Goal: Task Accomplishment & Management: Manage account settings

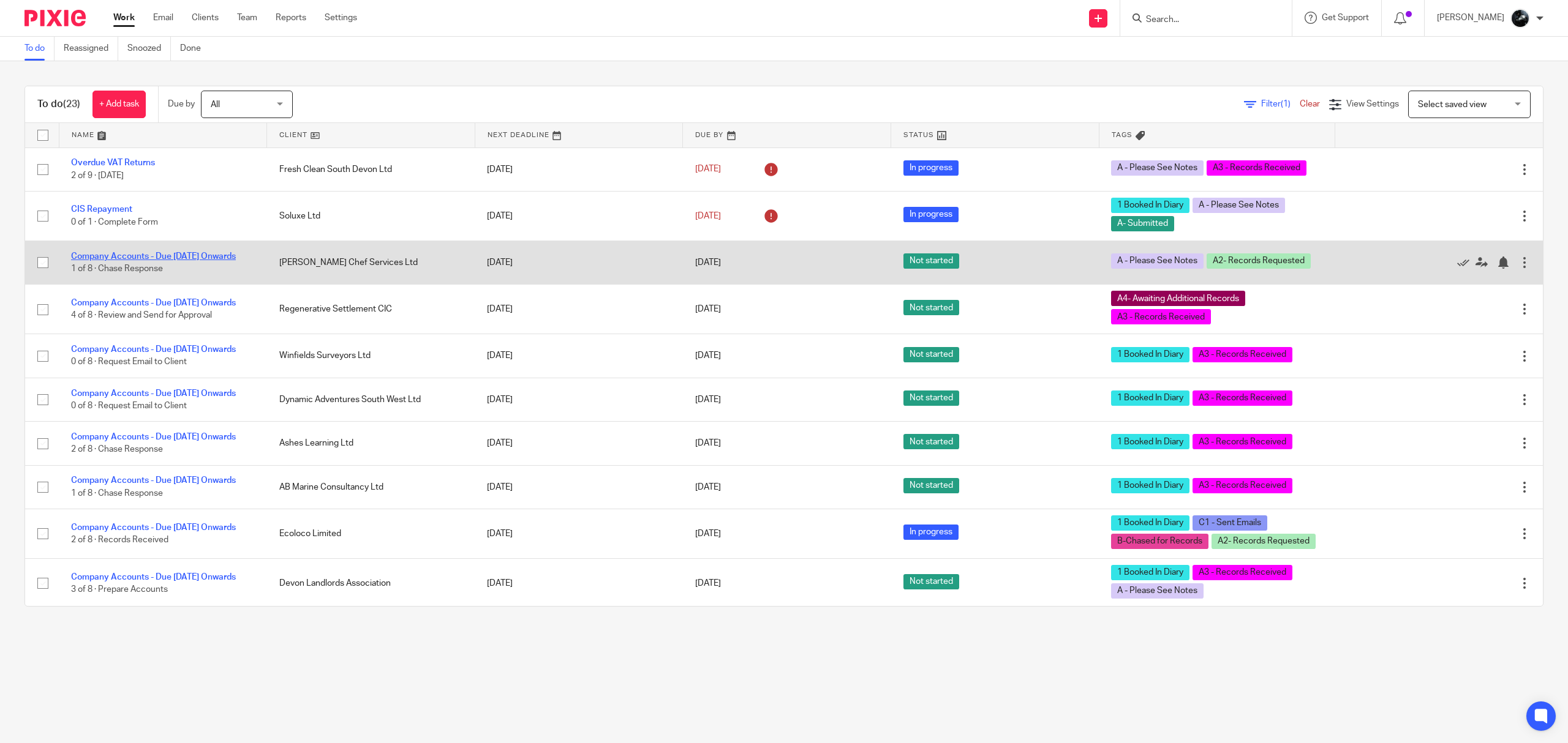
click at [200, 252] on link "Company Accounts - Due [DATE] Onwards" at bounding box center [153, 256] width 165 height 8
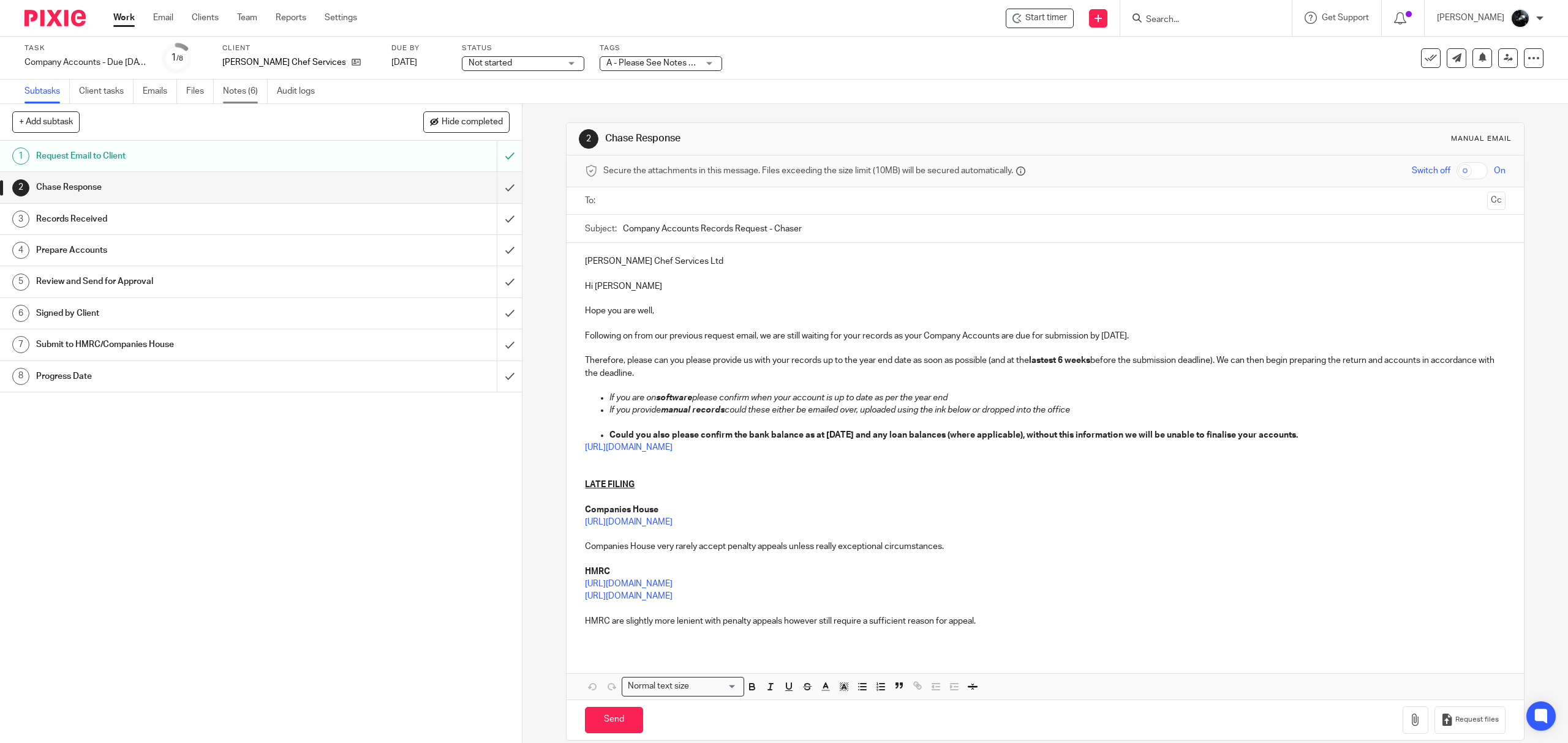
click at [252, 103] on link "Notes (6)" at bounding box center [246, 91] width 45 height 24
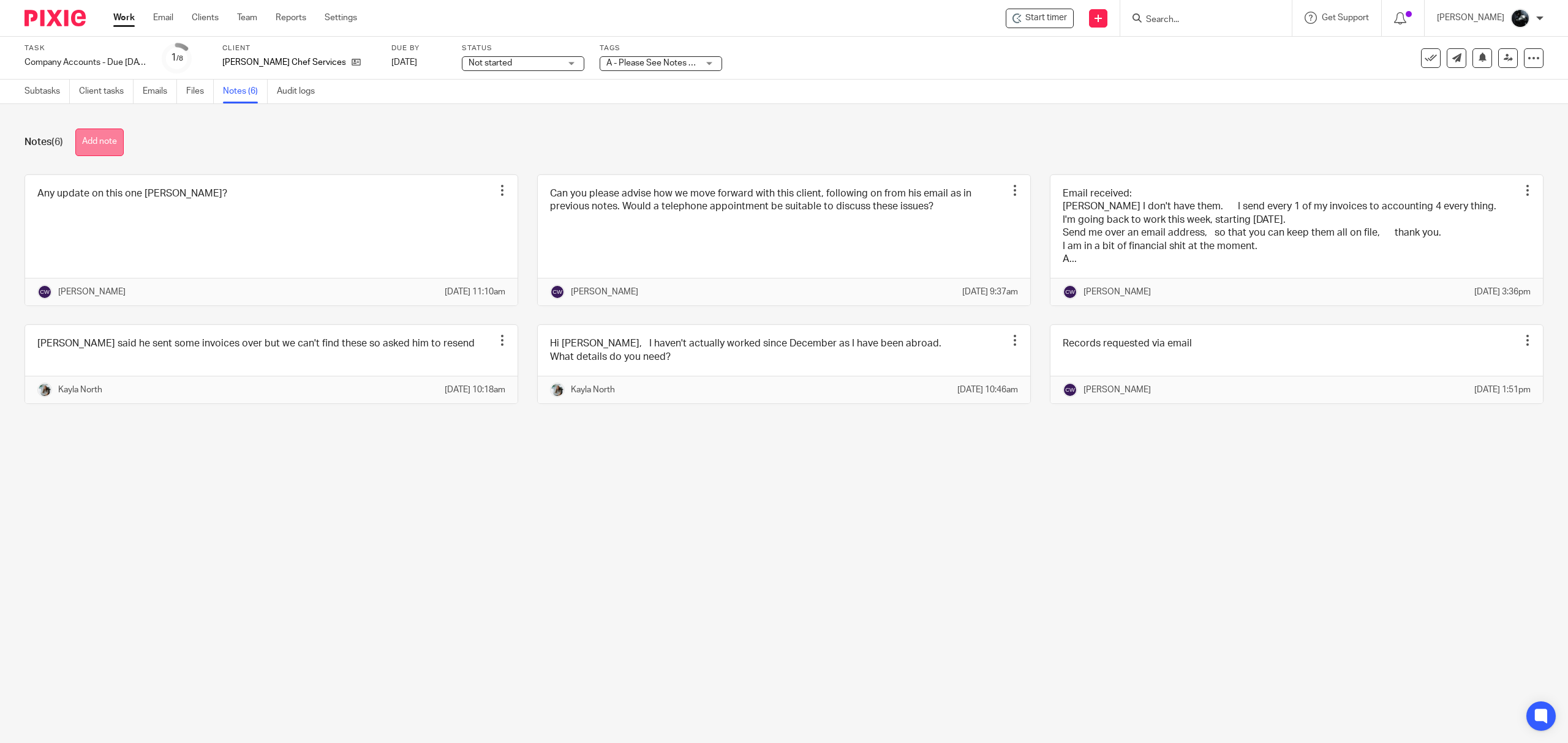
click at [106, 149] on button "Add note" at bounding box center [100, 142] width 48 height 27
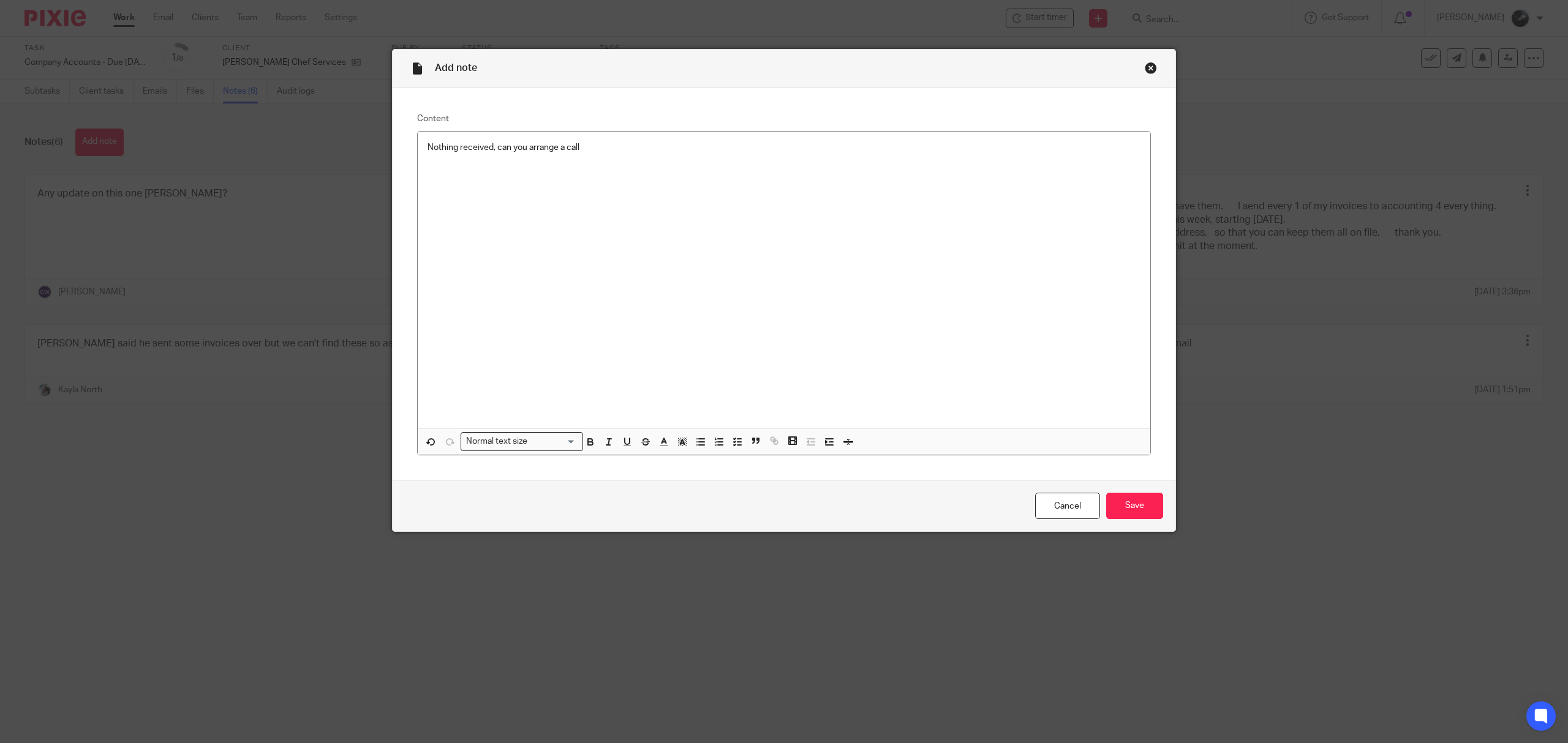
click at [1120, 486] on div "Cancel Save" at bounding box center [784, 506] width 783 height 51
click at [1126, 498] on input "Save" at bounding box center [1134, 506] width 57 height 27
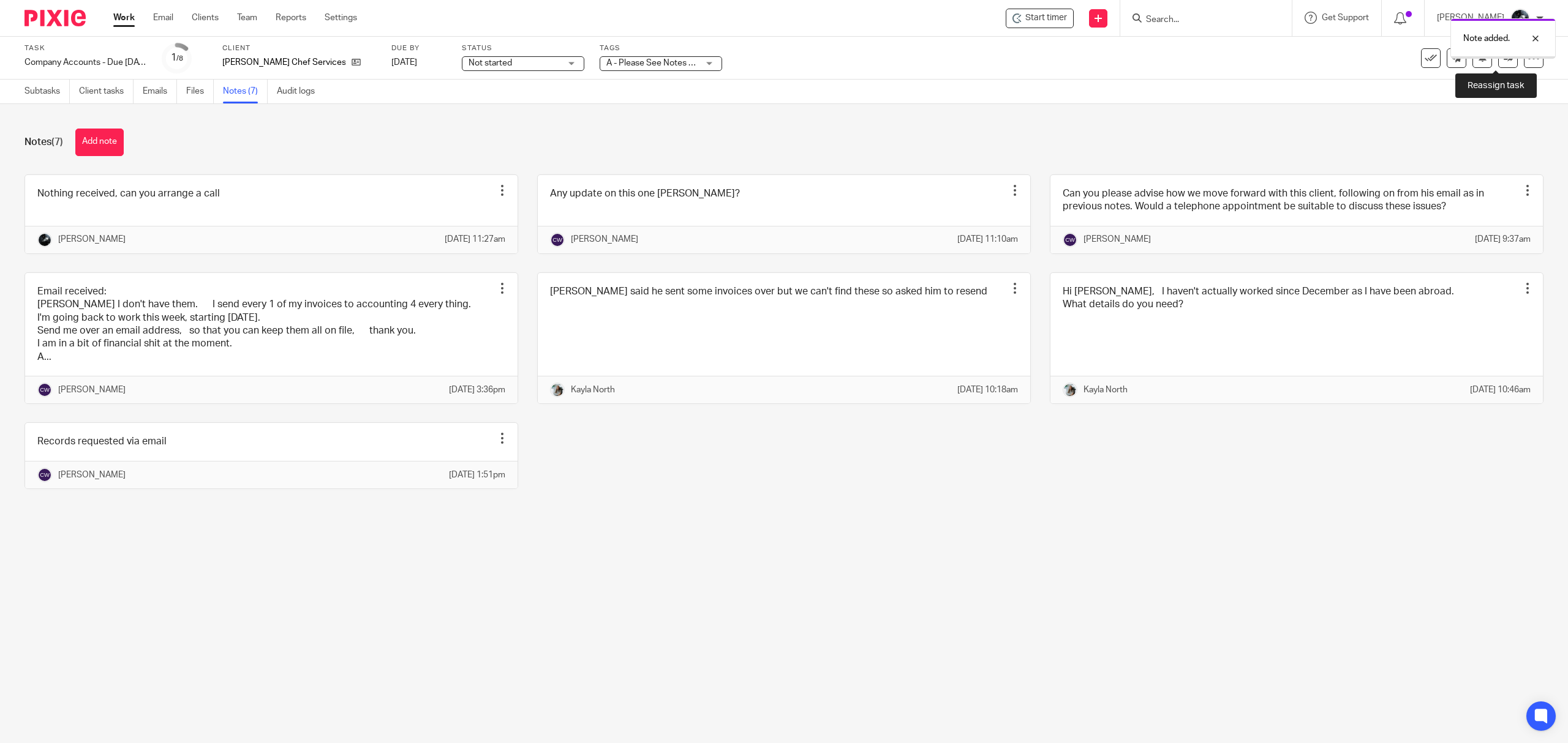
click at [1504, 60] on icon at bounding box center [1508, 57] width 9 height 9
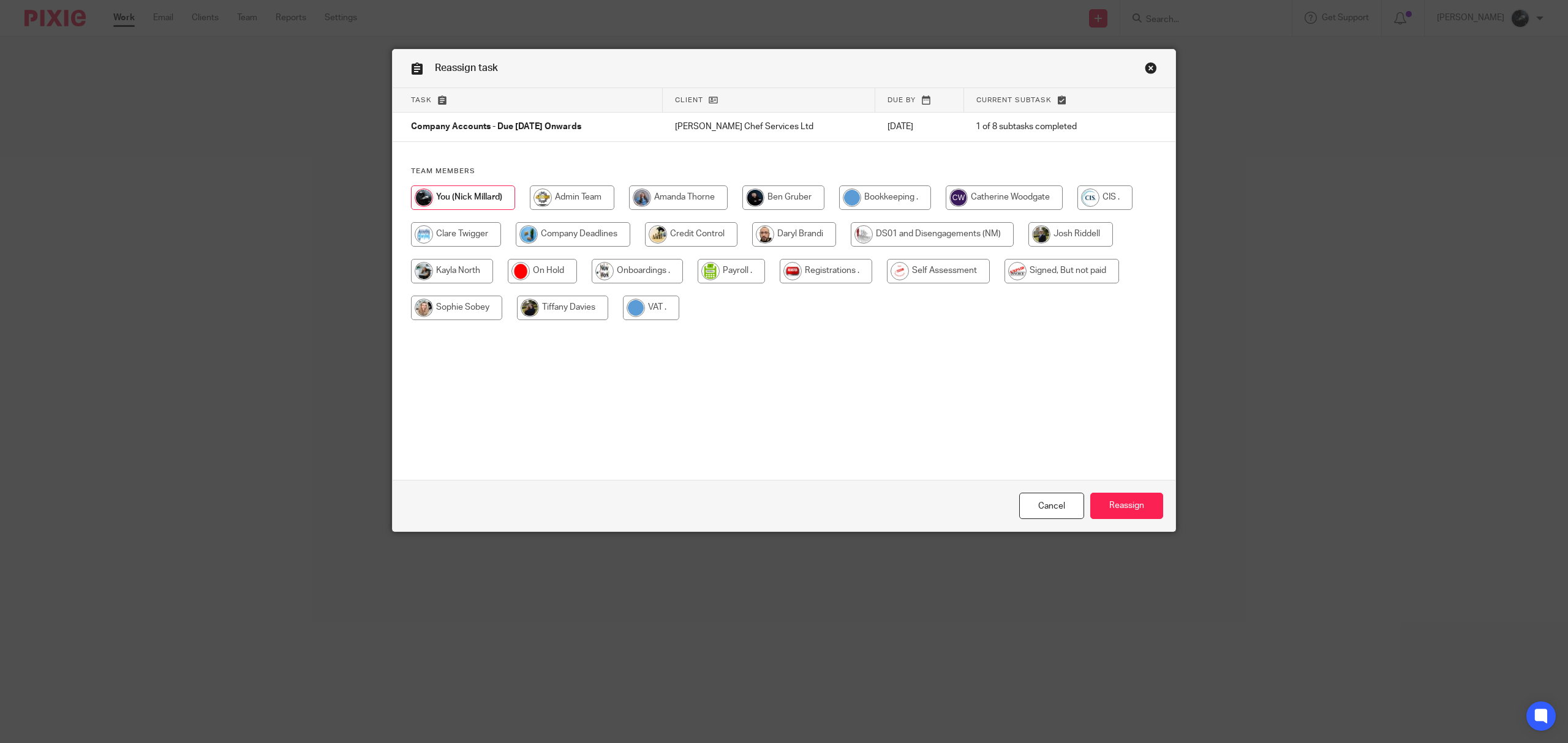
click at [1025, 189] on input "radio" at bounding box center [1004, 198] width 117 height 25
radio input "true"
click at [1147, 504] on input "Reassign" at bounding box center [1127, 506] width 73 height 27
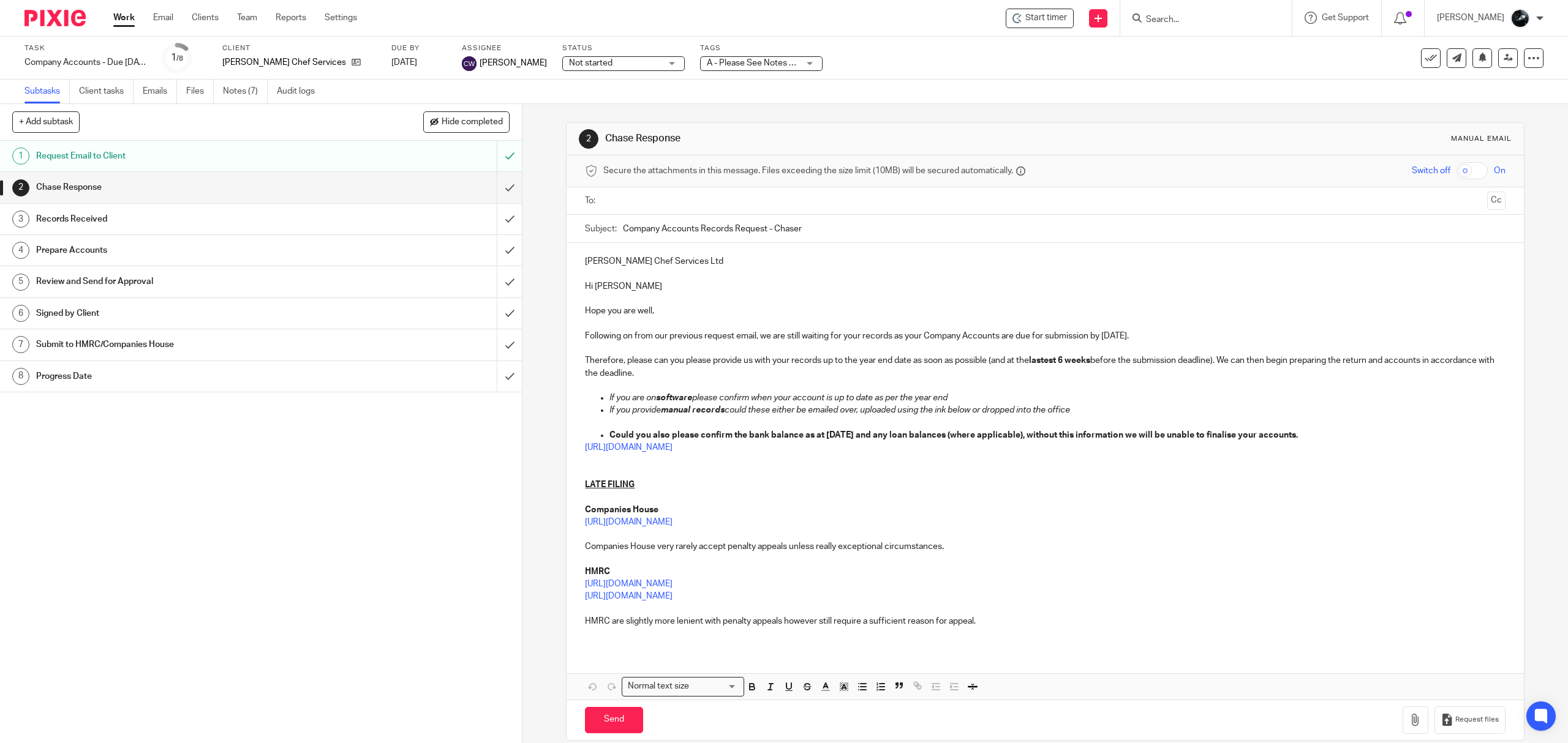
click at [60, 21] on img at bounding box center [56, 18] width 61 height 17
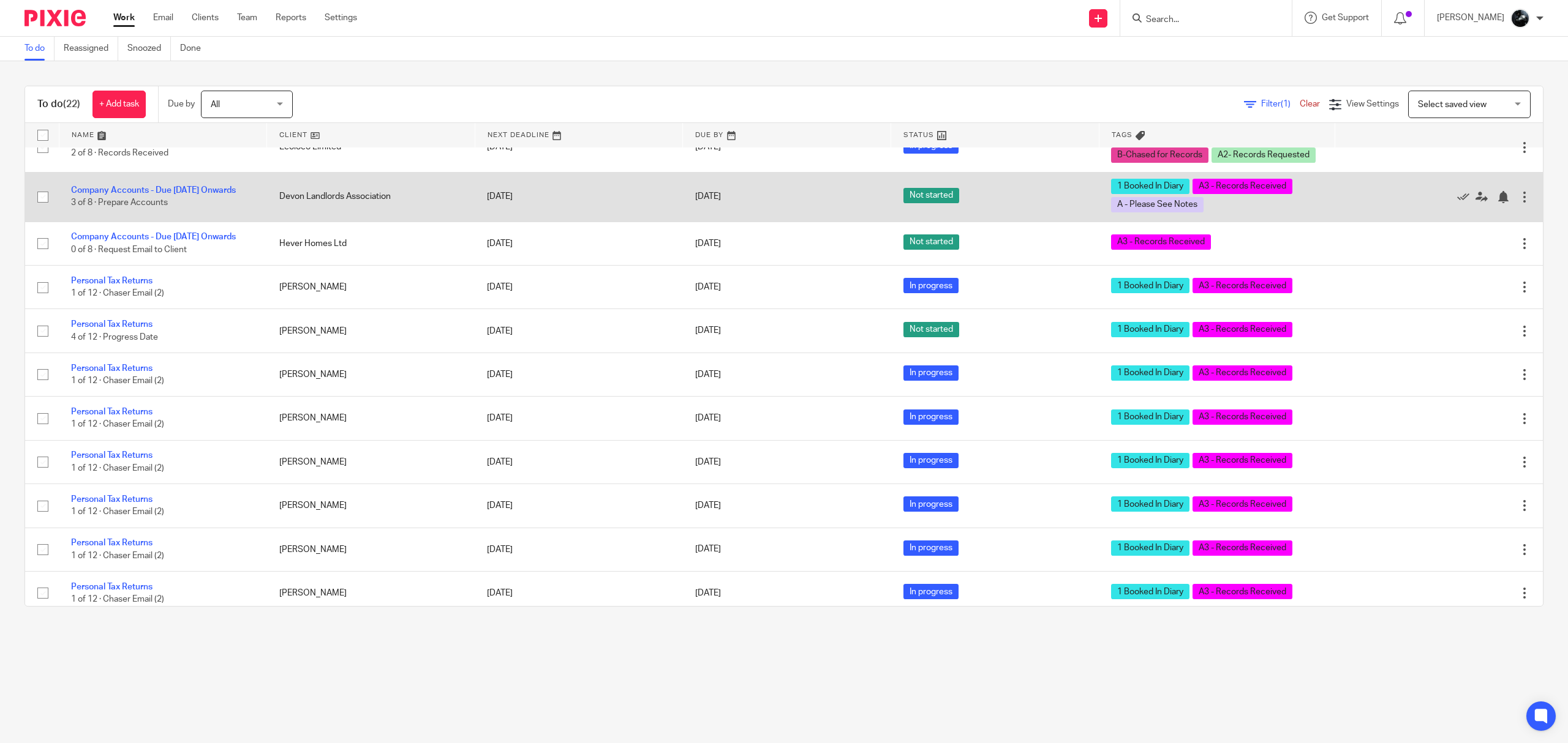
scroll to position [408, 0]
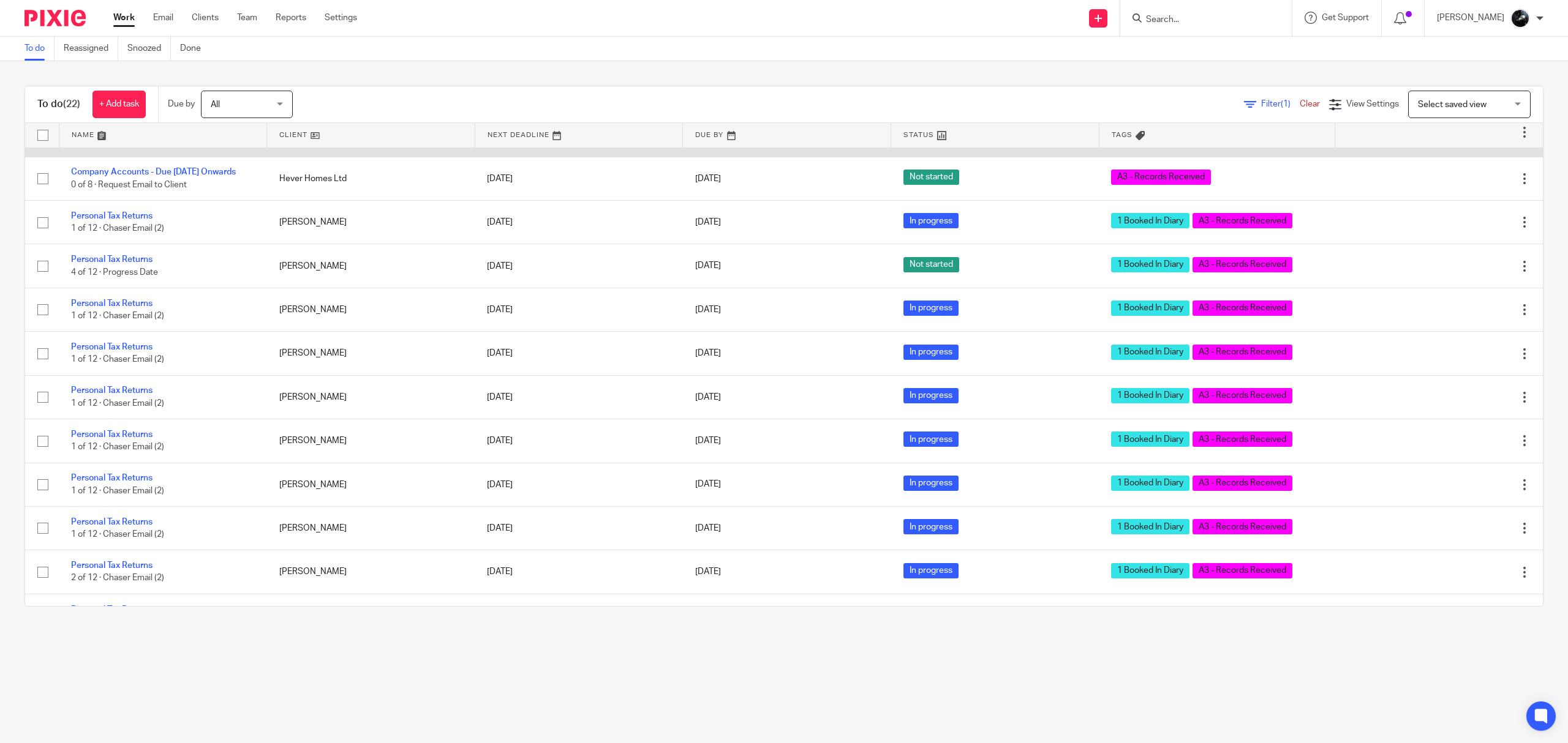
click at [114, 130] on link "Company Accounts - Due [DATE] Onwards" at bounding box center [153, 125] width 165 height 8
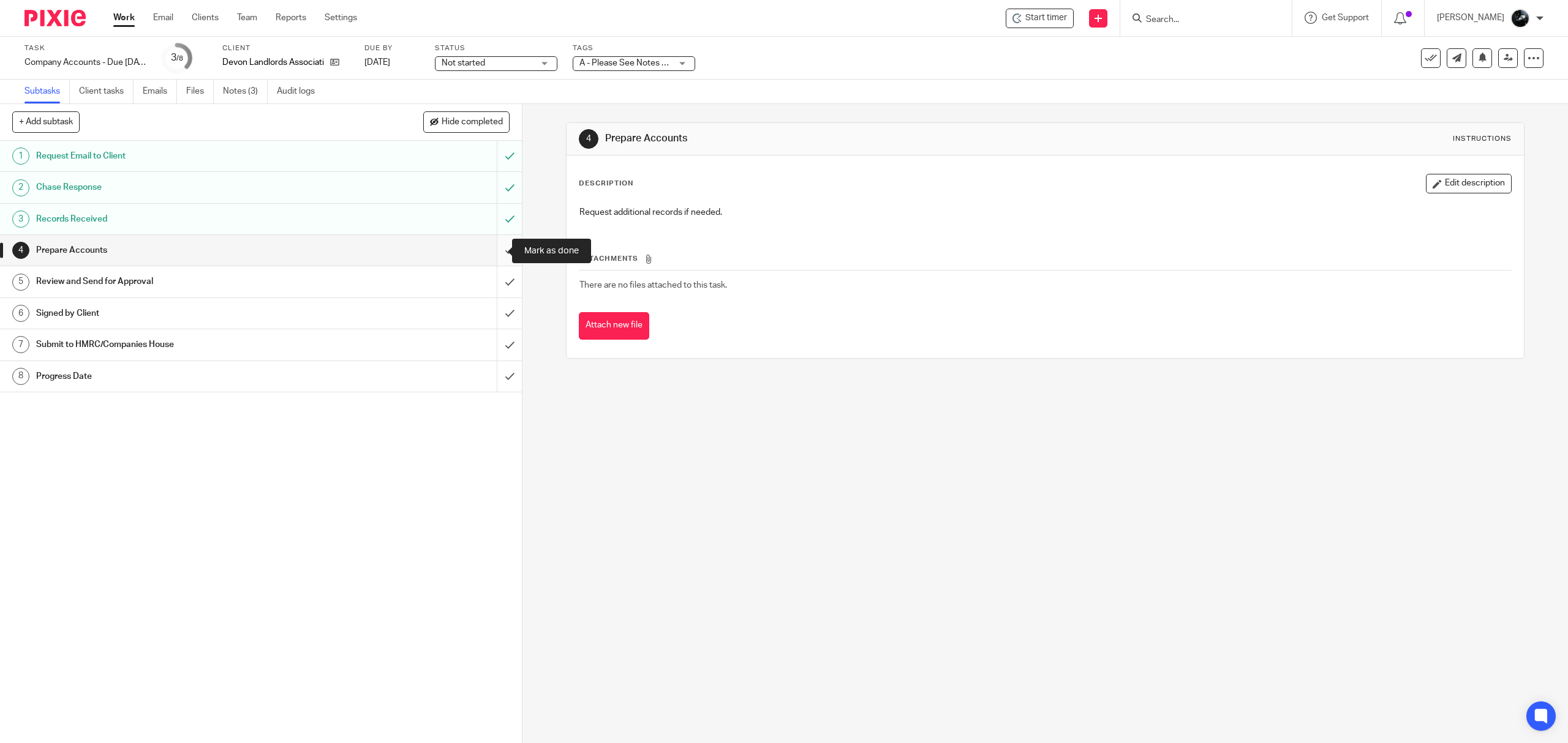
click at [491, 246] on input "submit" at bounding box center [261, 250] width 522 height 31
click at [495, 277] on input "submit" at bounding box center [261, 281] width 522 height 31
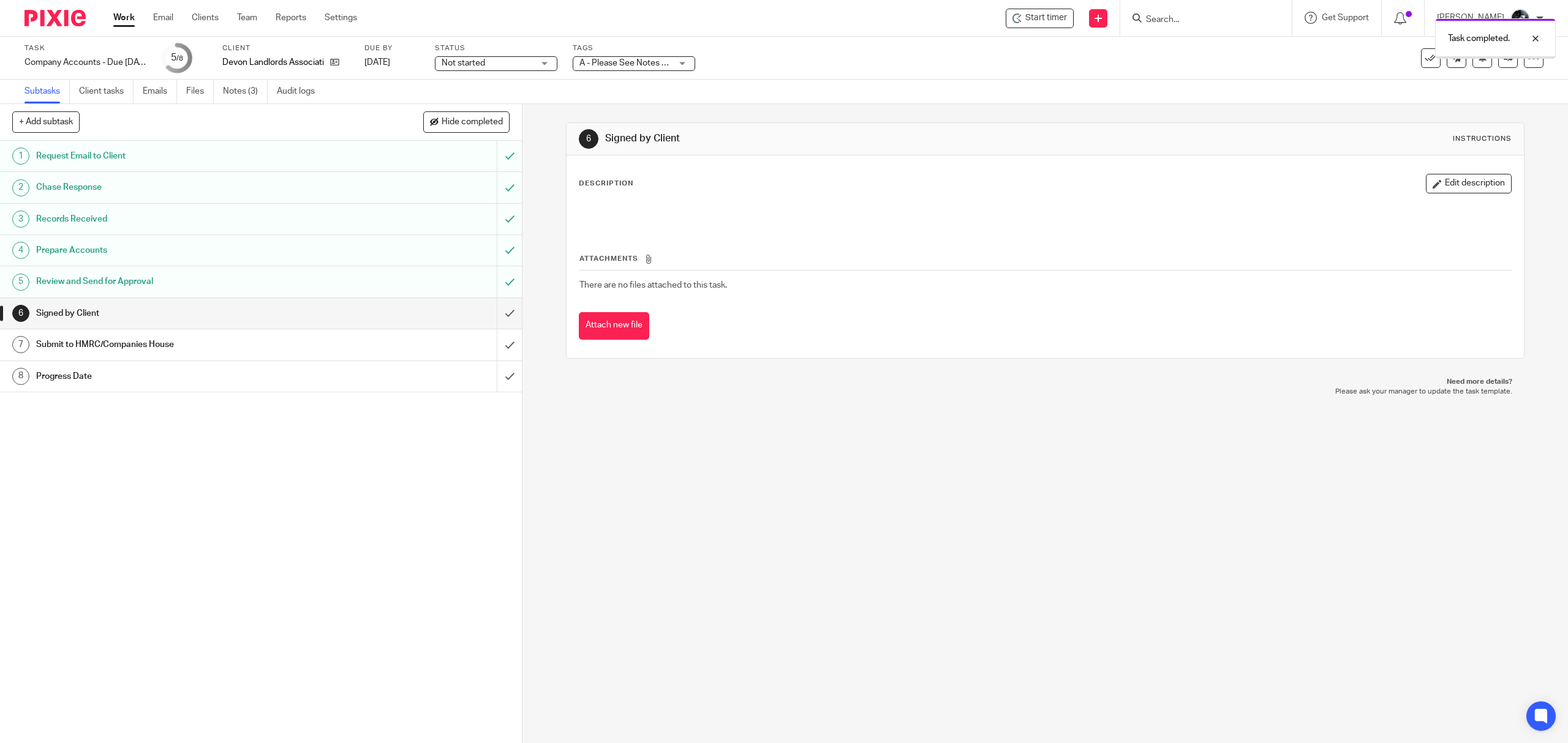
click at [671, 60] on span "A - Please See Notes + 2" at bounding box center [626, 63] width 94 height 8
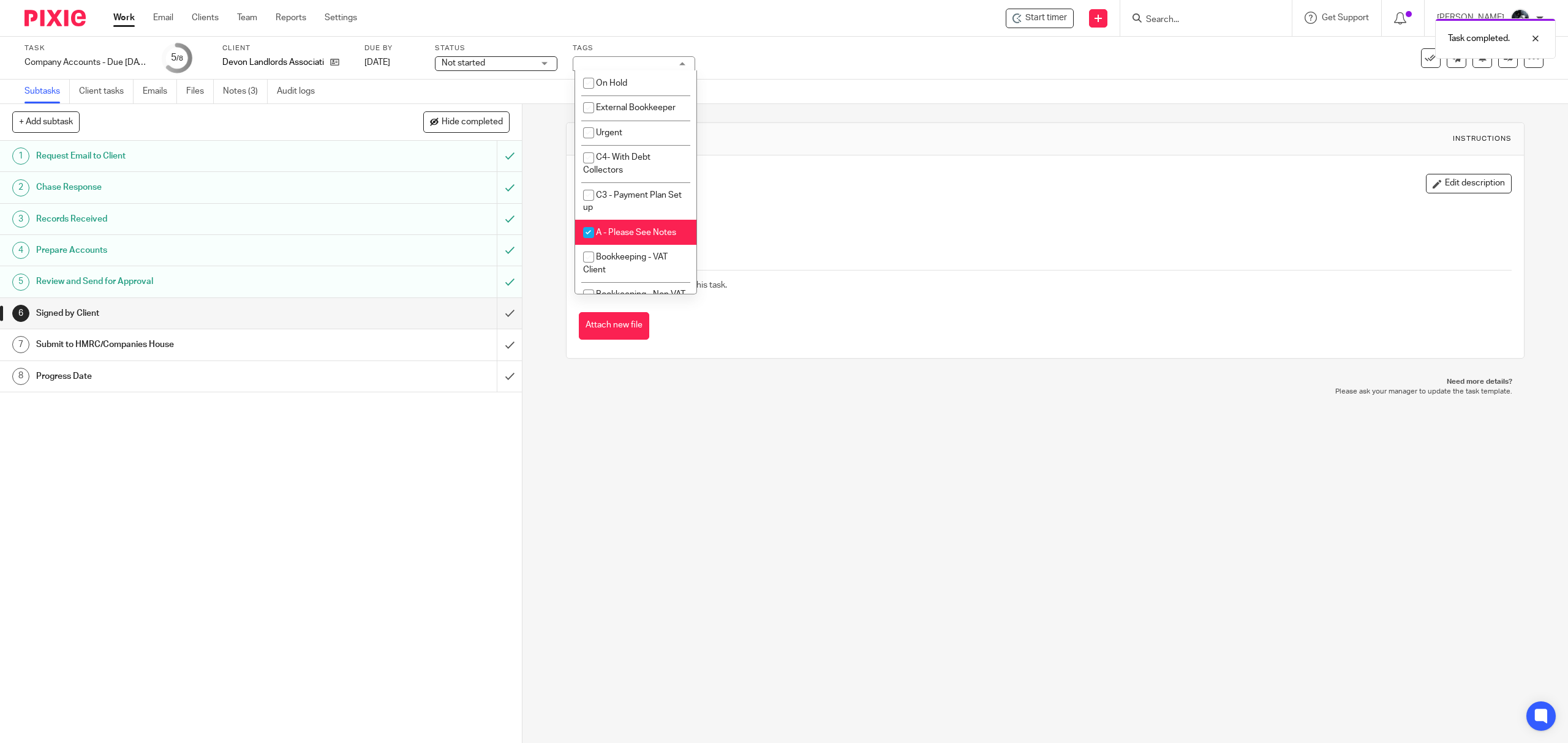
click at [628, 226] on li "A - Please See Notes" at bounding box center [635, 232] width 121 height 25
checkbox input "false"
click at [635, 66] on li "A3 - Records Received" at bounding box center [635, 54] width 121 height 25
checkbox input "false"
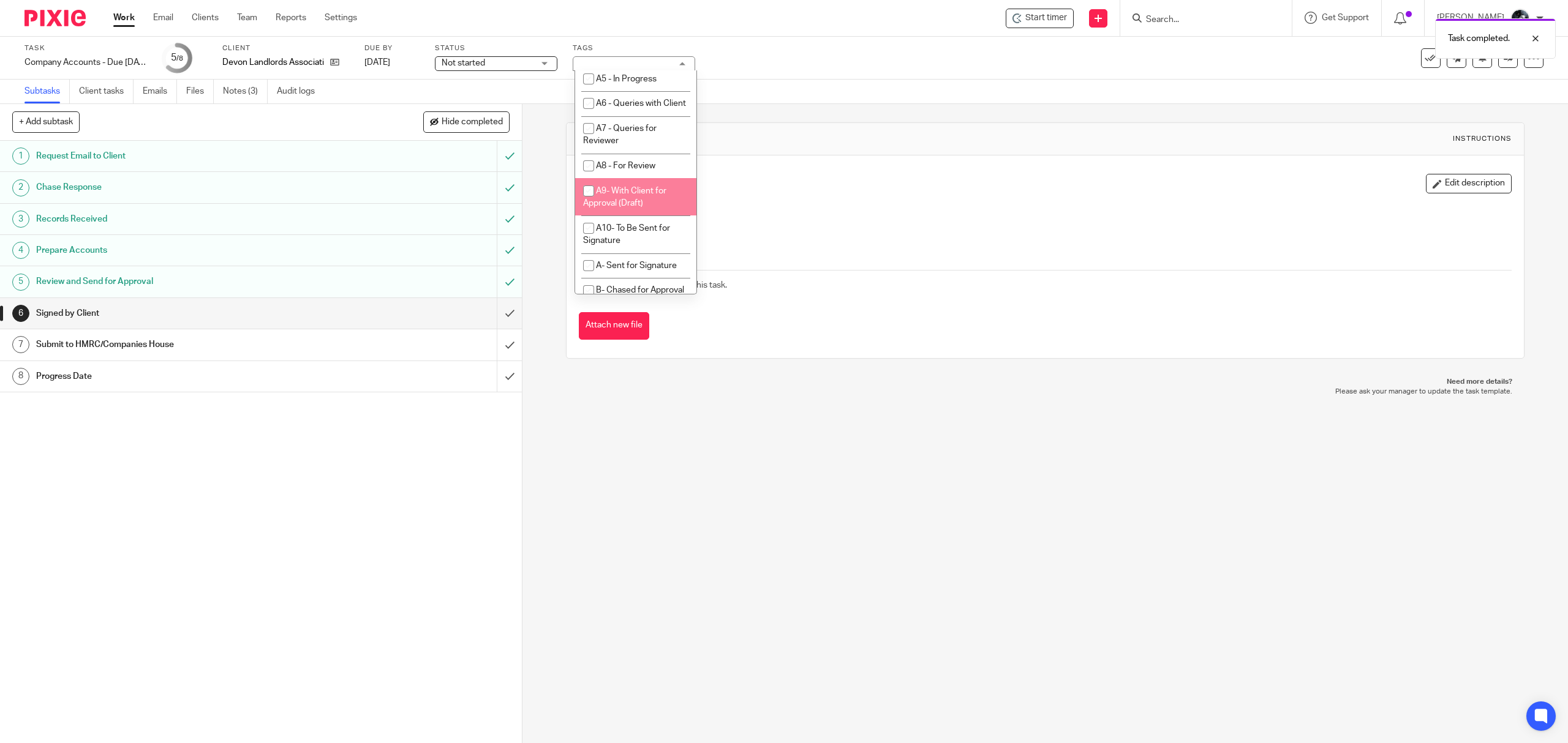
scroll to position [653, 0]
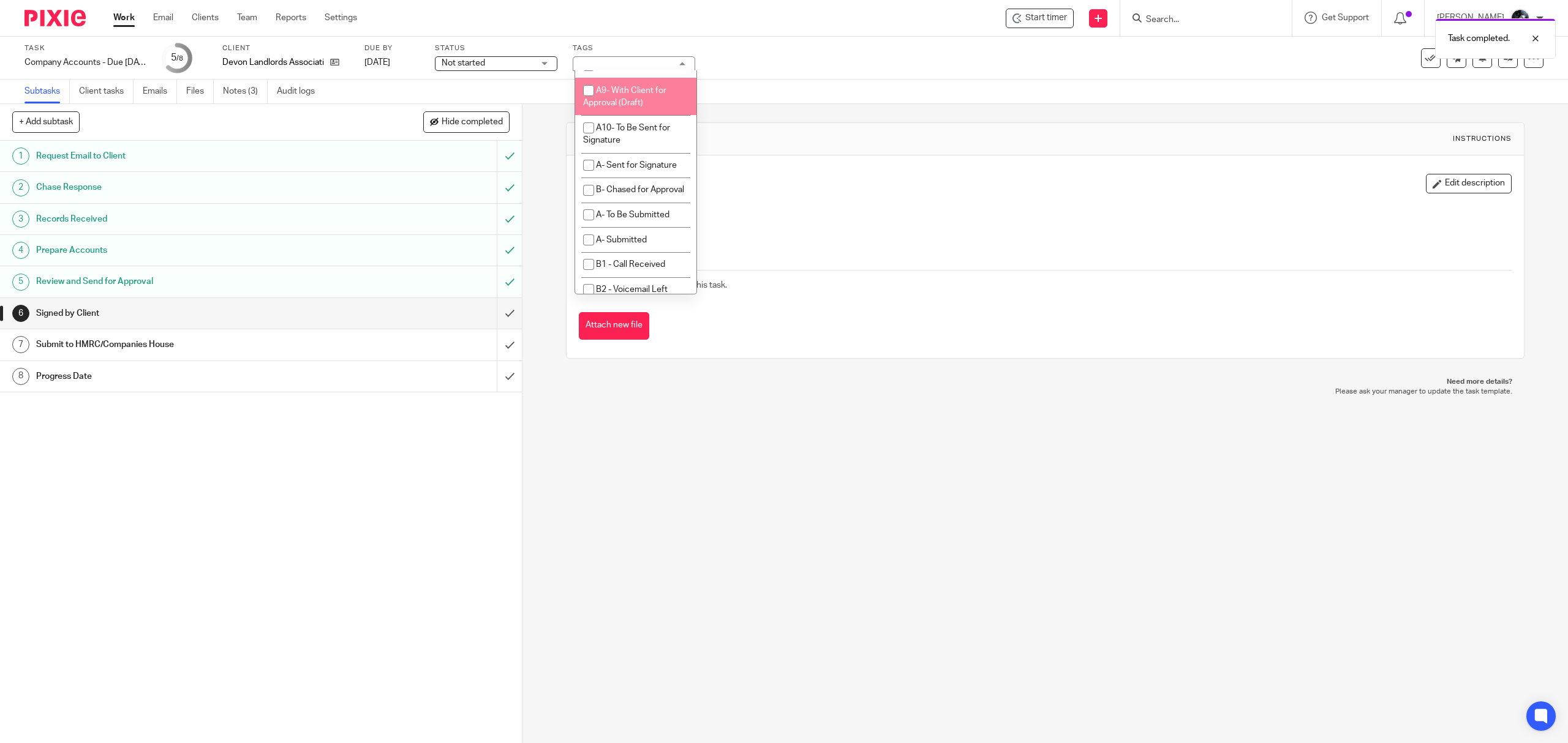
click at [631, 108] on span "A9- With Client for Approval (Draft)" at bounding box center [625, 97] width 83 height 22
checkbox input "true"
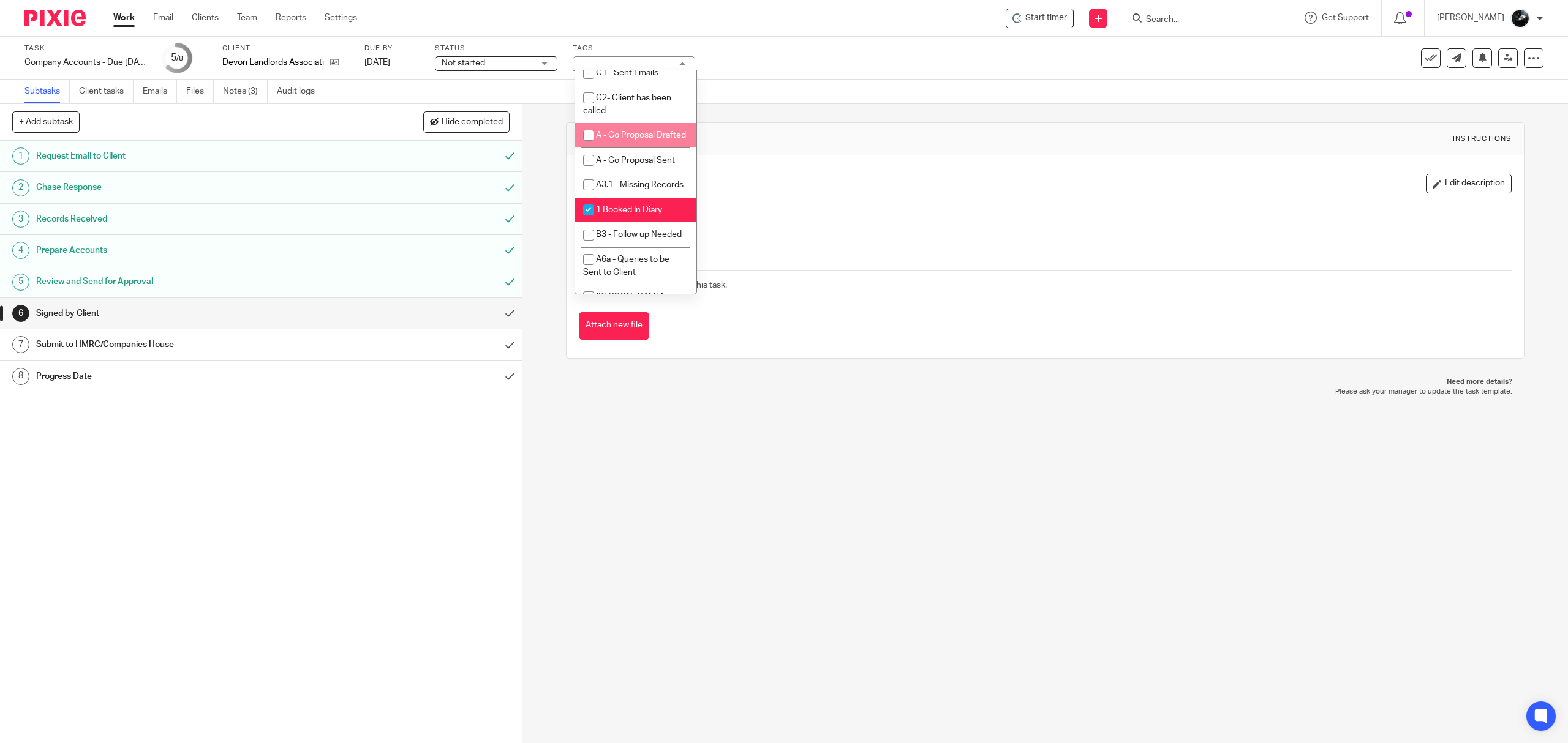
scroll to position [979, 0]
click at [612, 129] on span "1 Booked In Diary" at bounding box center [629, 124] width 66 height 8
checkbox input "false"
drag, startPoint x: 806, startPoint y: 463, endPoint x: 444, endPoint y: 249, distance: 420.5
click at [799, 459] on div "6 Signed by Client Instructions Description Edit description Attachments There …" at bounding box center [1045, 424] width 1045 height 639
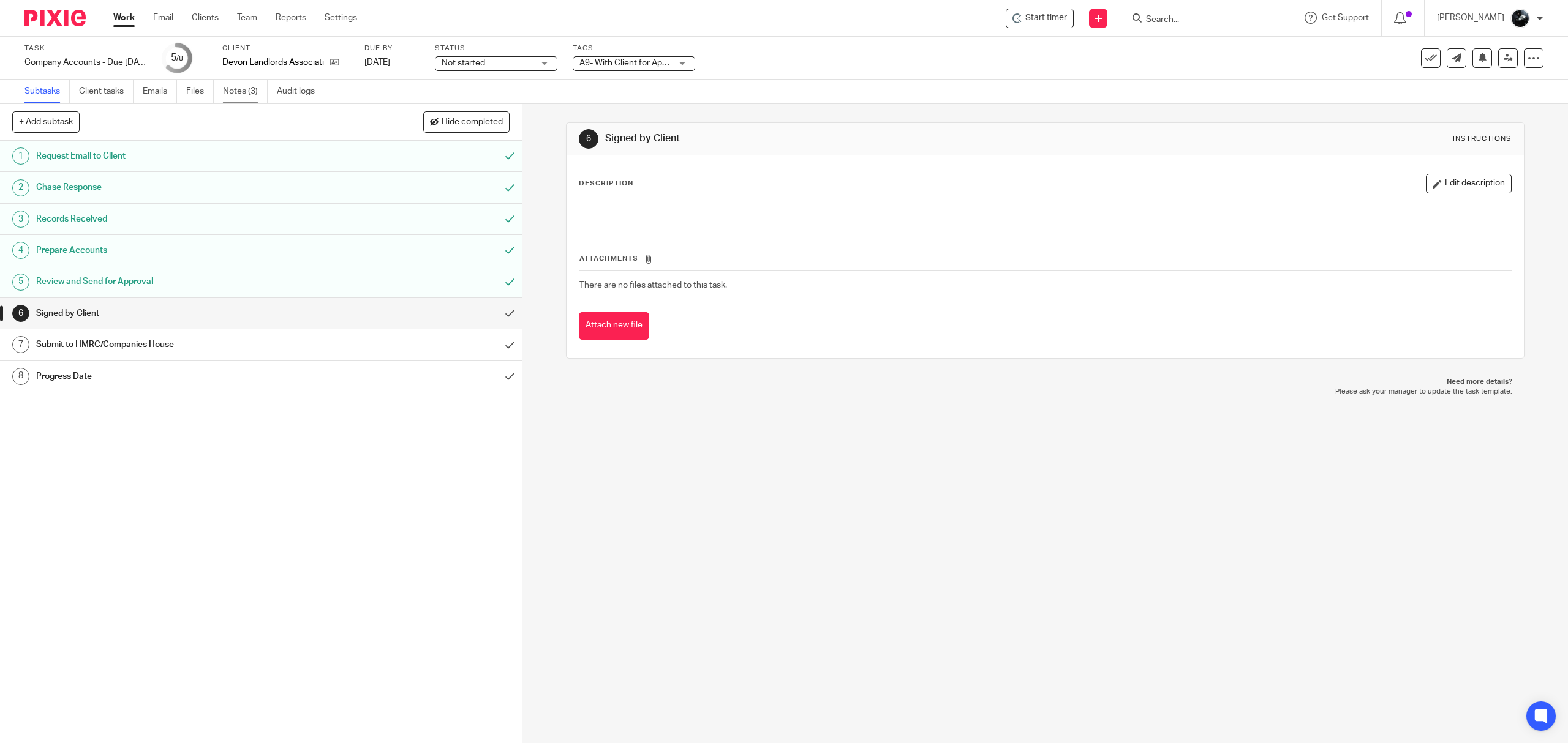
click at [233, 90] on link "Notes (3)" at bounding box center [246, 91] width 45 height 24
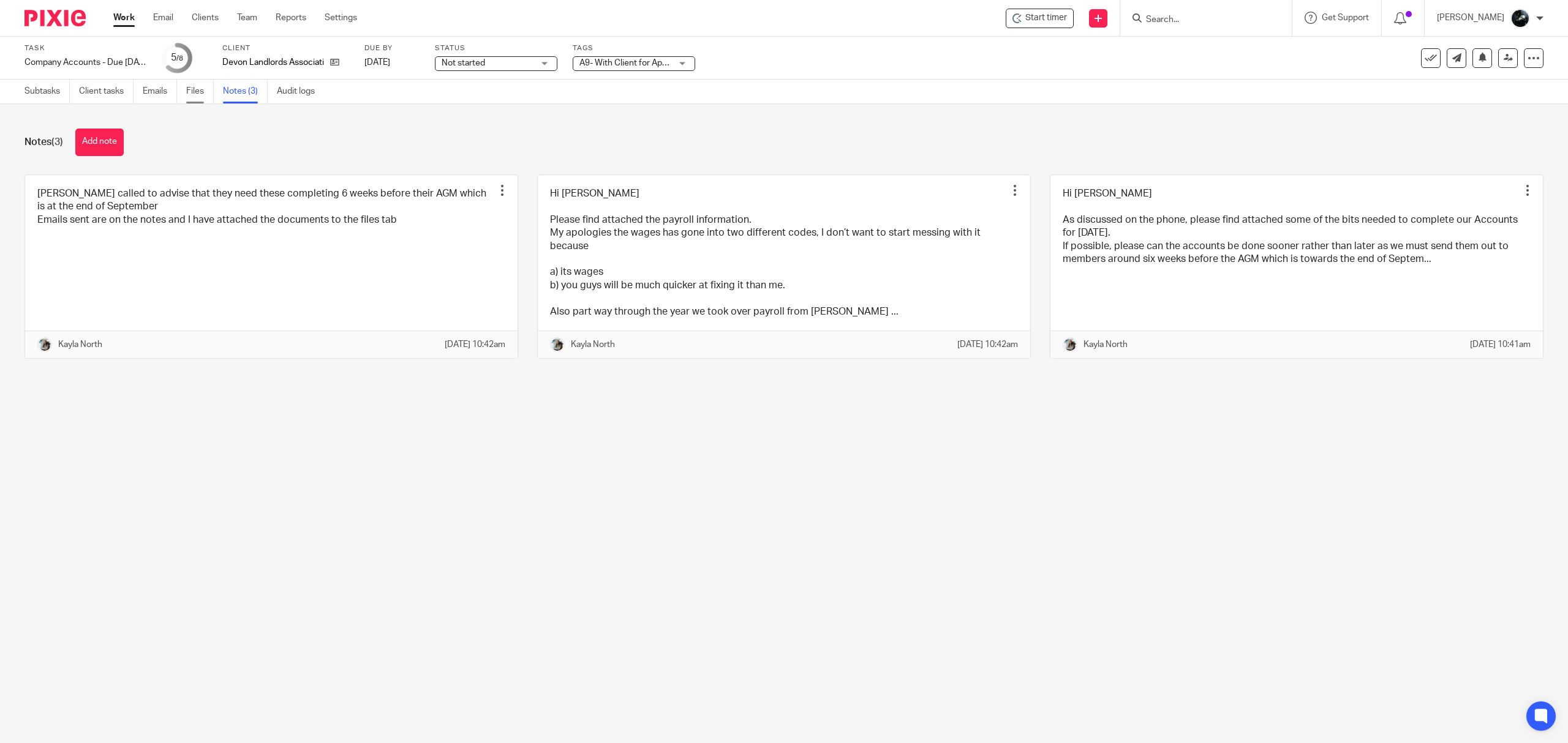
click at [199, 84] on link "Files" at bounding box center [199, 91] width 27 height 24
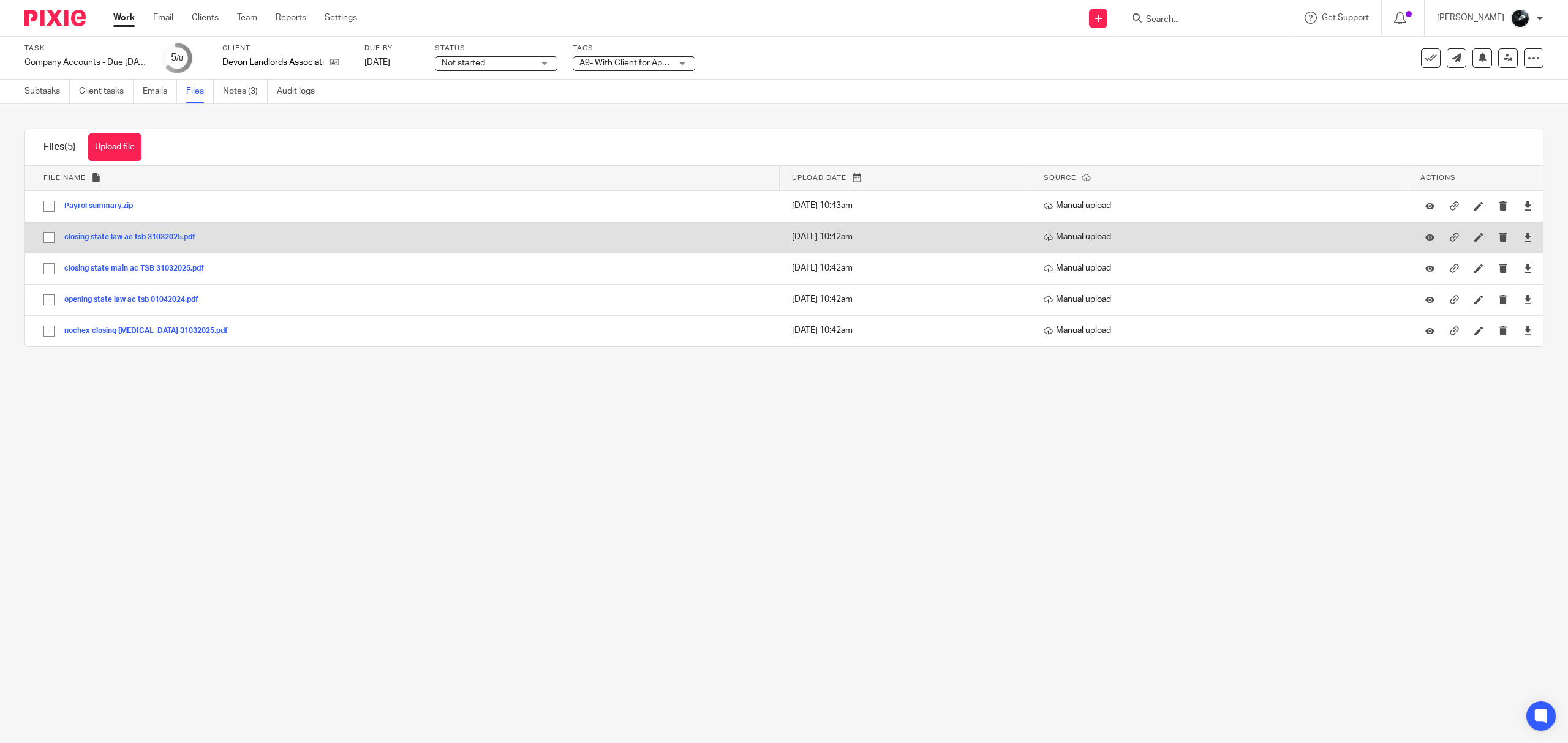
click at [167, 236] on button "closing state law ac tsb 31032025.pdf" at bounding box center [134, 237] width 140 height 8
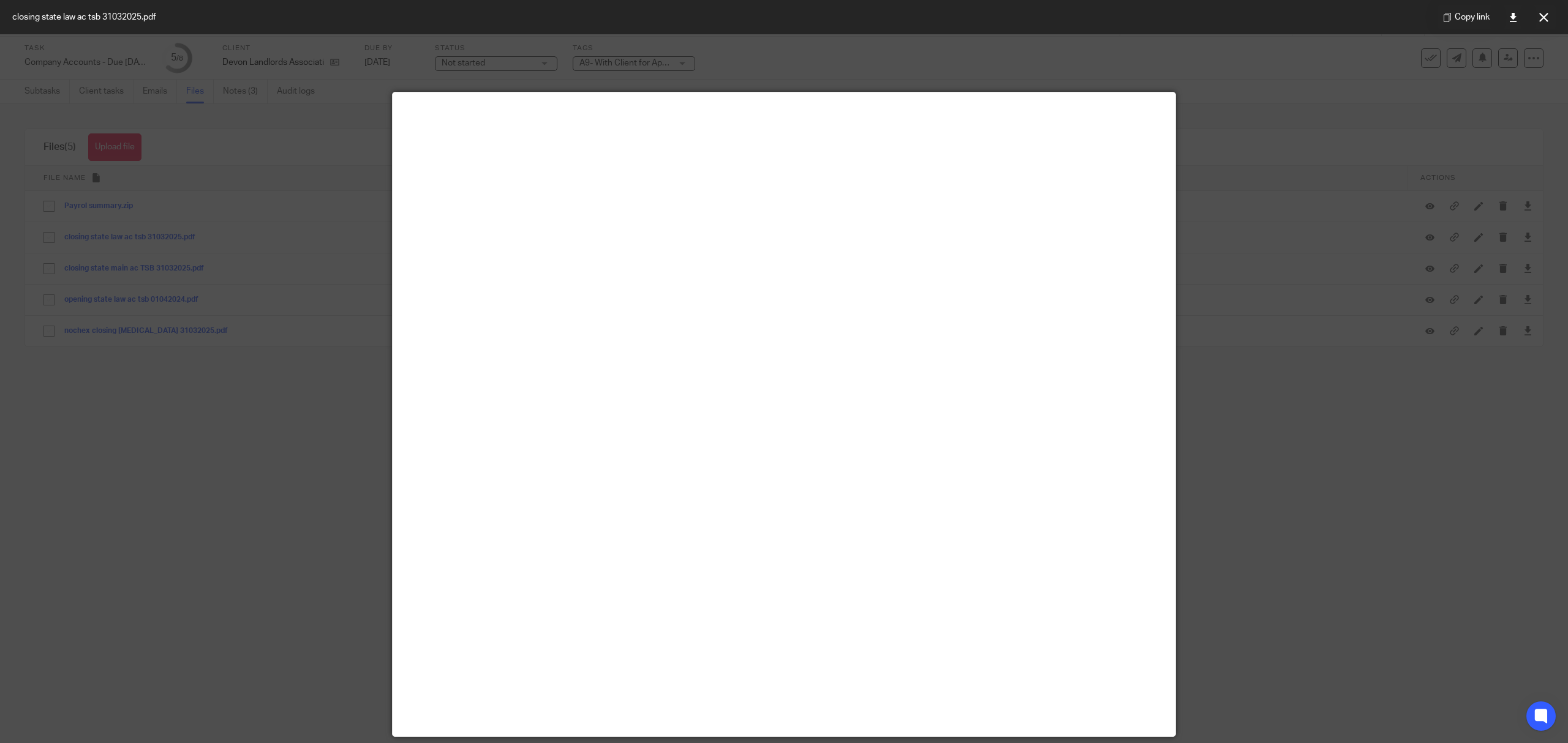
click at [1541, 15] on icon at bounding box center [1543, 17] width 9 height 9
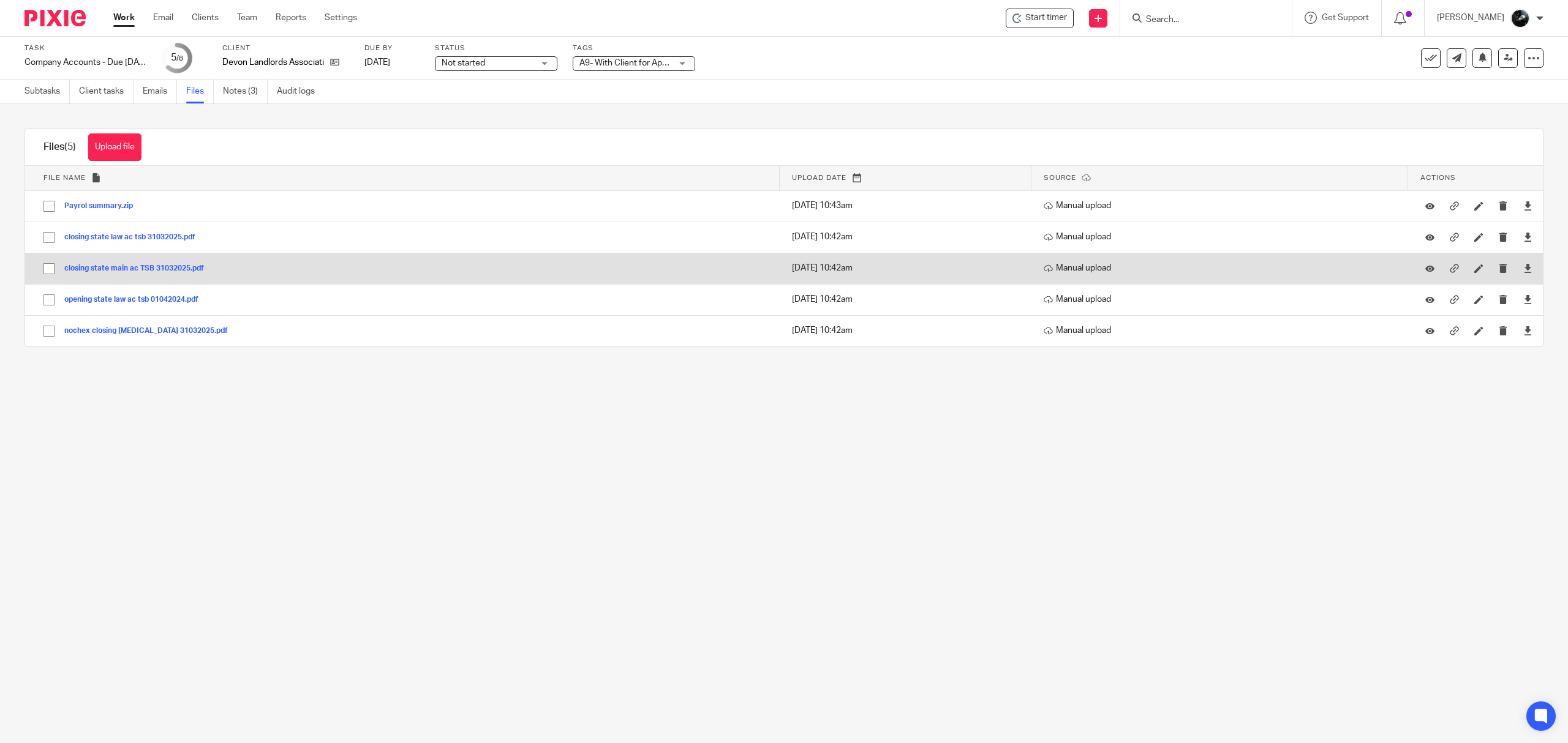
click at [134, 263] on div "closing state main ac TSB 31032025.pdf" at bounding box center [139, 268] width 149 height 12
click at [149, 270] on button "closing state main ac TSB 31032025.pdf" at bounding box center [139, 269] width 149 height 8
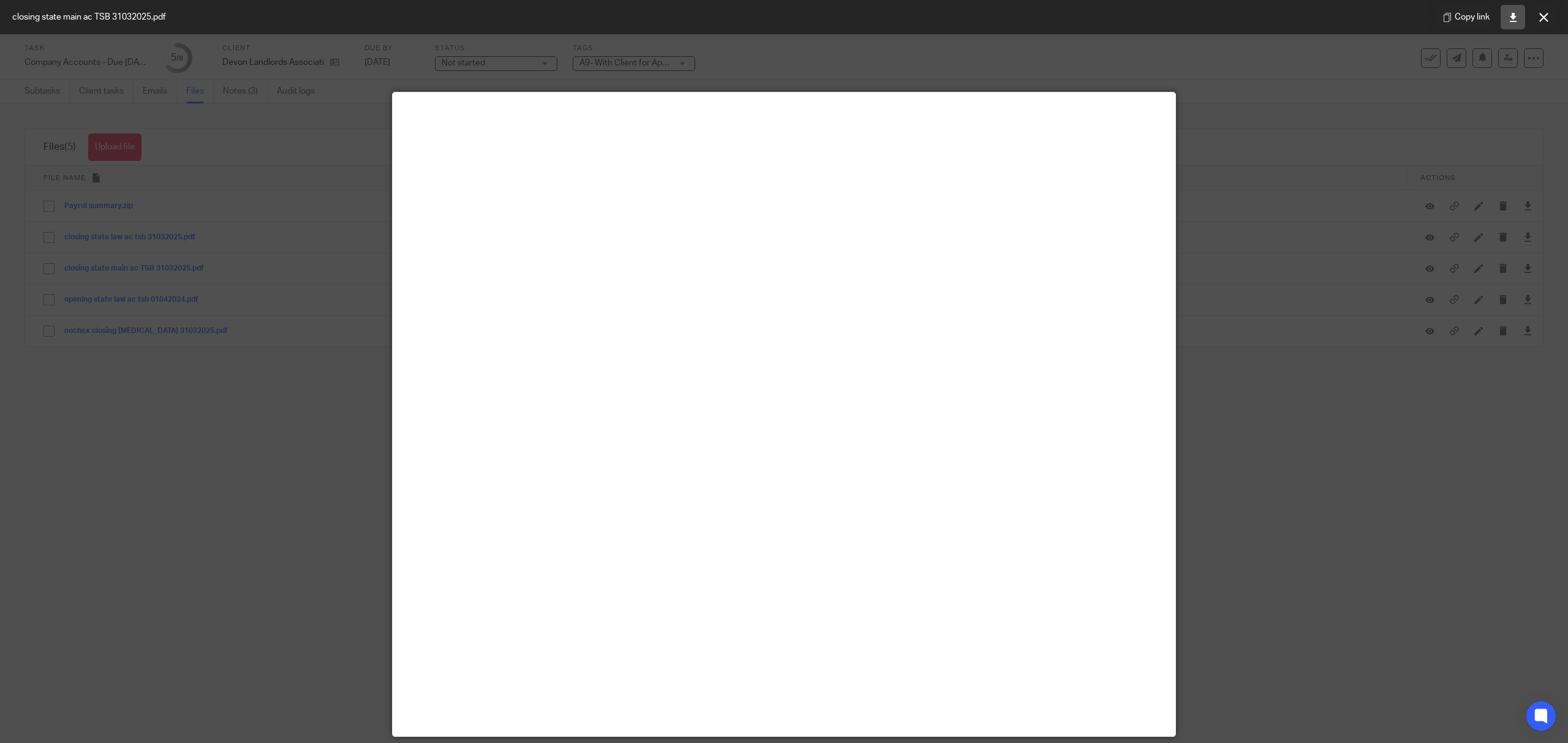
click at [1511, 16] on icon at bounding box center [1512, 17] width 9 height 9
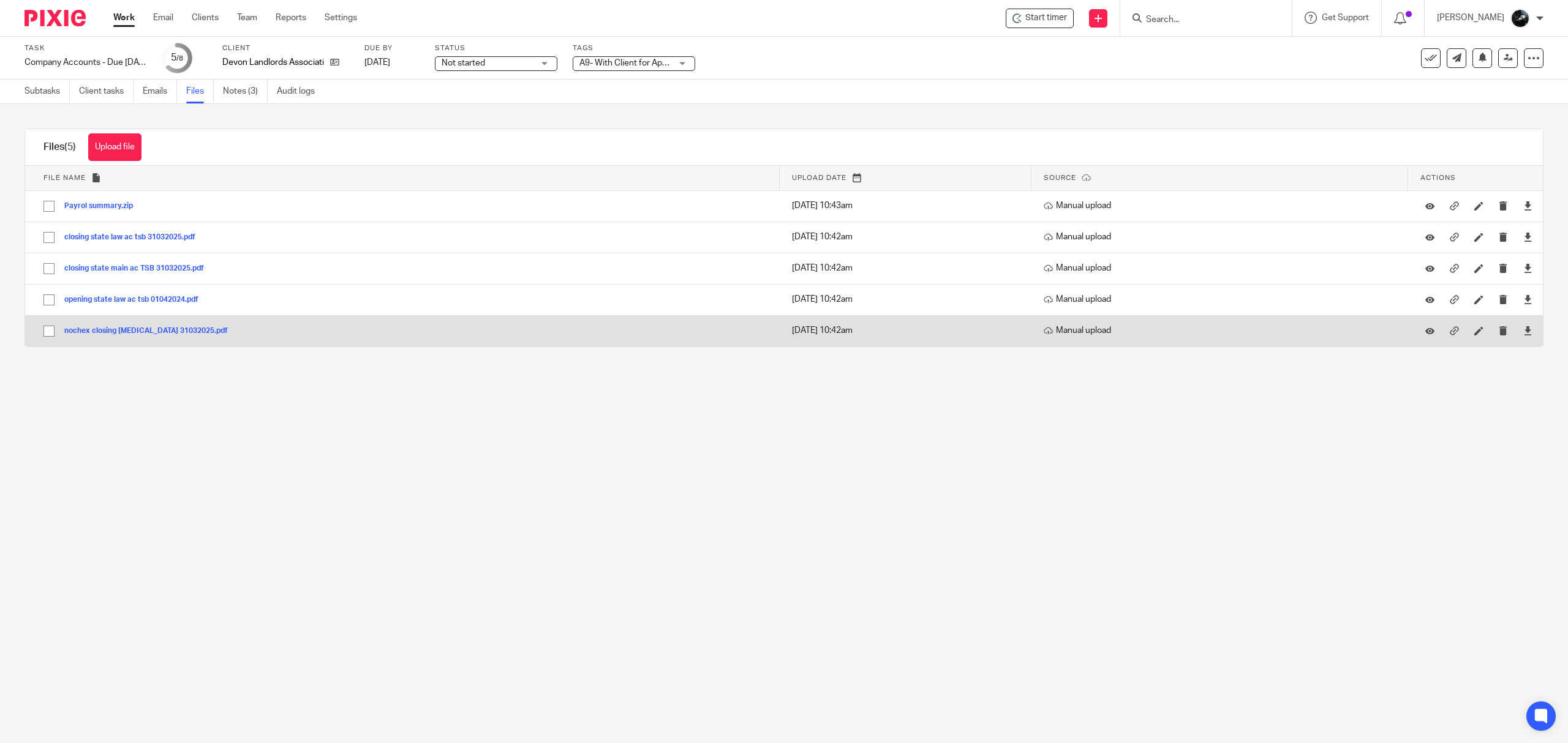
click at [147, 332] on button "nochex closing bal 31032025.pdf" at bounding box center [151, 331] width 173 height 8
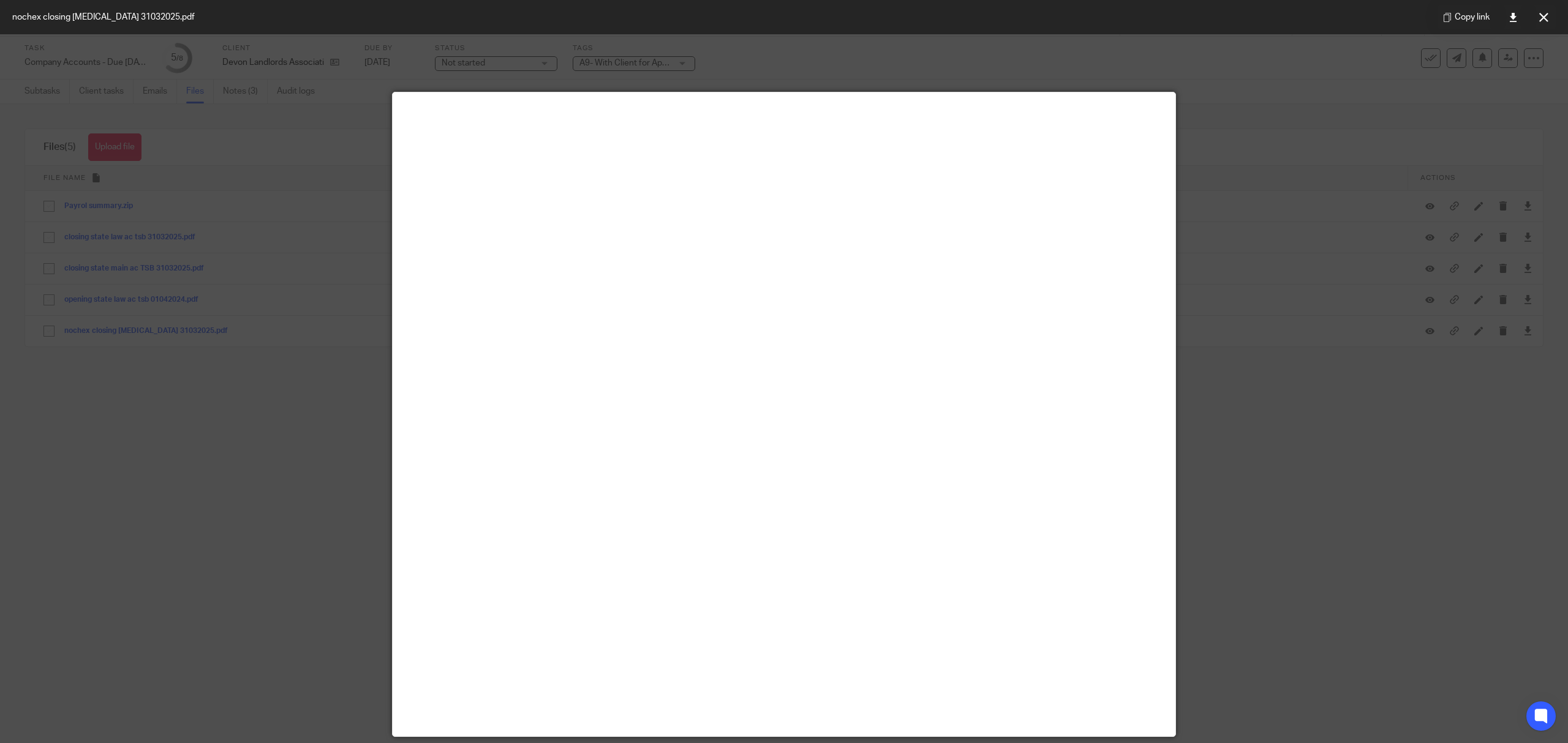
click at [1539, 15] on icon at bounding box center [1543, 17] width 9 height 9
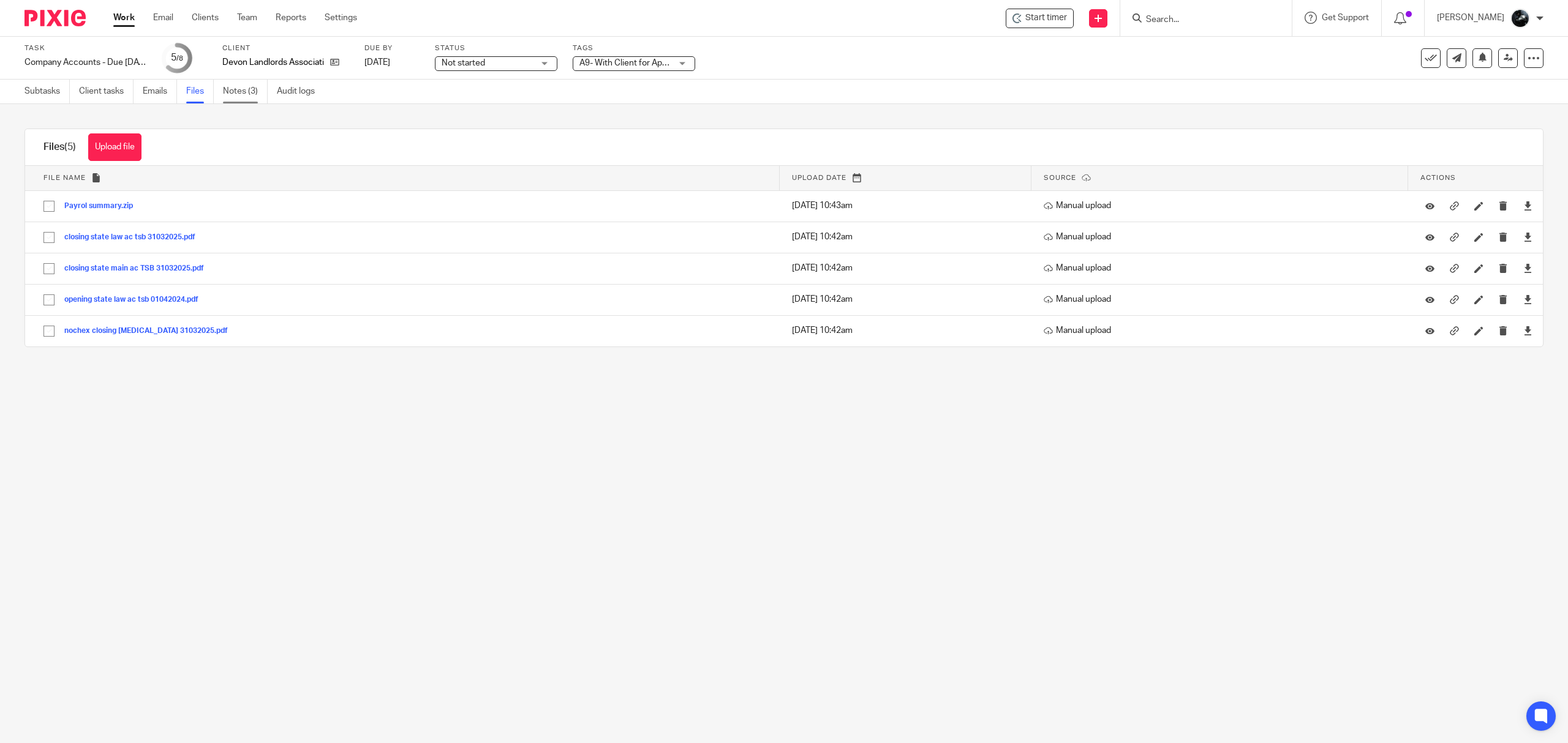
click at [249, 95] on link "Notes (3)" at bounding box center [246, 91] width 45 height 24
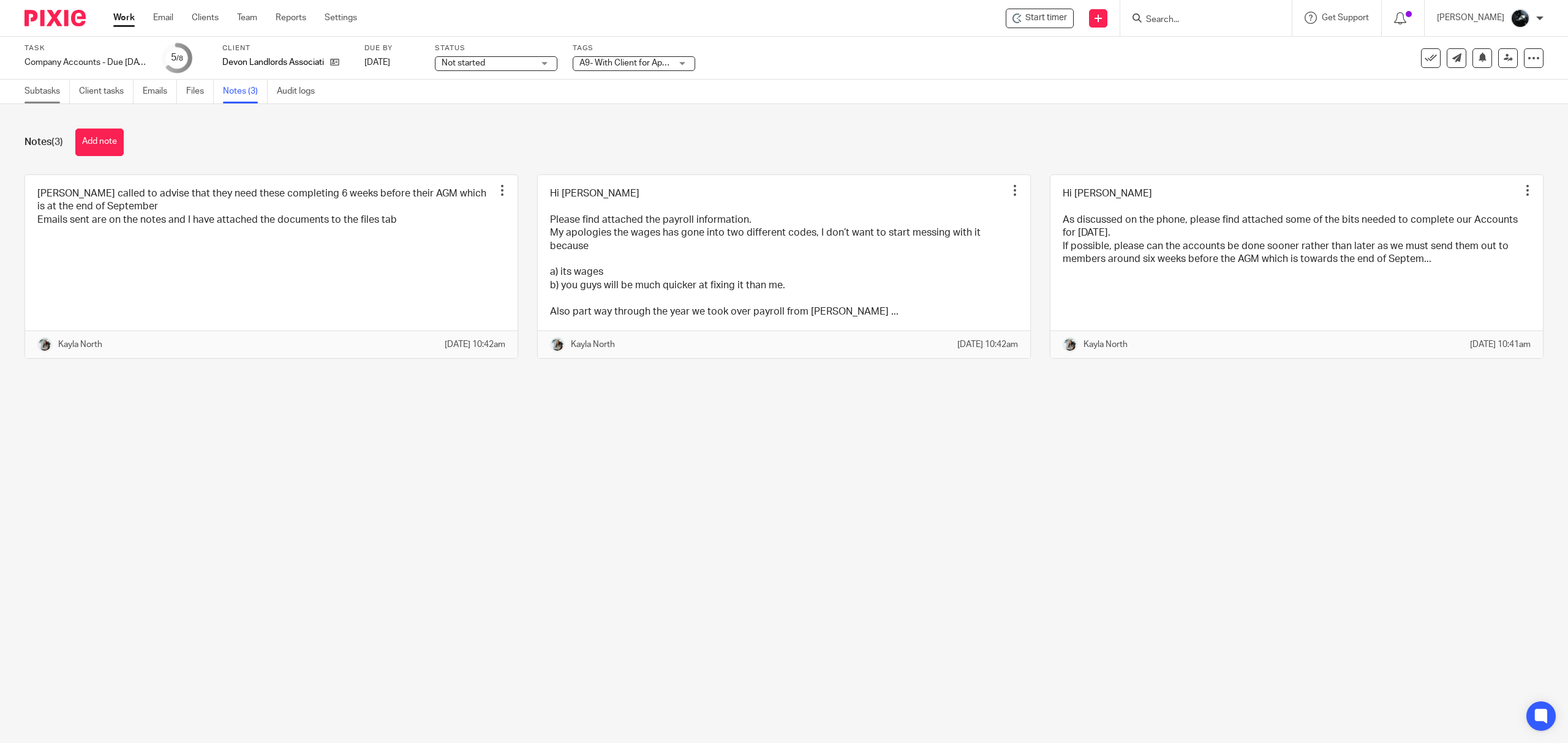
click at [39, 95] on link "Subtasks" at bounding box center [47, 91] width 46 height 24
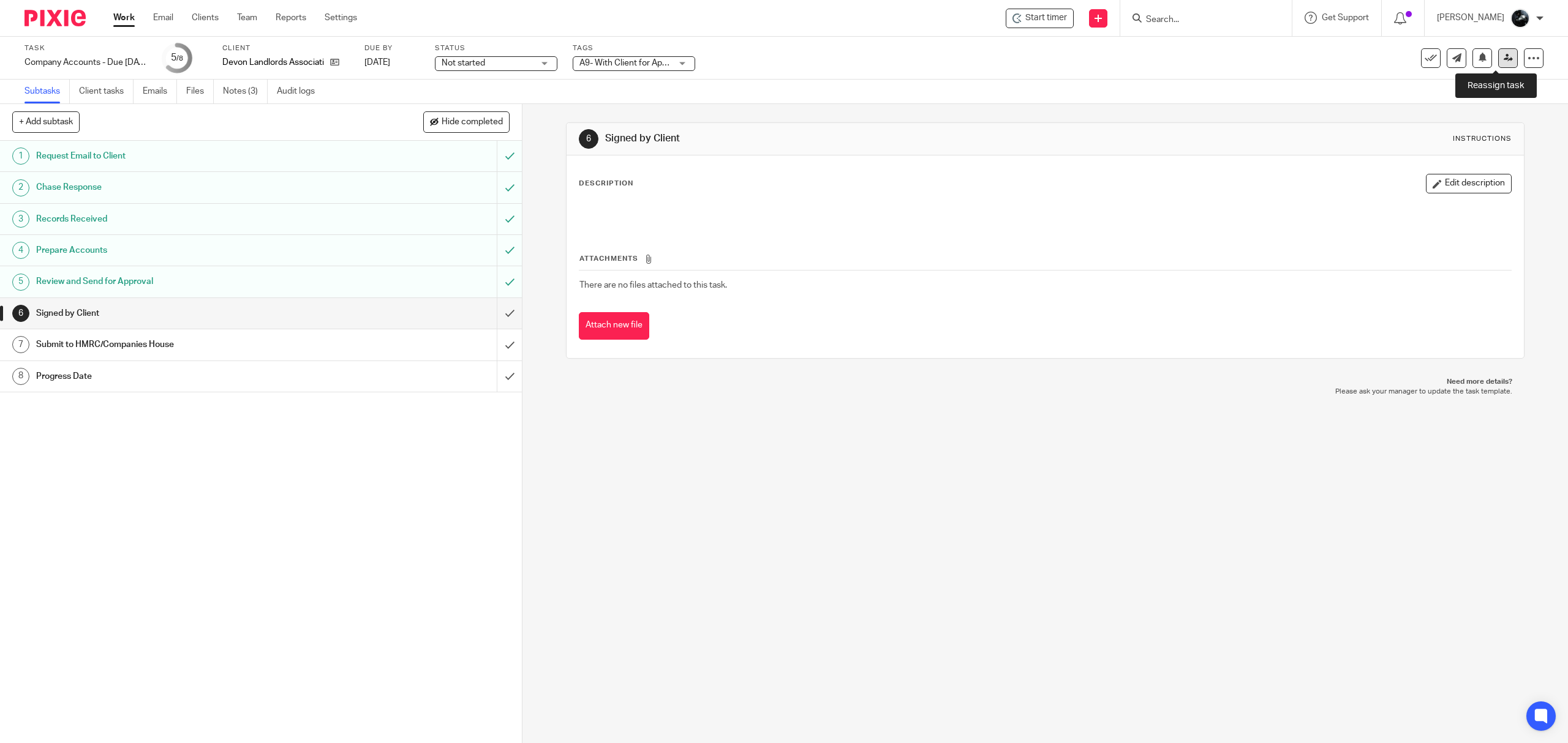
click at [1498, 57] on link at bounding box center [1508, 58] width 20 height 20
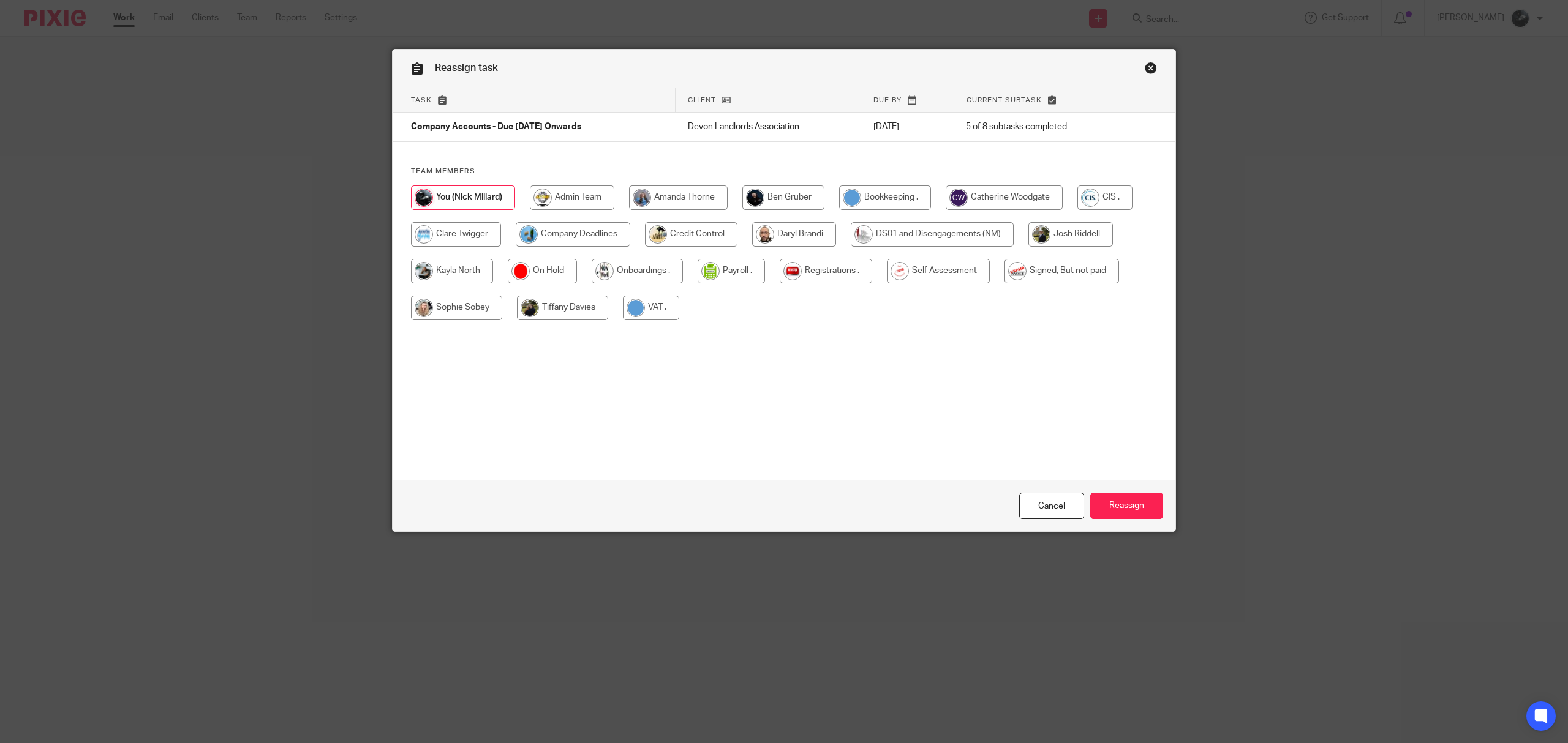
drag, startPoint x: 562, startPoint y: 233, endPoint x: 648, endPoint y: 237, distance: 86.1
click at [561, 233] on input "radio" at bounding box center [573, 235] width 114 height 25
radio input "true"
drag, startPoint x: 1125, startPoint y: 493, endPoint x: 1120, endPoint y: 486, distance: 8.6
click at [1125, 493] on input "Reassign" at bounding box center [1127, 506] width 73 height 27
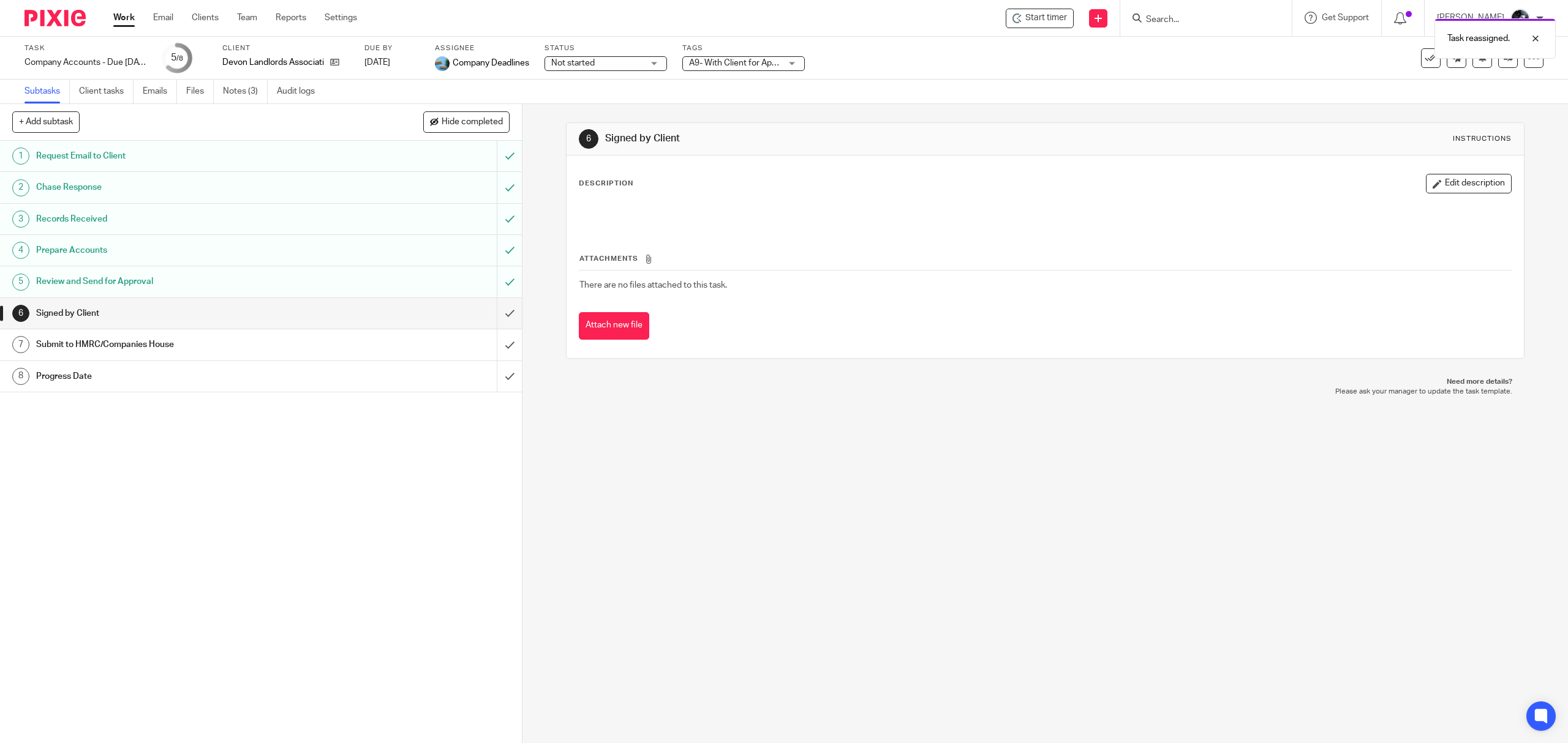
click at [1209, 16] on div "Task reassigned." at bounding box center [1170, 36] width 772 height 46
click at [55, 20] on img at bounding box center [56, 18] width 61 height 17
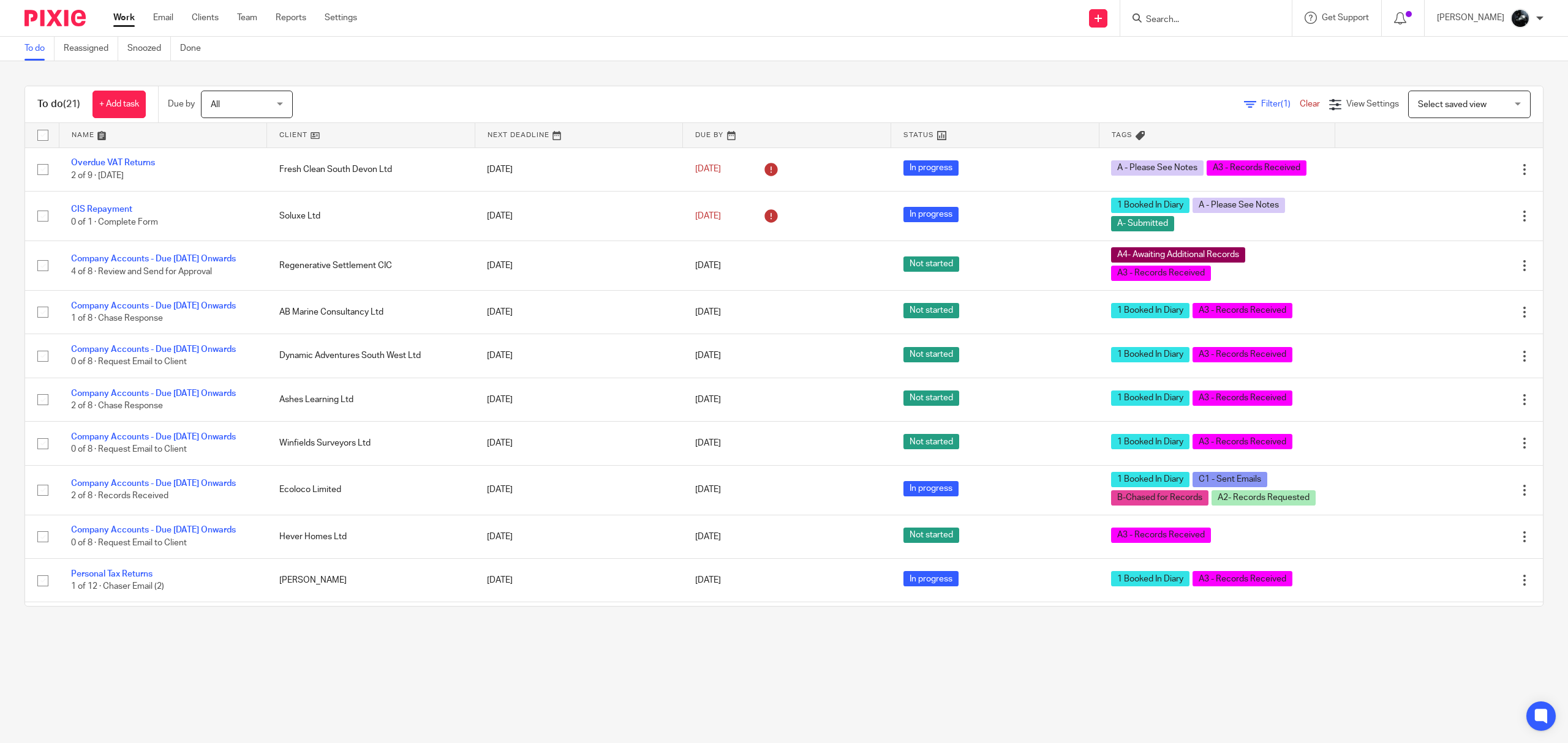
click at [1240, 15] on input "Search" at bounding box center [1200, 20] width 110 height 11
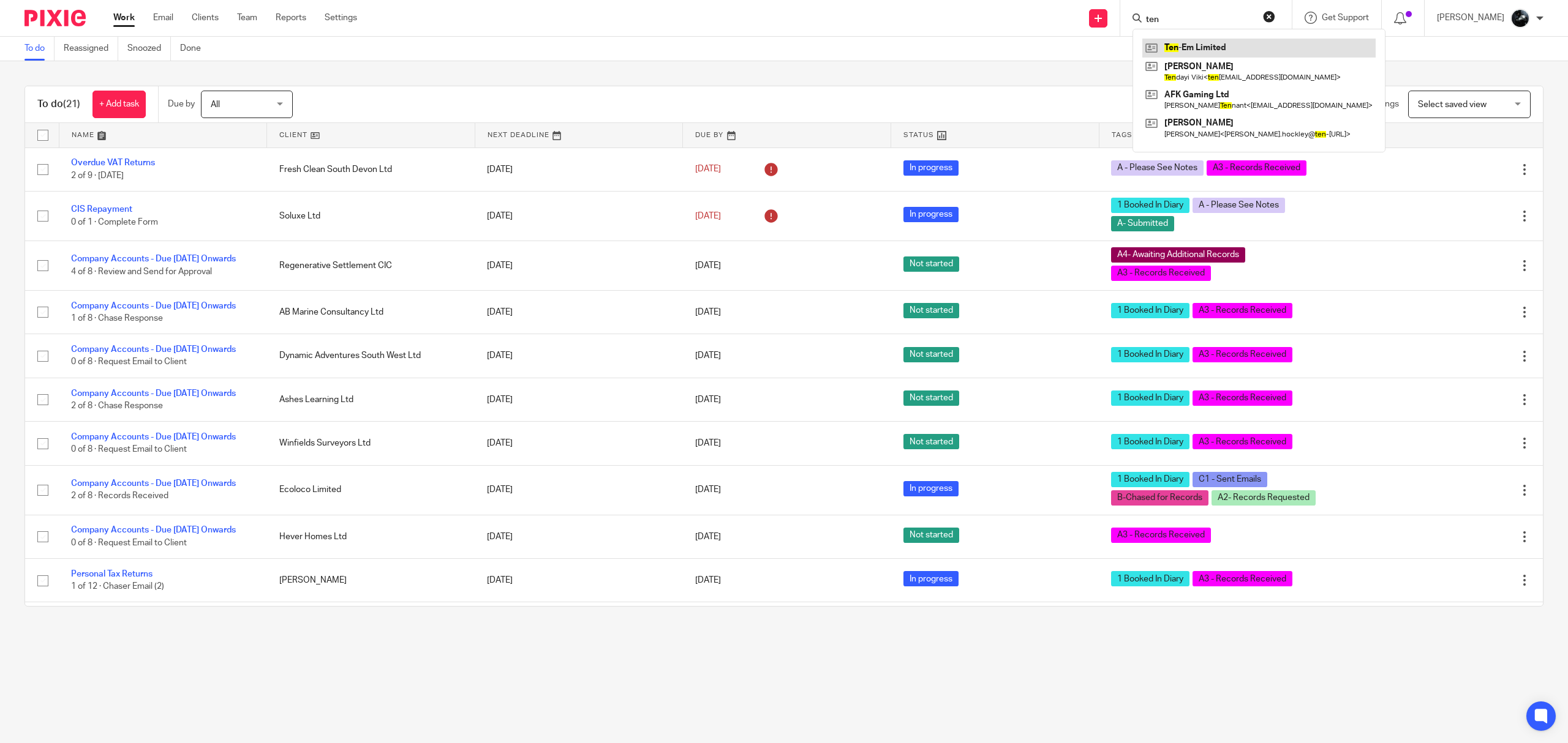
type input "ten"
click at [1231, 42] on link at bounding box center [1259, 48] width 233 height 18
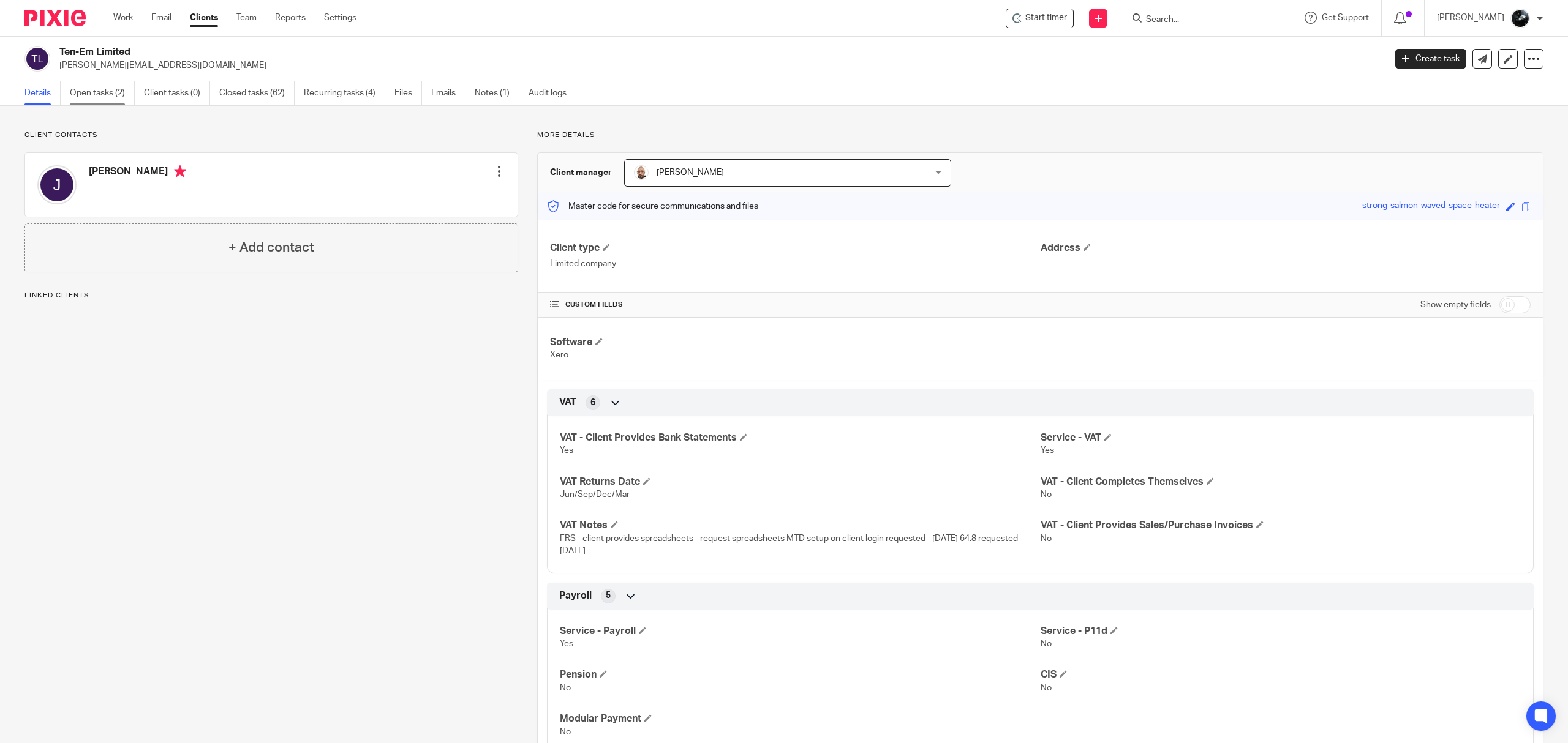
click at [106, 98] on link "Open tasks (2)" at bounding box center [102, 93] width 65 height 24
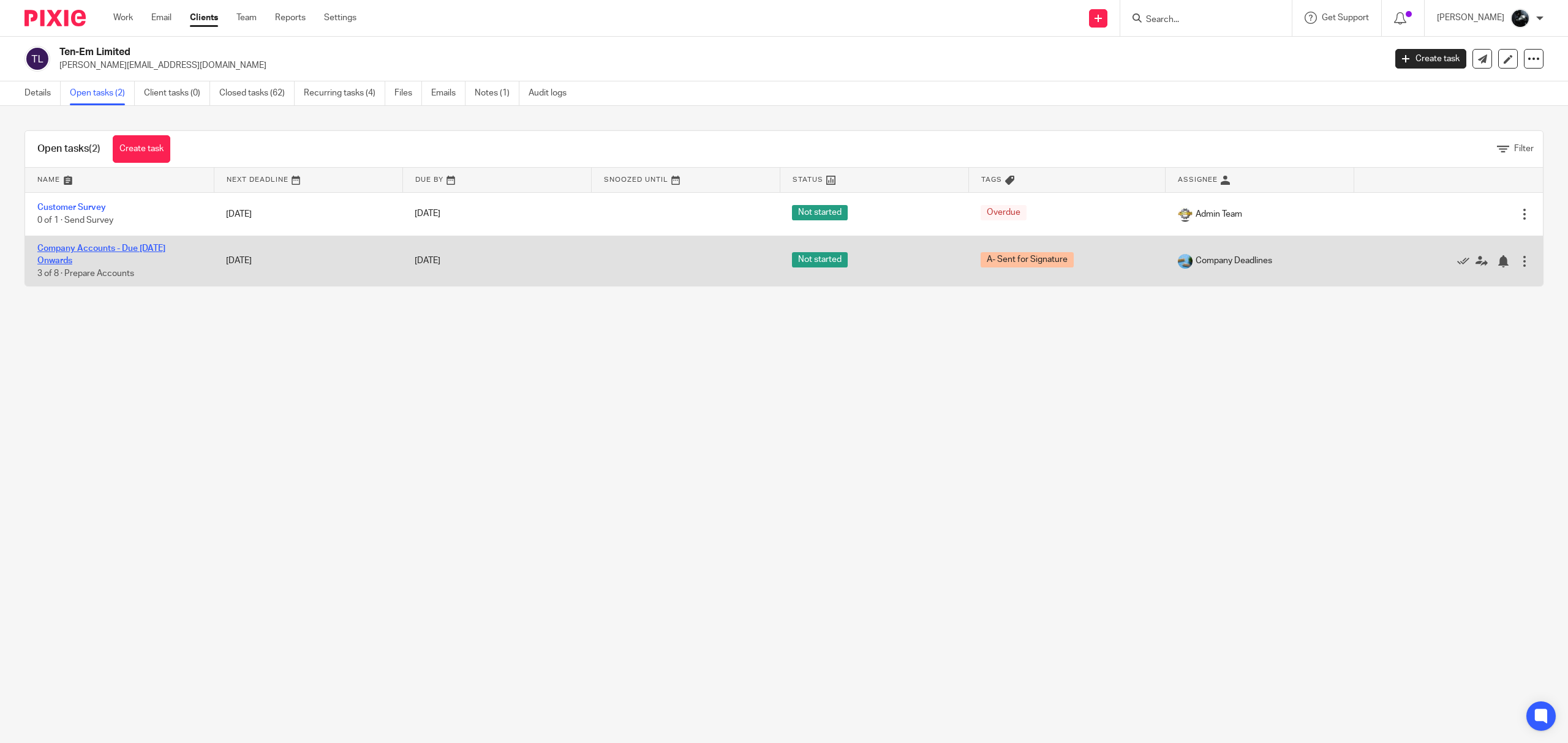
click at [105, 250] on link "Company Accounts - Due [DATE] Onwards" at bounding box center [101, 255] width 128 height 21
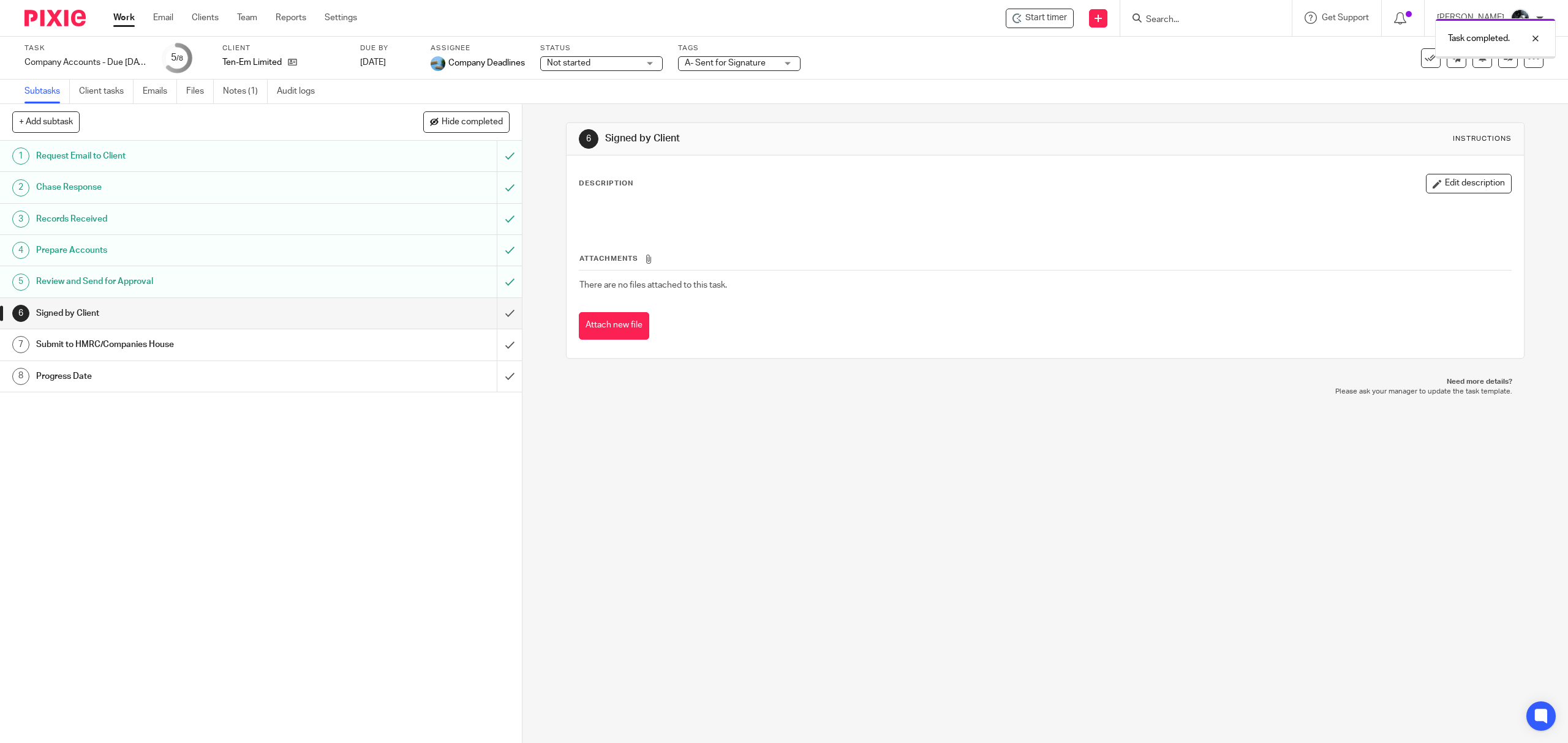
click at [493, 317] on input "submit" at bounding box center [261, 313] width 522 height 31
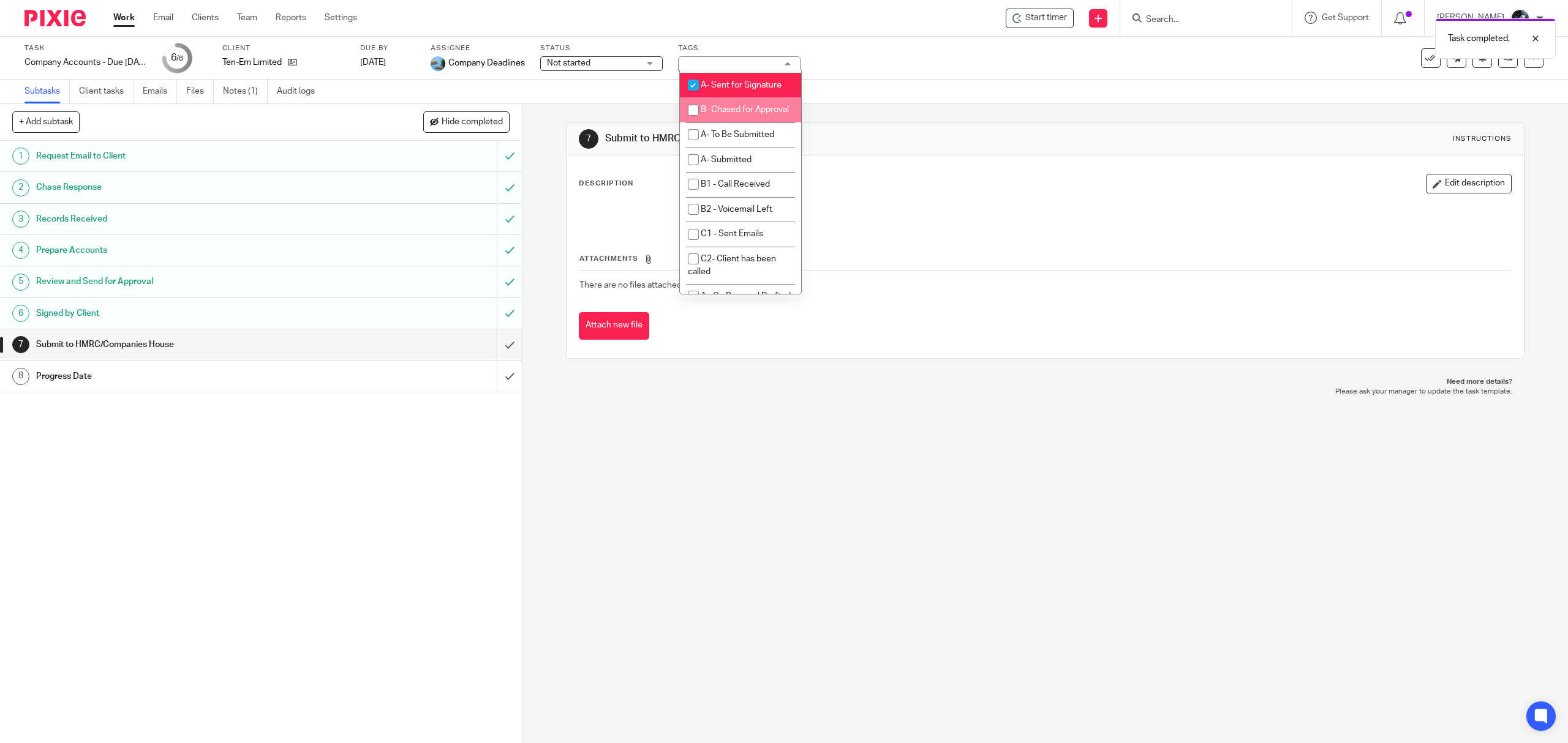
scroll to position [735, 0]
click at [736, 88] on span "A- Sent for Signature" at bounding box center [741, 83] width 80 height 8
checkbox input "false"
click at [735, 146] on li "A- To Be Submitted" at bounding box center [741, 133] width 121 height 25
checkbox input "true"
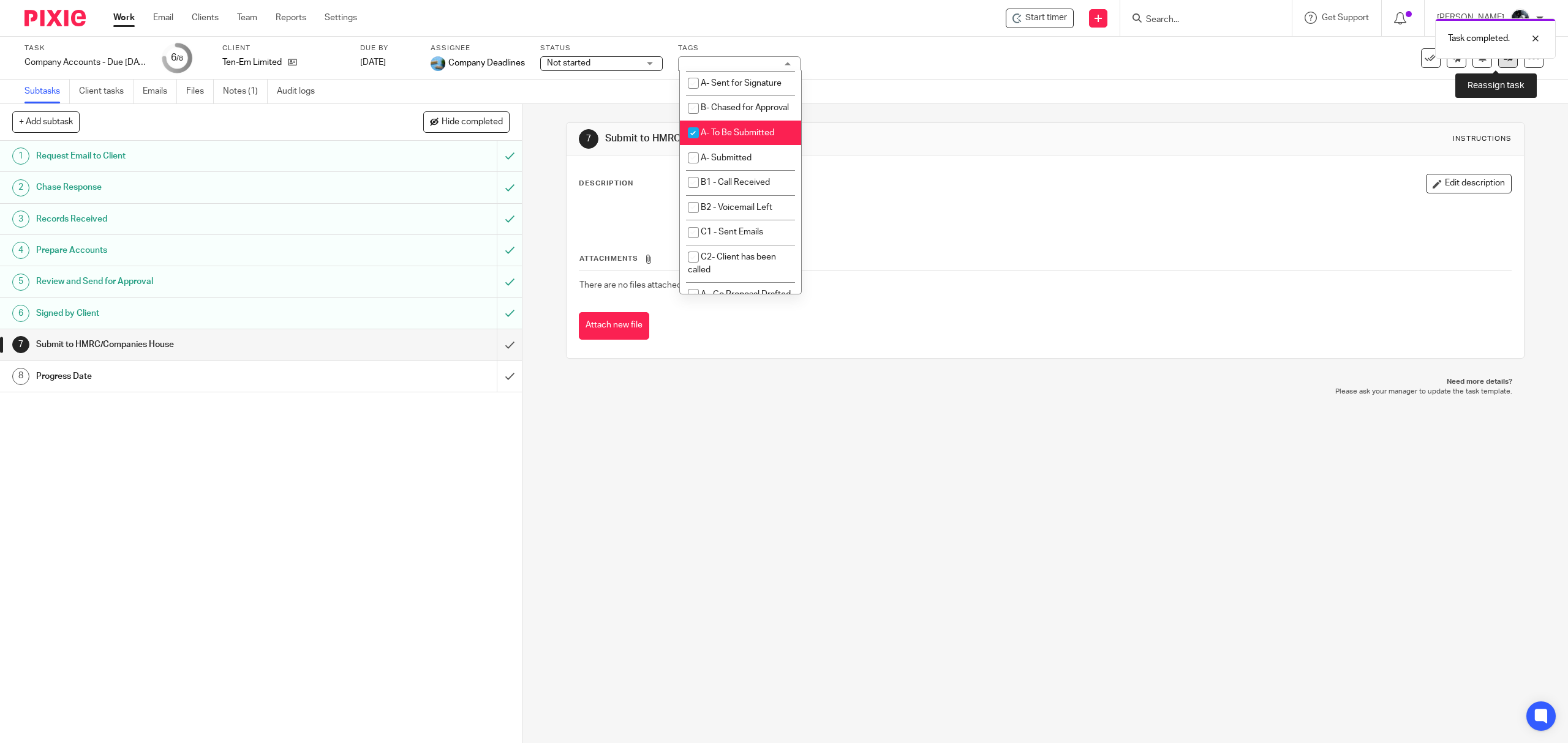
click at [1504, 60] on icon at bounding box center [1508, 57] width 9 height 9
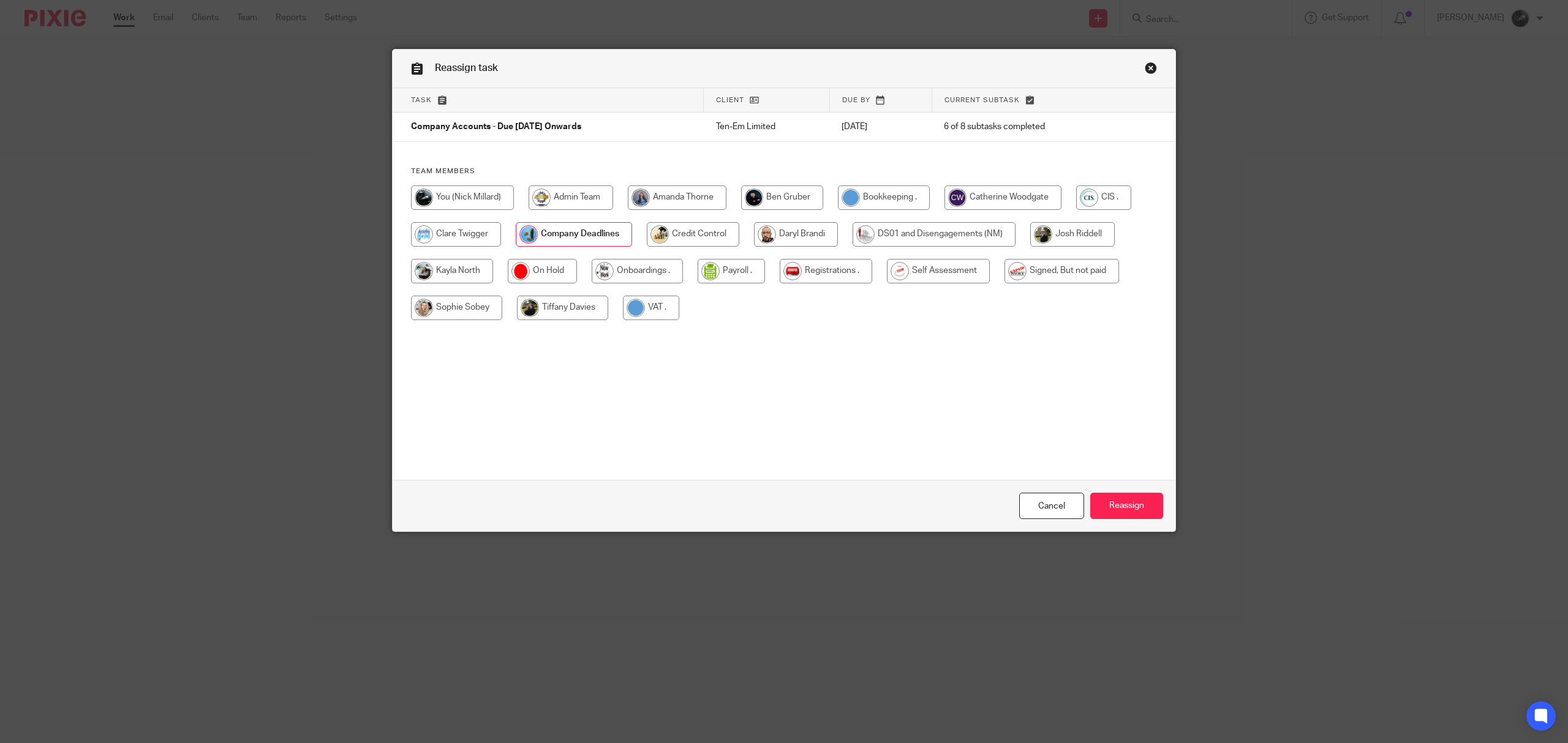
click at [1040, 273] on input "radio" at bounding box center [1062, 271] width 114 height 25
radio input "true"
click at [1130, 503] on input "Reassign" at bounding box center [1127, 506] width 73 height 27
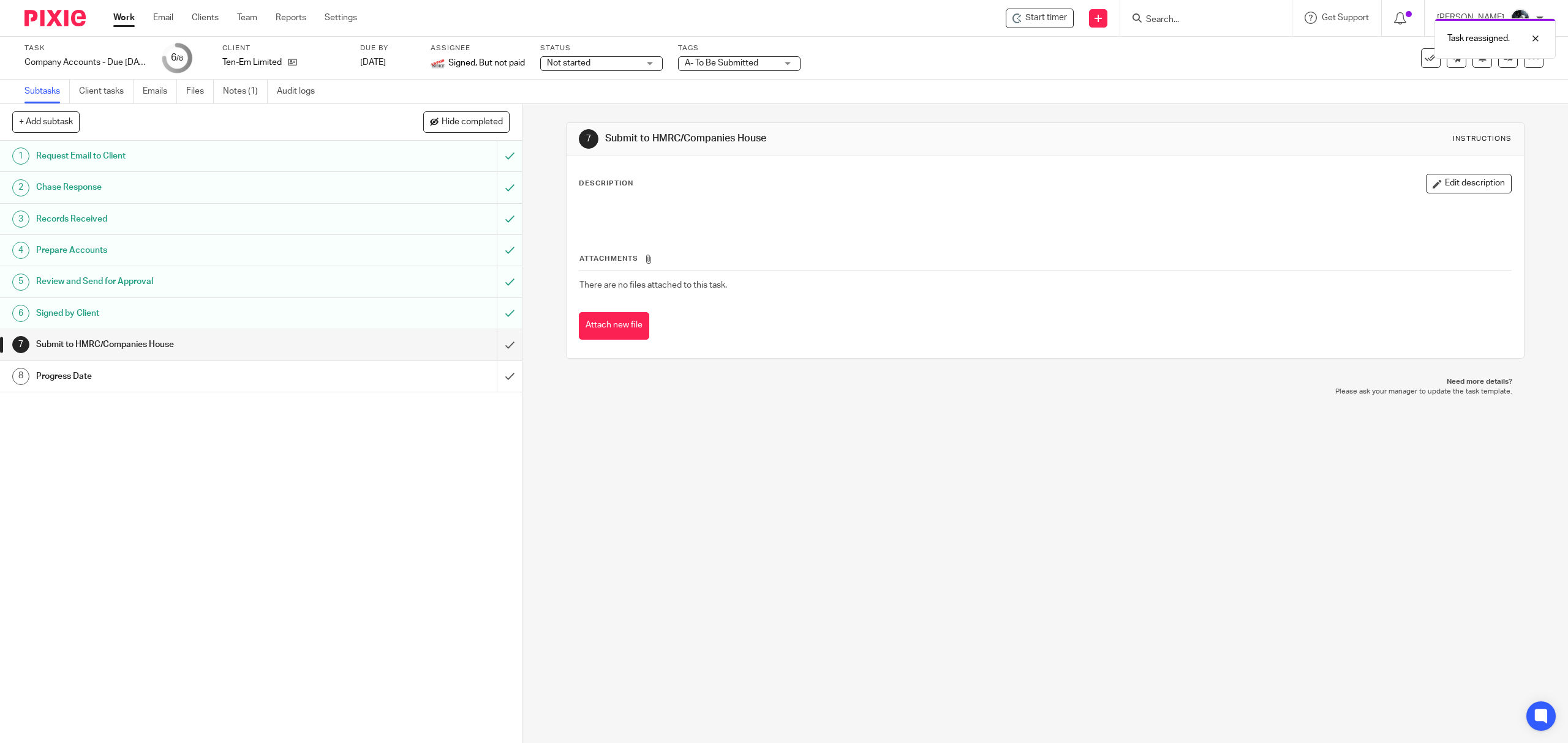
drag, startPoint x: 70, startPoint y: 13, endPoint x: 85, endPoint y: 0, distance: 19.8
click at [71, 13] on img at bounding box center [56, 18] width 61 height 17
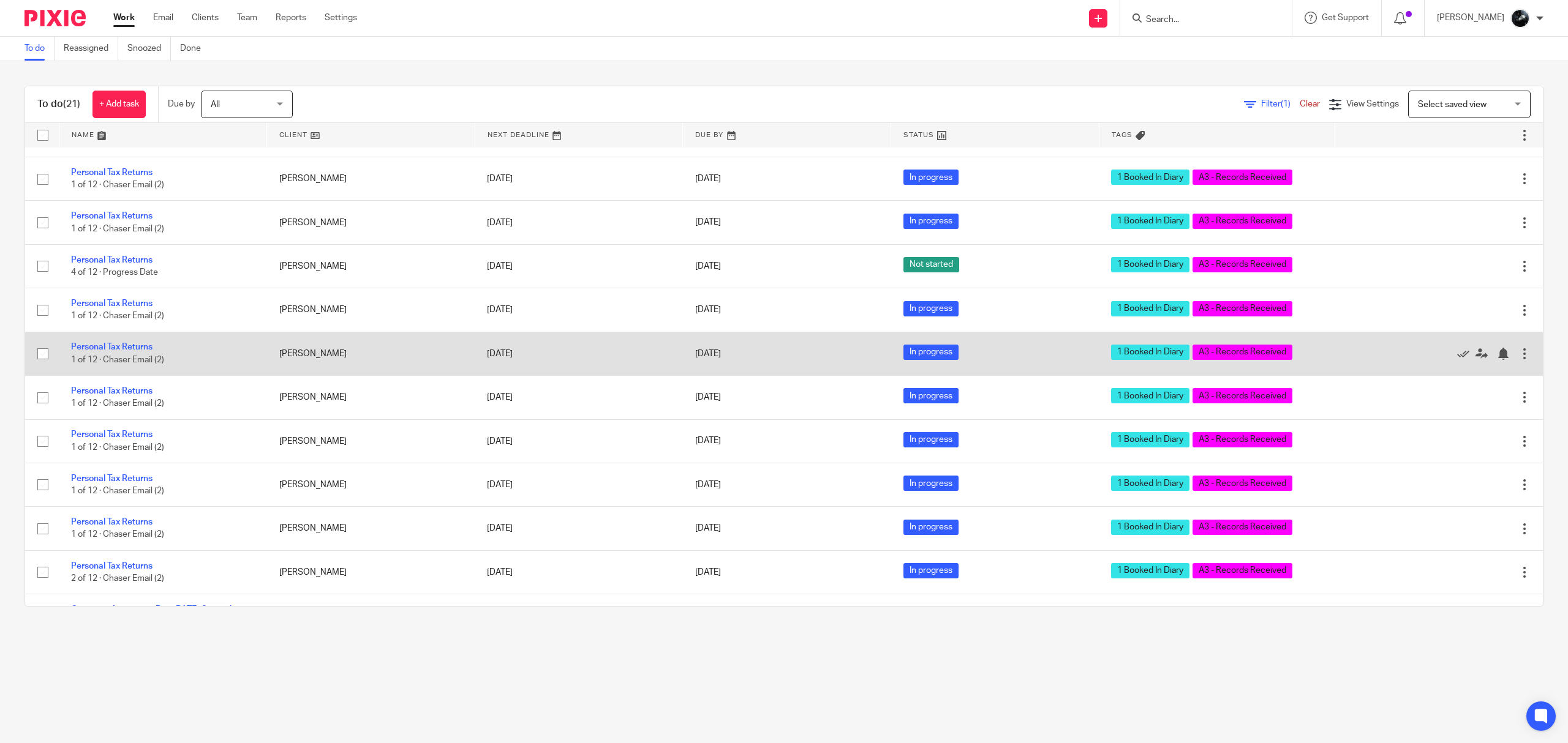
scroll to position [367, 0]
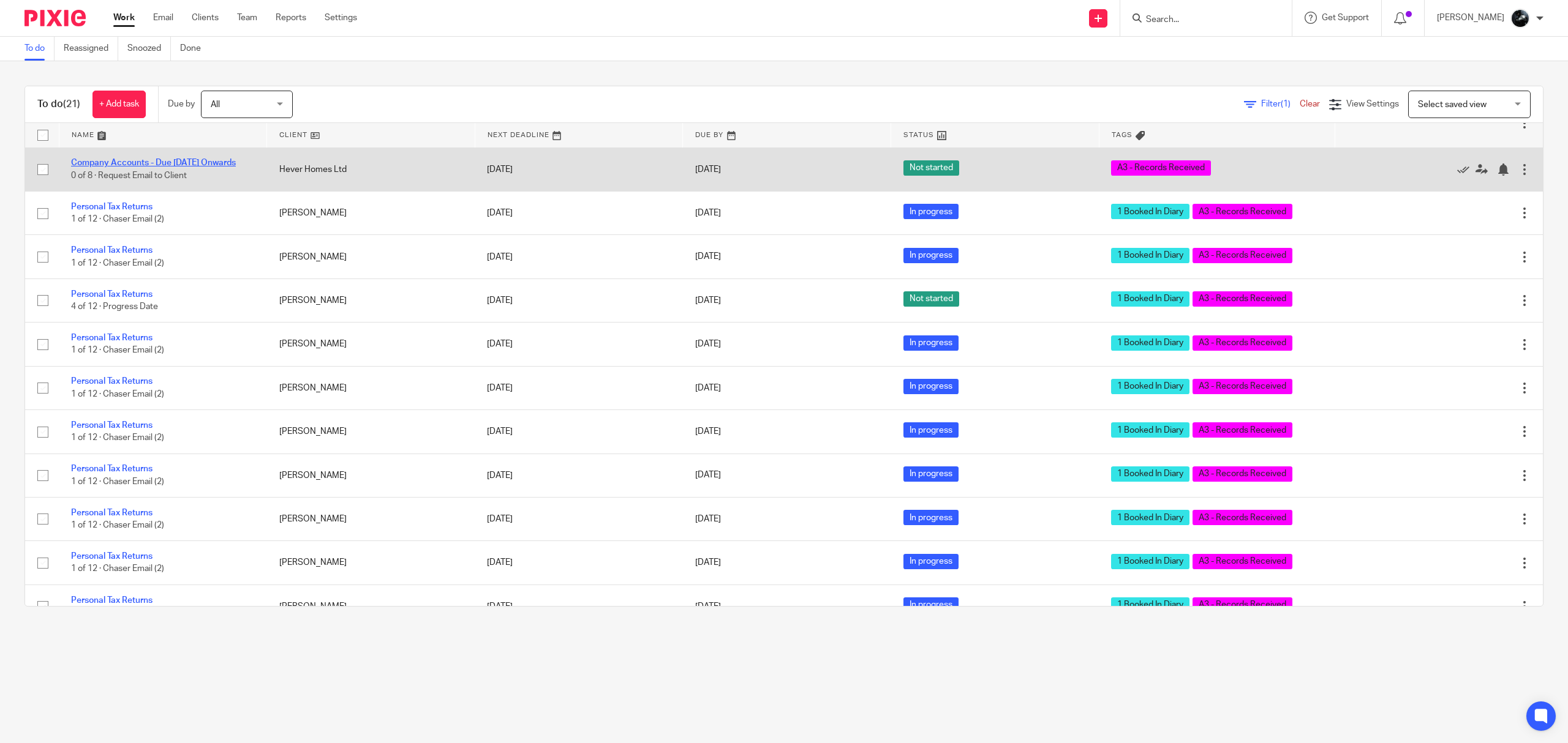
click at [151, 168] on link "Company Accounts - Due [DATE] Onwards" at bounding box center [153, 163] width 165 height 8
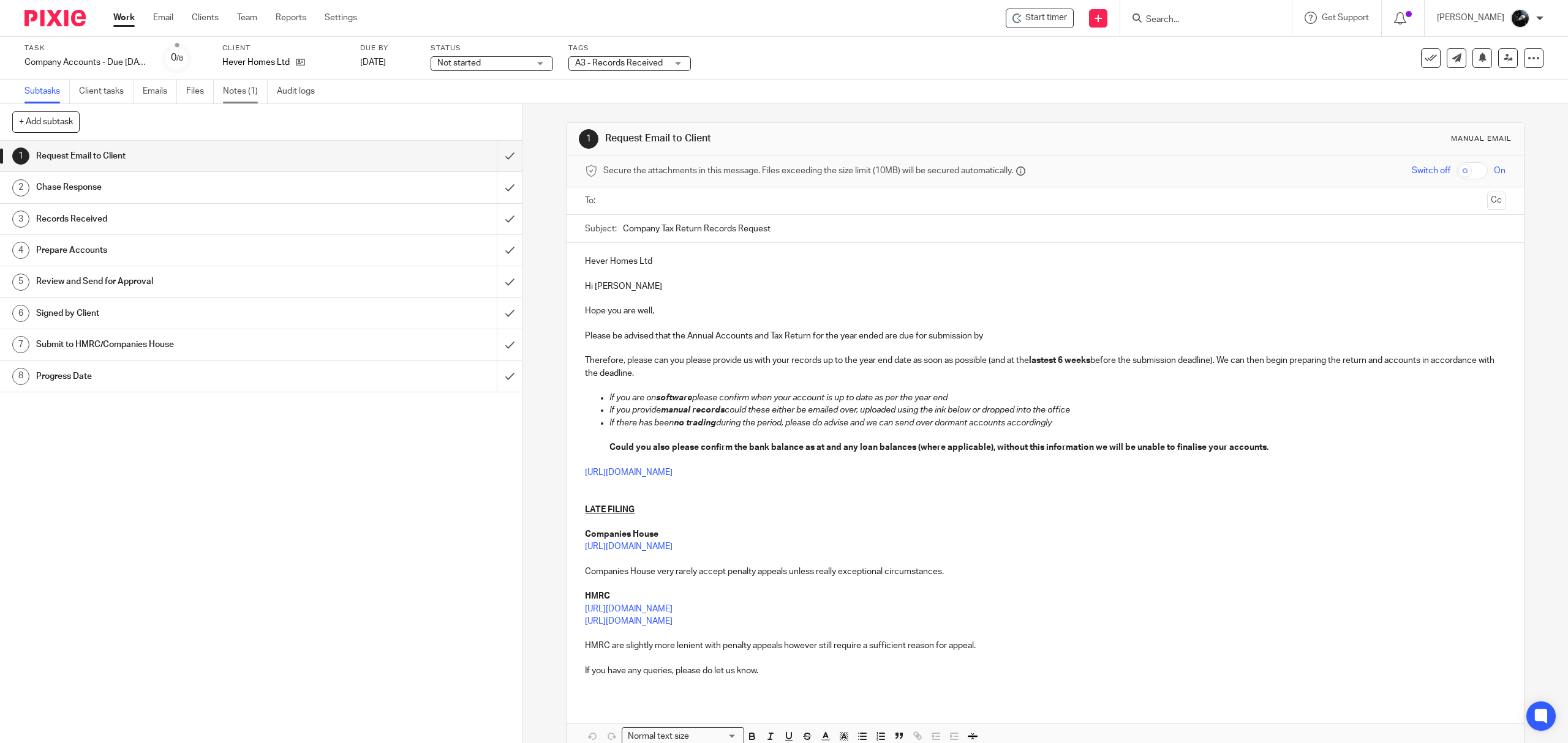
click at [251, 95] on link "Notes (1)" at bounding box center [246, 91] width 45 height 24
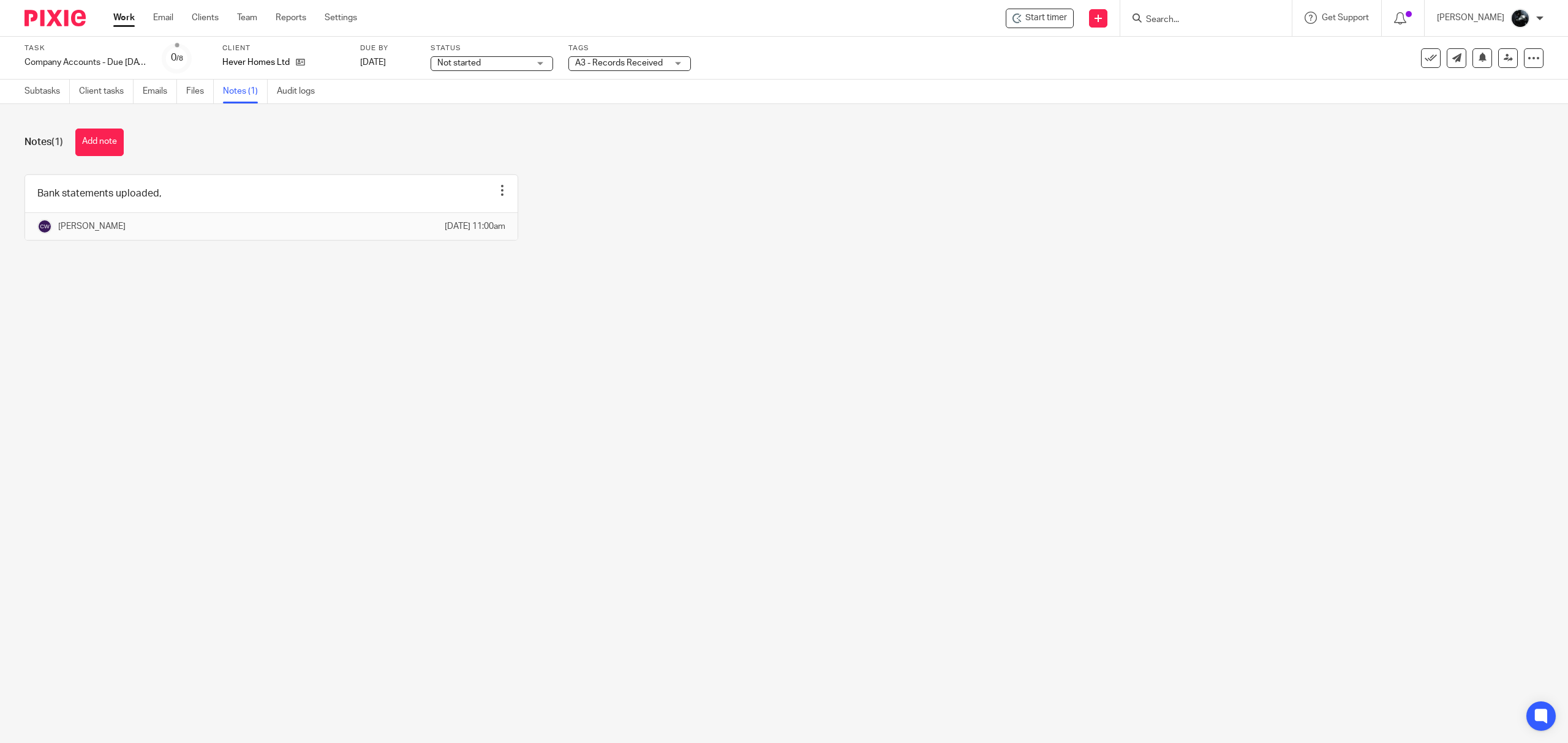
click at [185, 97] on ul "Subtasks Client tasks Emails Files Notes (1) Audit logs" at bounding box center [179, 91] width 309 height 24
click at [190, 95] on link "Files" at bounding box center [199, 91] width 27 height 24
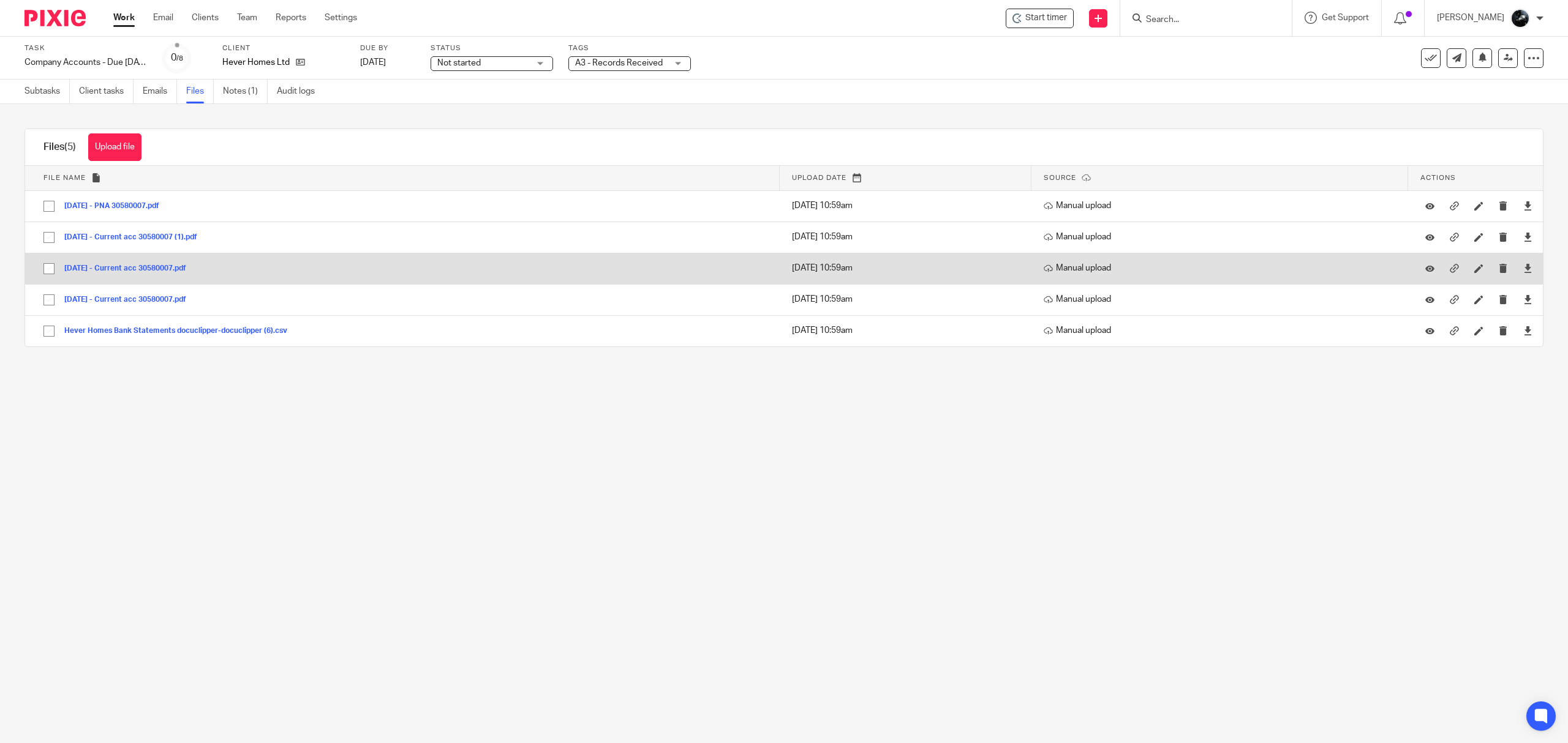
click at [158, 272] on button "[DATE] - Current acc 30580007.pdf" at bounding box center [130, 269] width 131 height 8
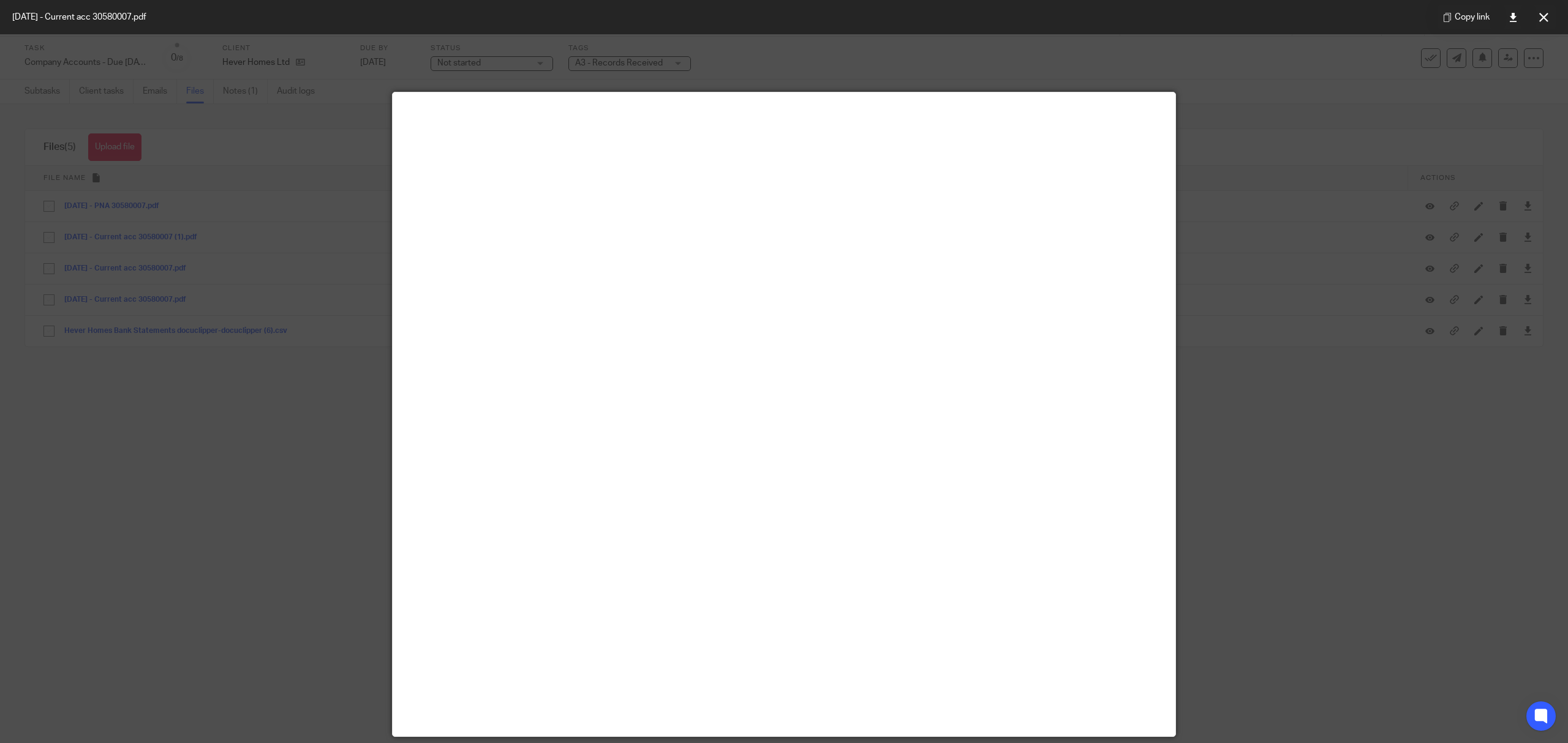
click at [1558, 13] on div "Copy link" at bounding box center [1497, 17] width 143 height 34
click at [1529, 22] on div "Copy link" at bounding box center [1497, 17] width 143 height 34
click at [1539, 20] on icon at bounding box center [1543, 17] width 9 height 9
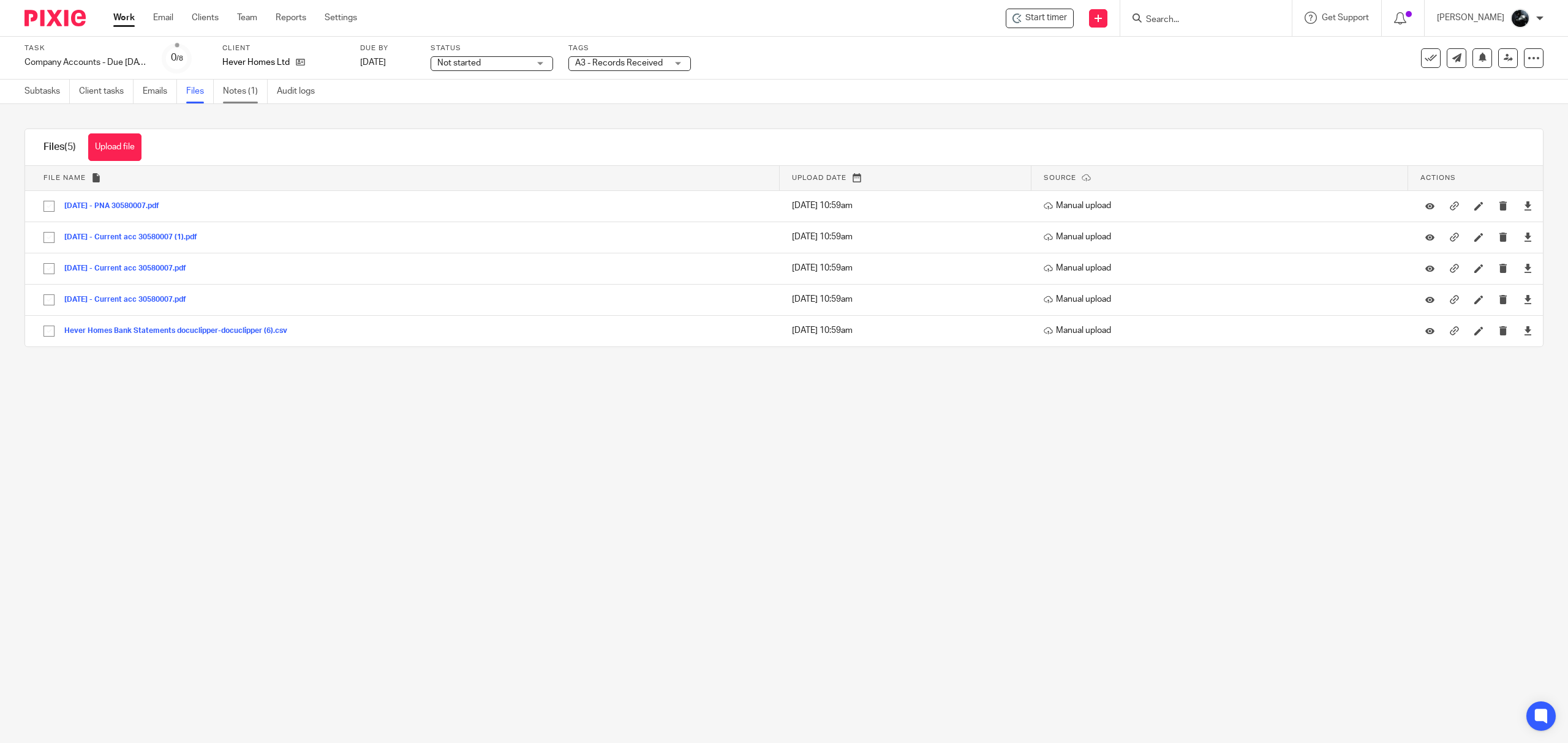
click at [247, 95] on link "Notes (1)" at bounding box center [246, 91] width 45 height 24
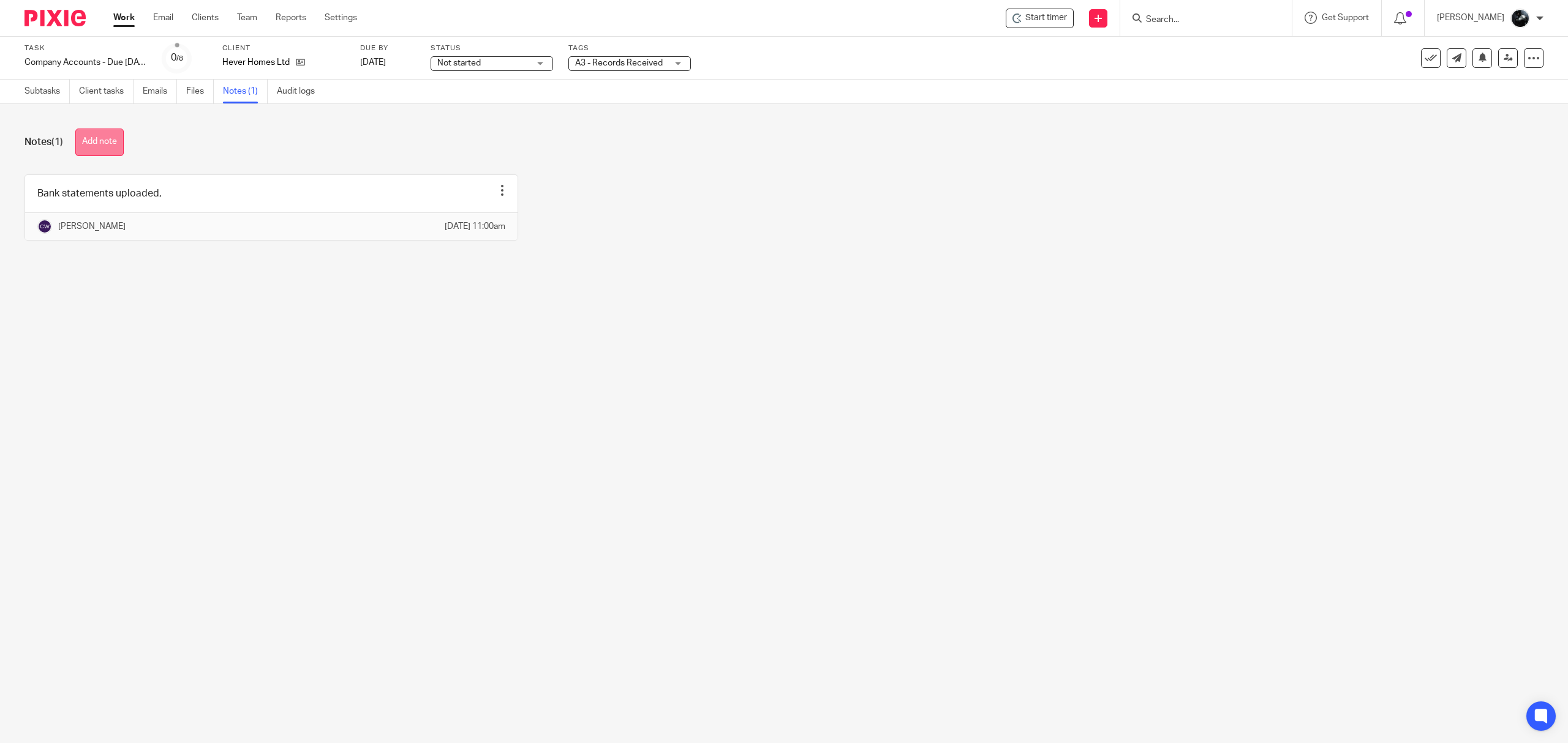
click at [108, 136] on button "Add note" at bounding box center [100, 142] width 48 height 27
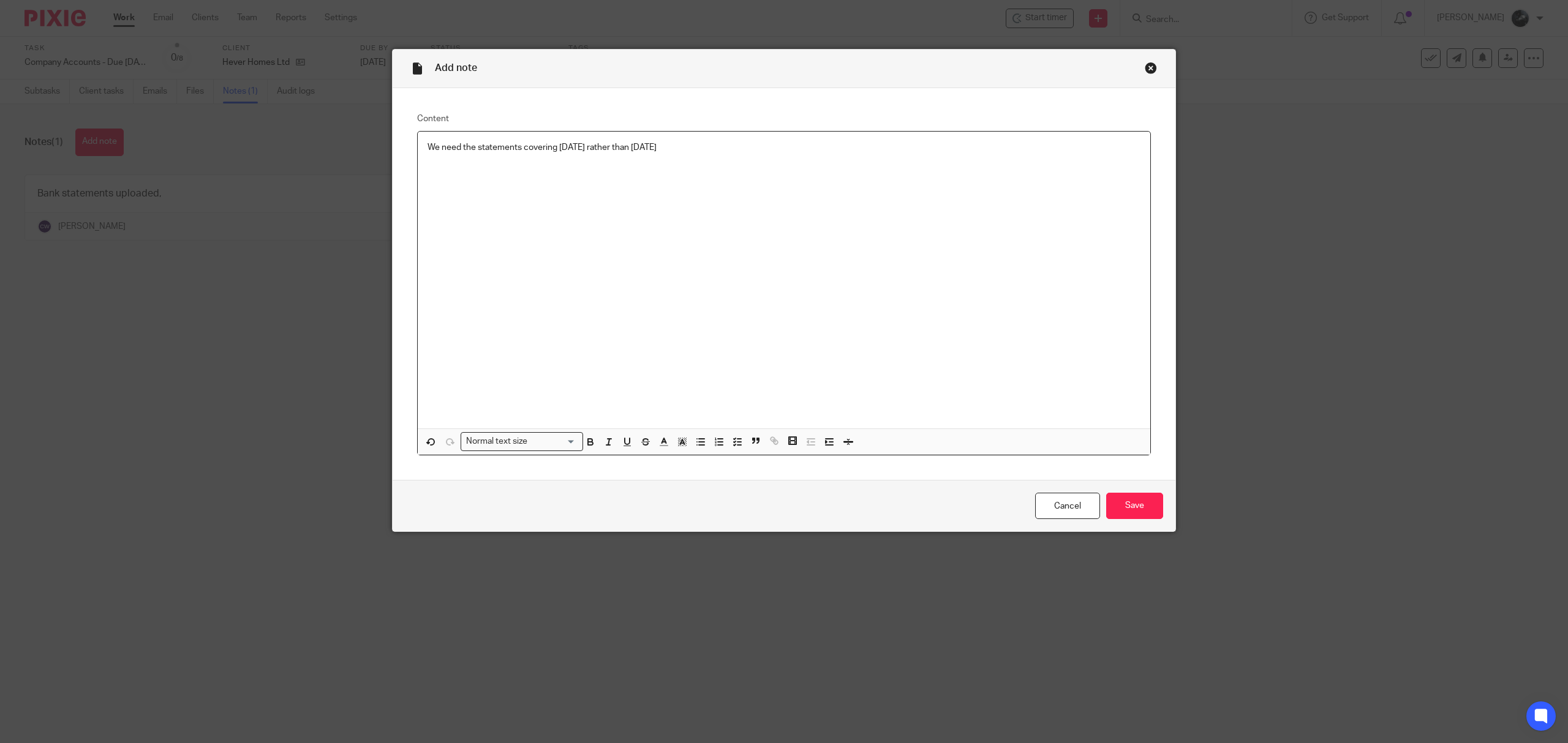
click at [1122, 490] on div "Cancel Save" at bounding box center [784, 506] width 783 height 51
click at [1123, 504] on input "Save" at bounding box center [1134, 506] width 57 height 27
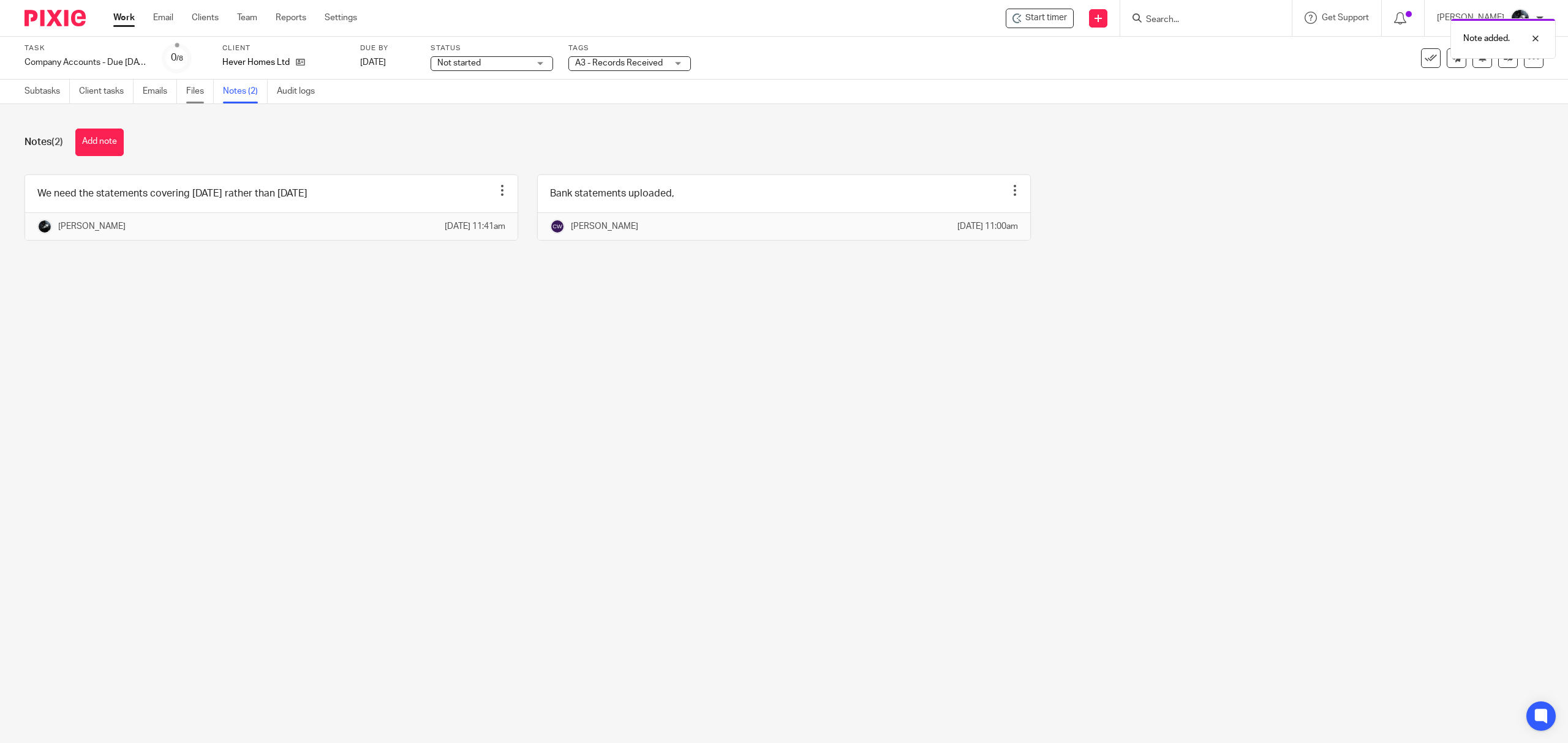
click at [187, 80] on link "Files" at bounding box center [199, 91] width 27 height 24
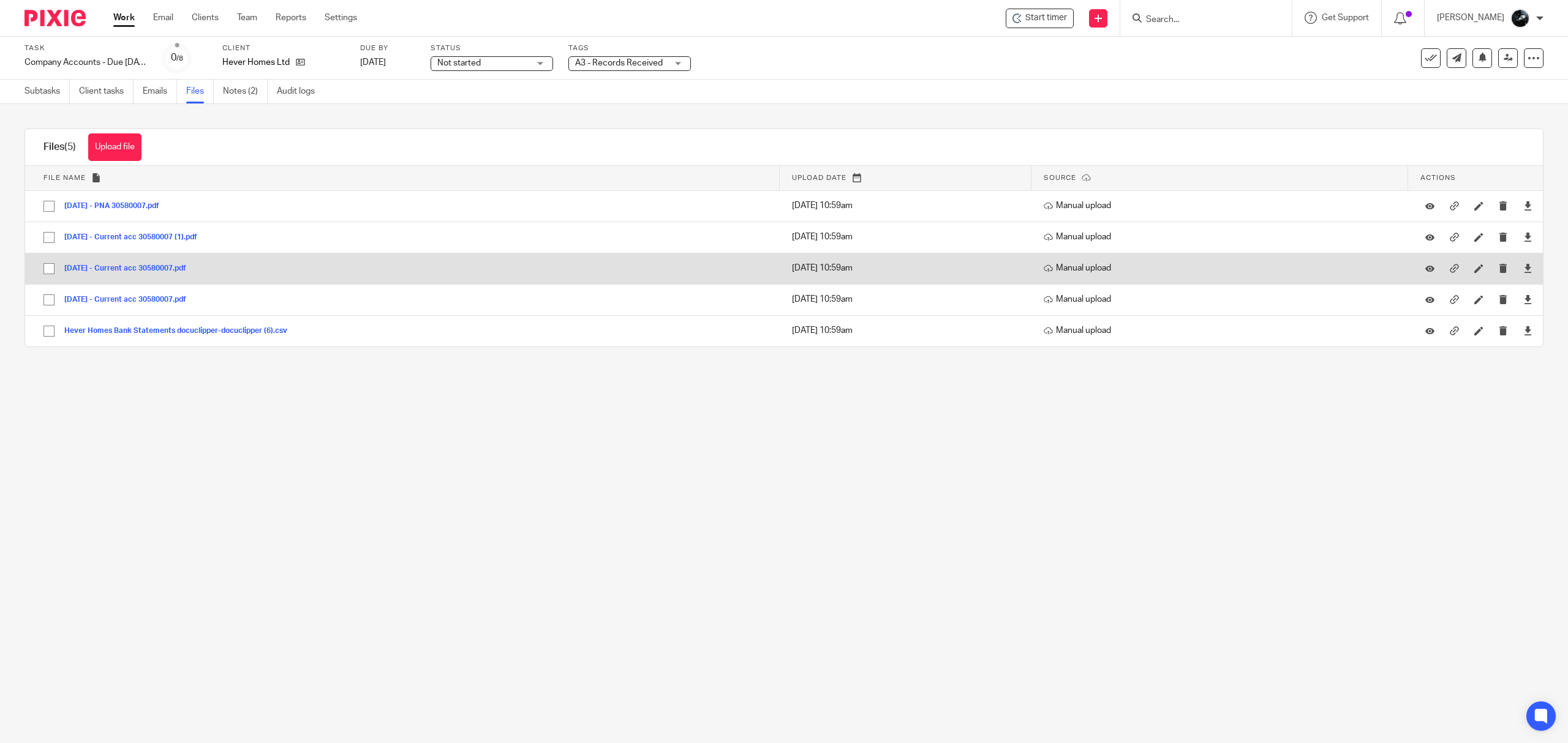
click at [158, 267] on button "[DATE] - Current acc 30580007.pdf" at bounding box center [130, 269] width 131 height 8
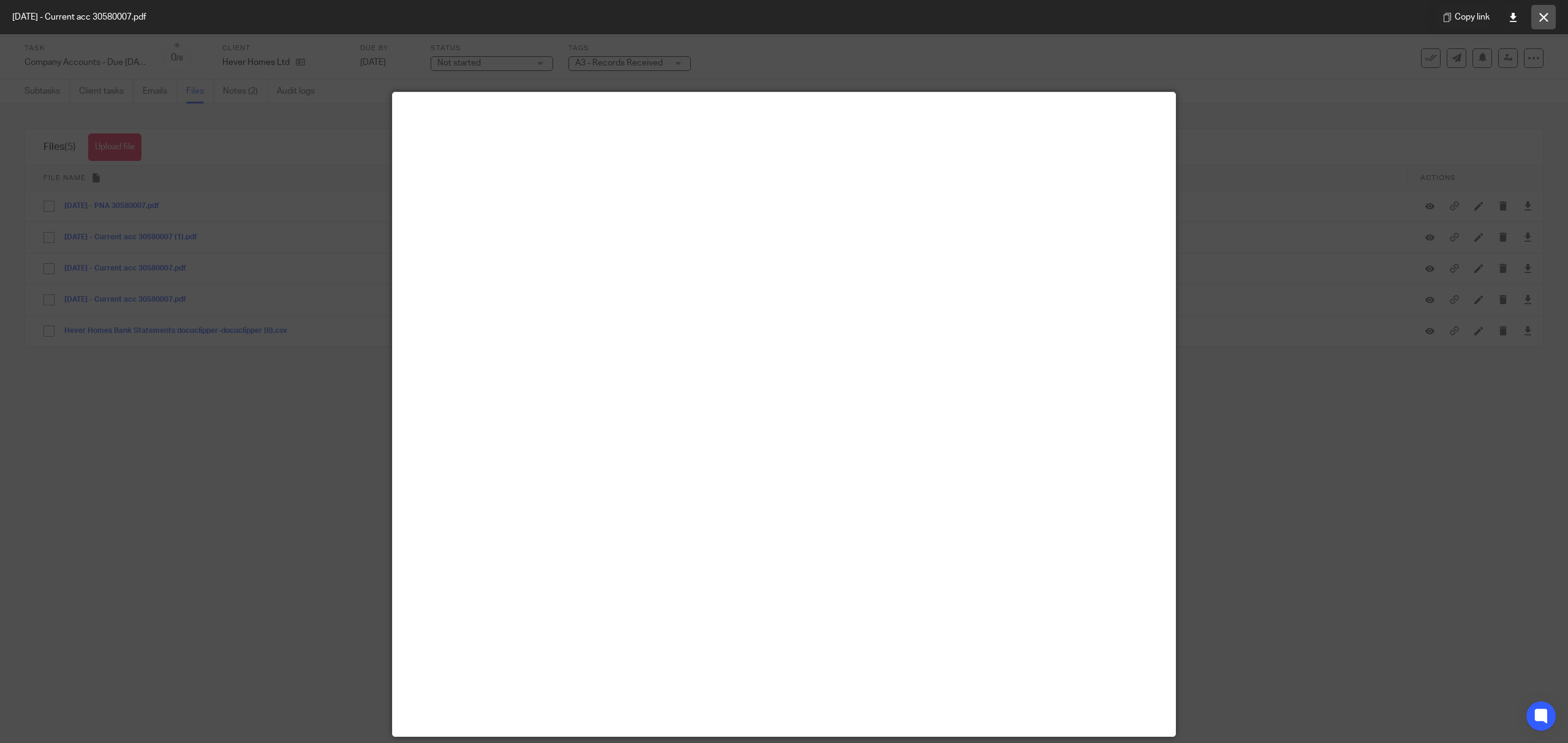
click at [1550, 16] on button at bounding box center [1544, 17] width 25 height 25
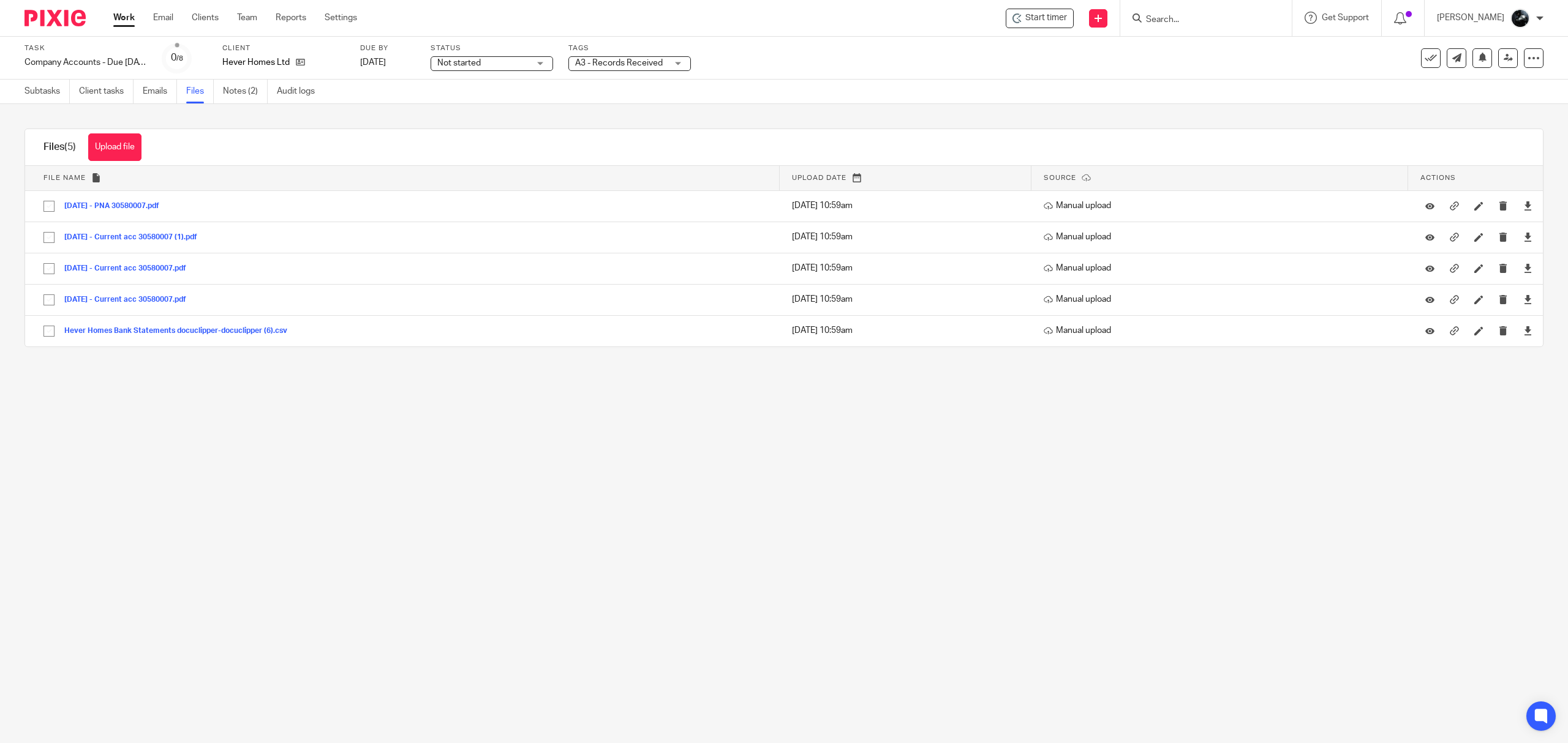
click at [606, 57] on span "A3 - Records Received" at bounding box center [621, 64] width 92 height 13
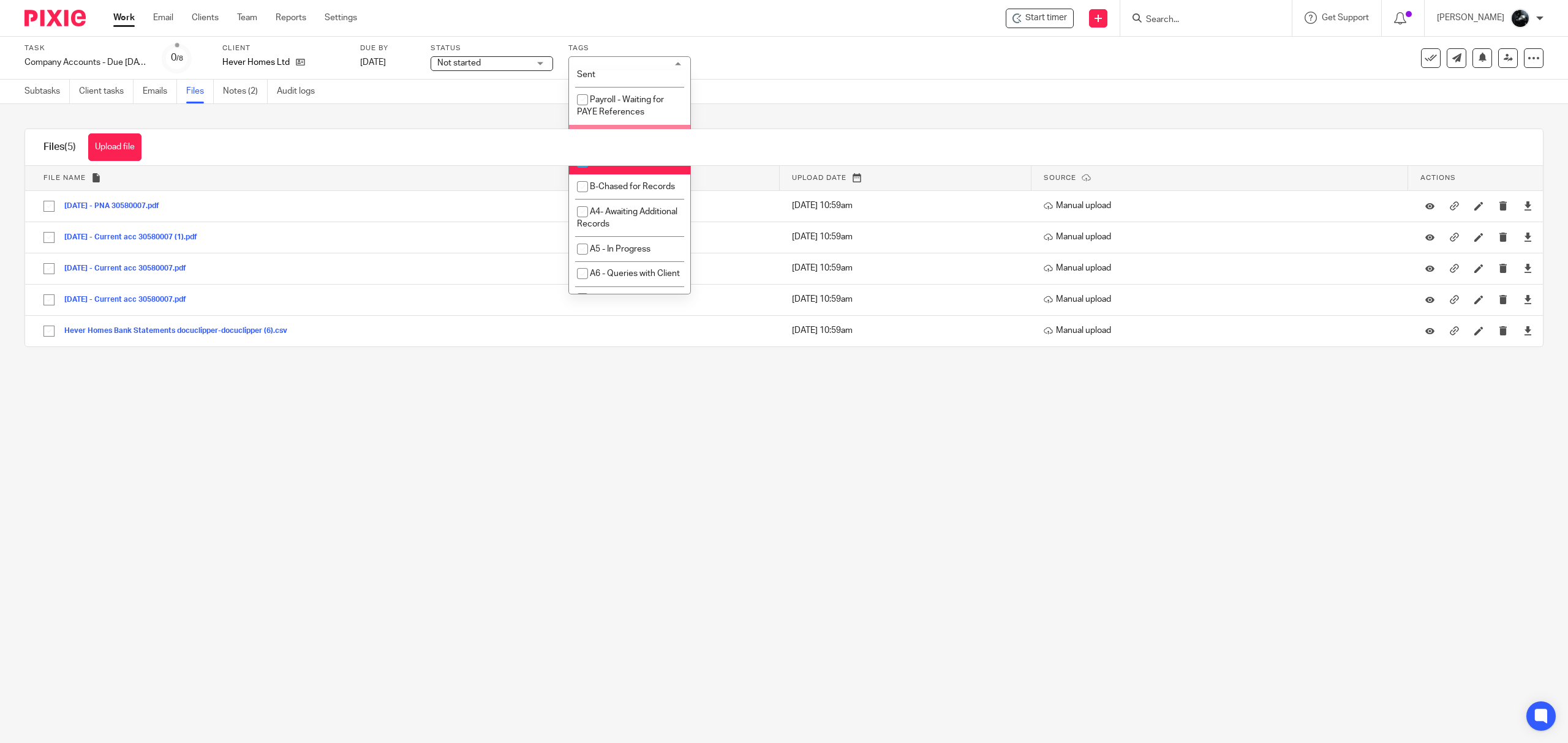
scroll to position [408, 0]
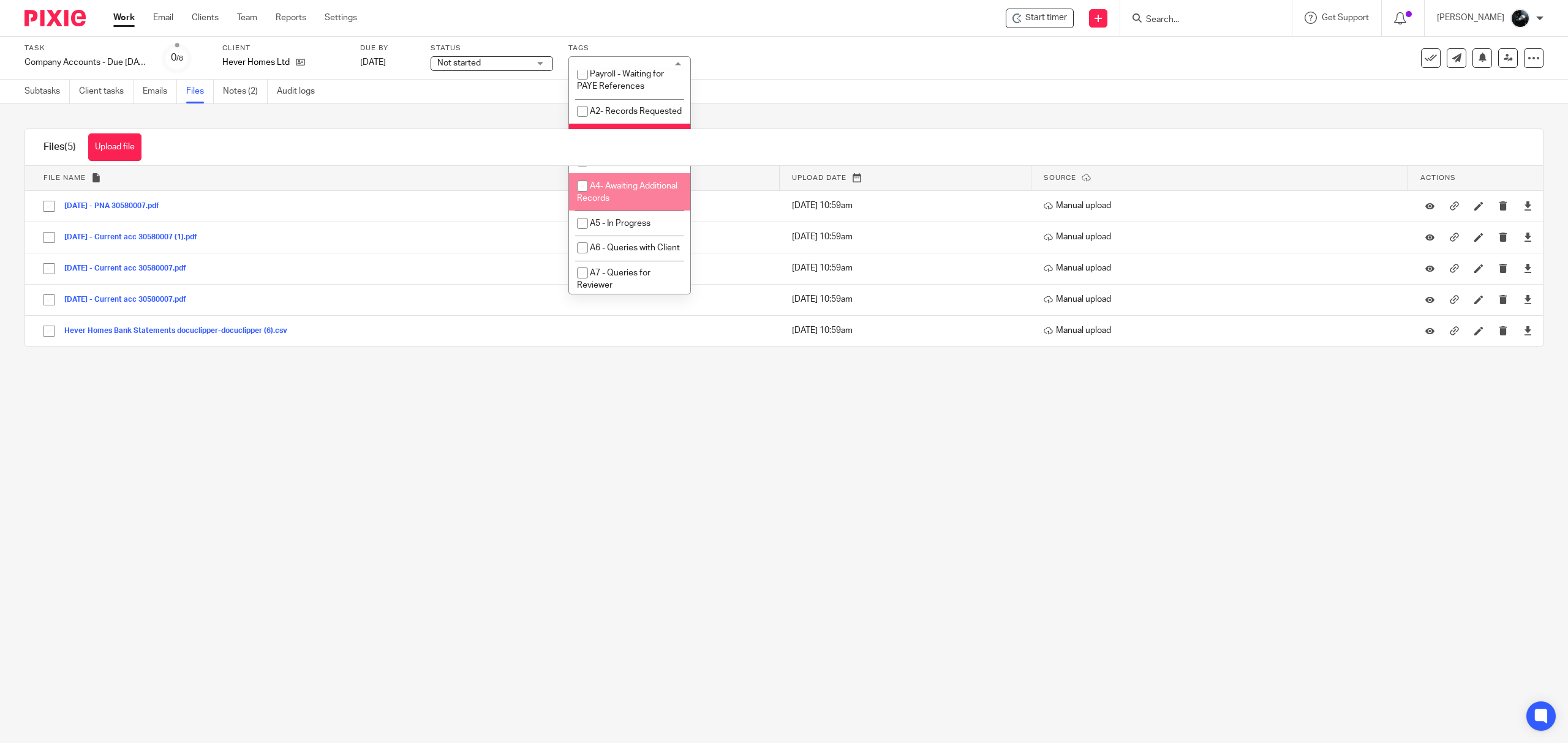
click at [628, 211] on li "A4- Awaiting Additional Records" at bounding box center [630, 192] width 121 height 37
checkbox input "true"
click at [1504, 57] on icon at bounding box center [1508, 57] width 9 height 9
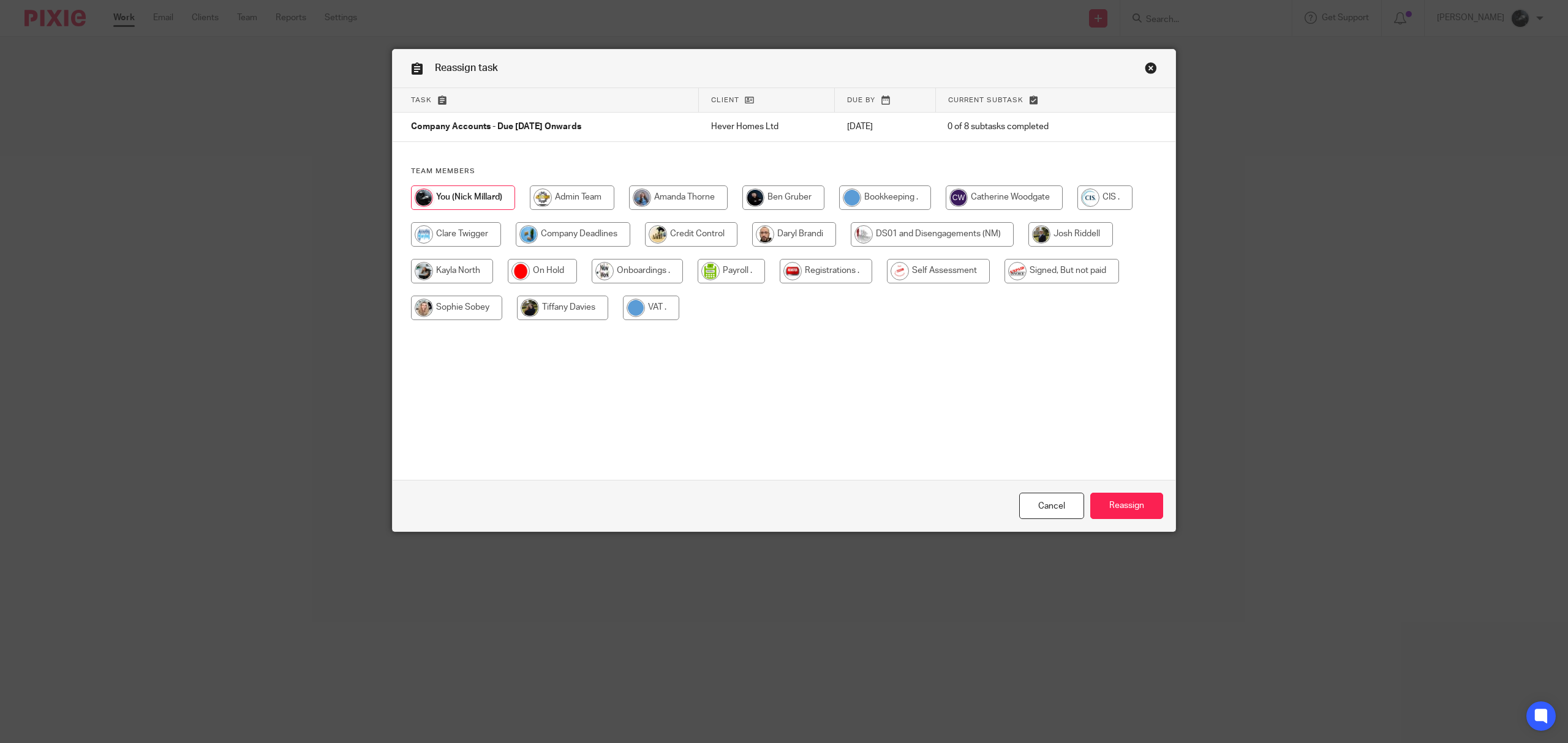
click at [974, 198] on input "radio" at bounding box center [1004, 198] width 117 height 25
radio input "true"
click at [1125, 504] on input "Reassign" at bounding box center [1127, 506] width 73 height 27
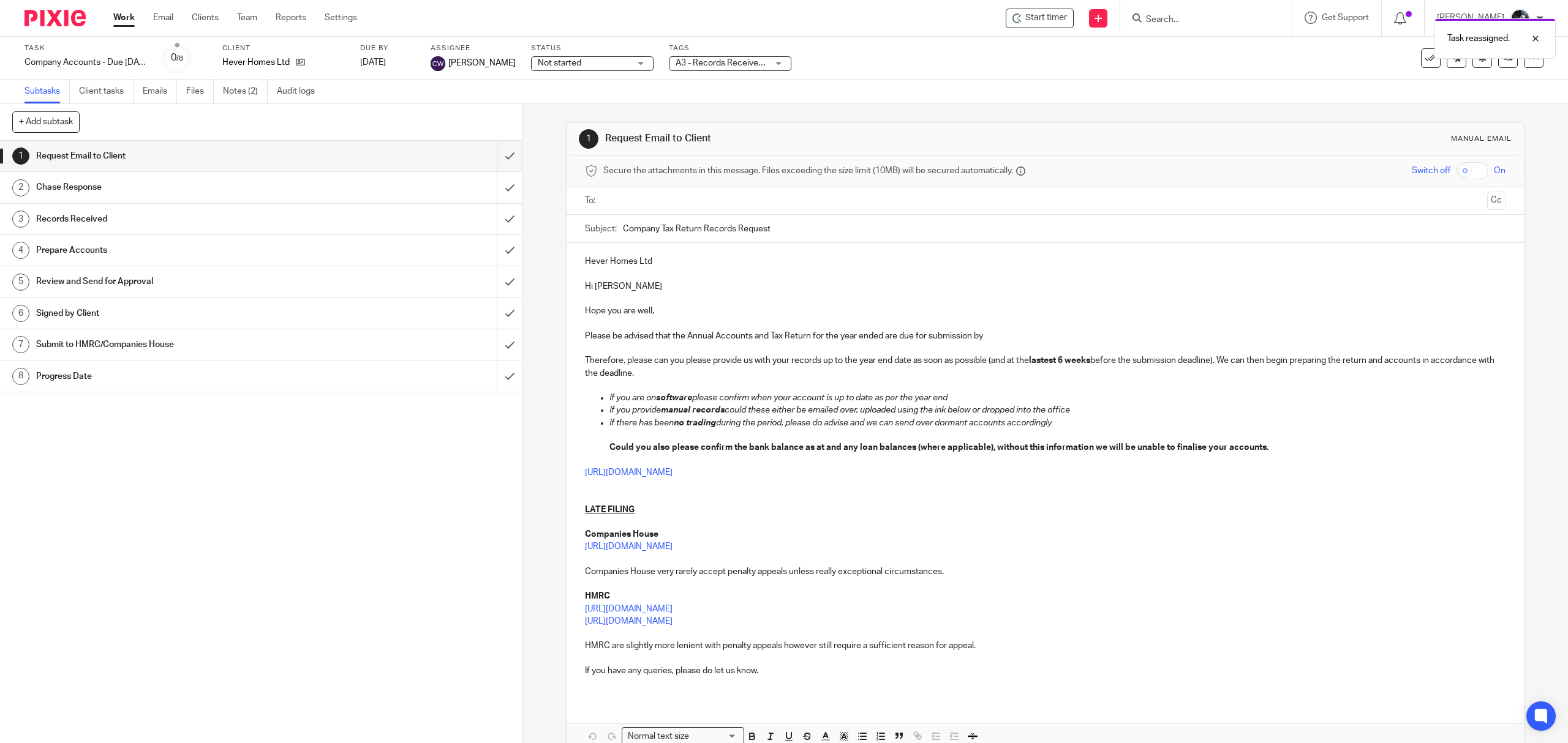
click at [46, 26] on div at bounding box center [51, 18] width 101 height 36
click at [22, 17] on div at bounding box center [51, 18] width 101 height 36
click at [46, 11] on img at bounding box center [56, 18] width 61 height 17
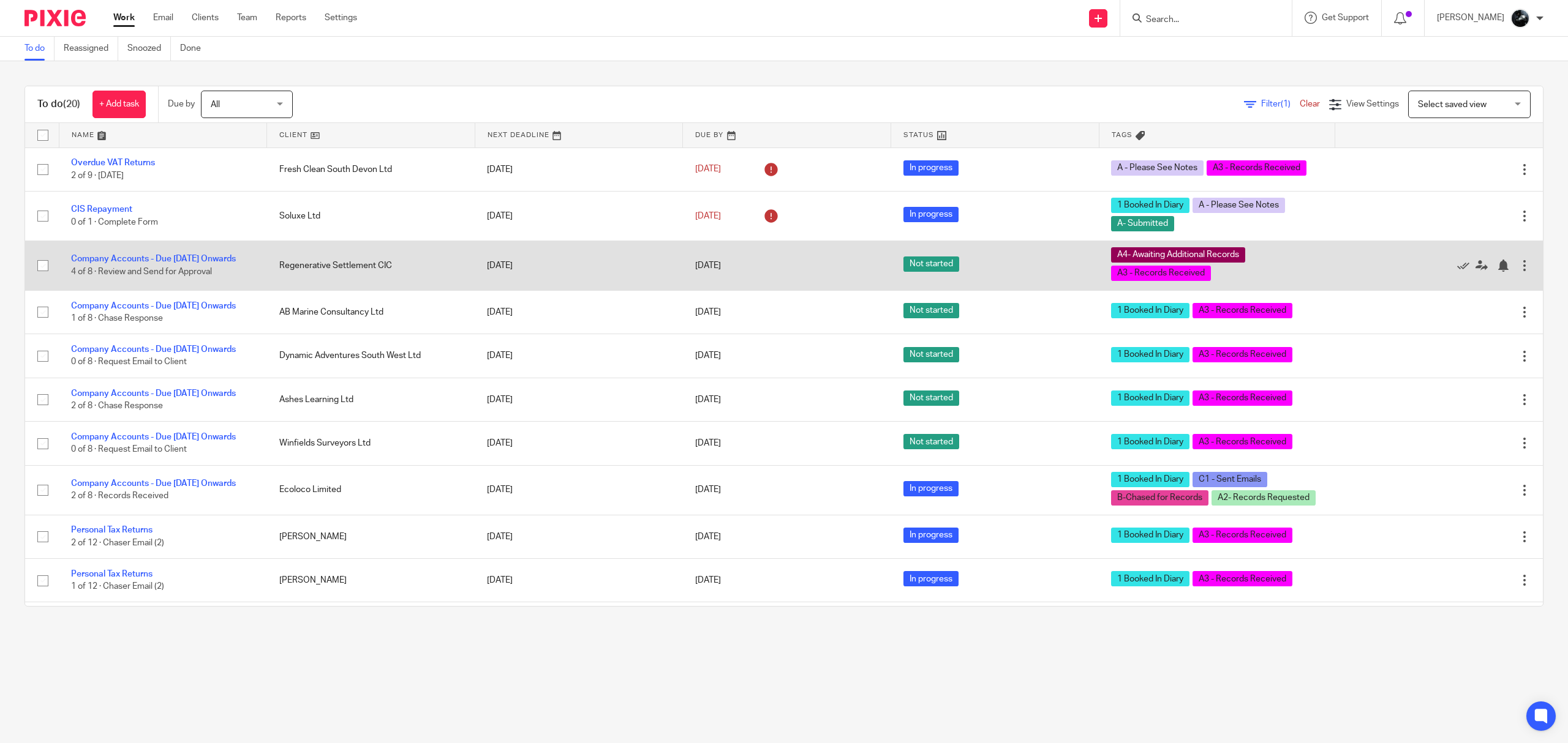
click at [156, 247] on td "Company Accounts - Due 1st May 2023 Onwards 4 of 8 · Review and Send for Approv…" at bounding box center [163, 265] width 208 height 50
click at [201, 255] on link "Company Accounts - Due [DATE] Onwards" at bounding box center [153, 259] width 165 height 8
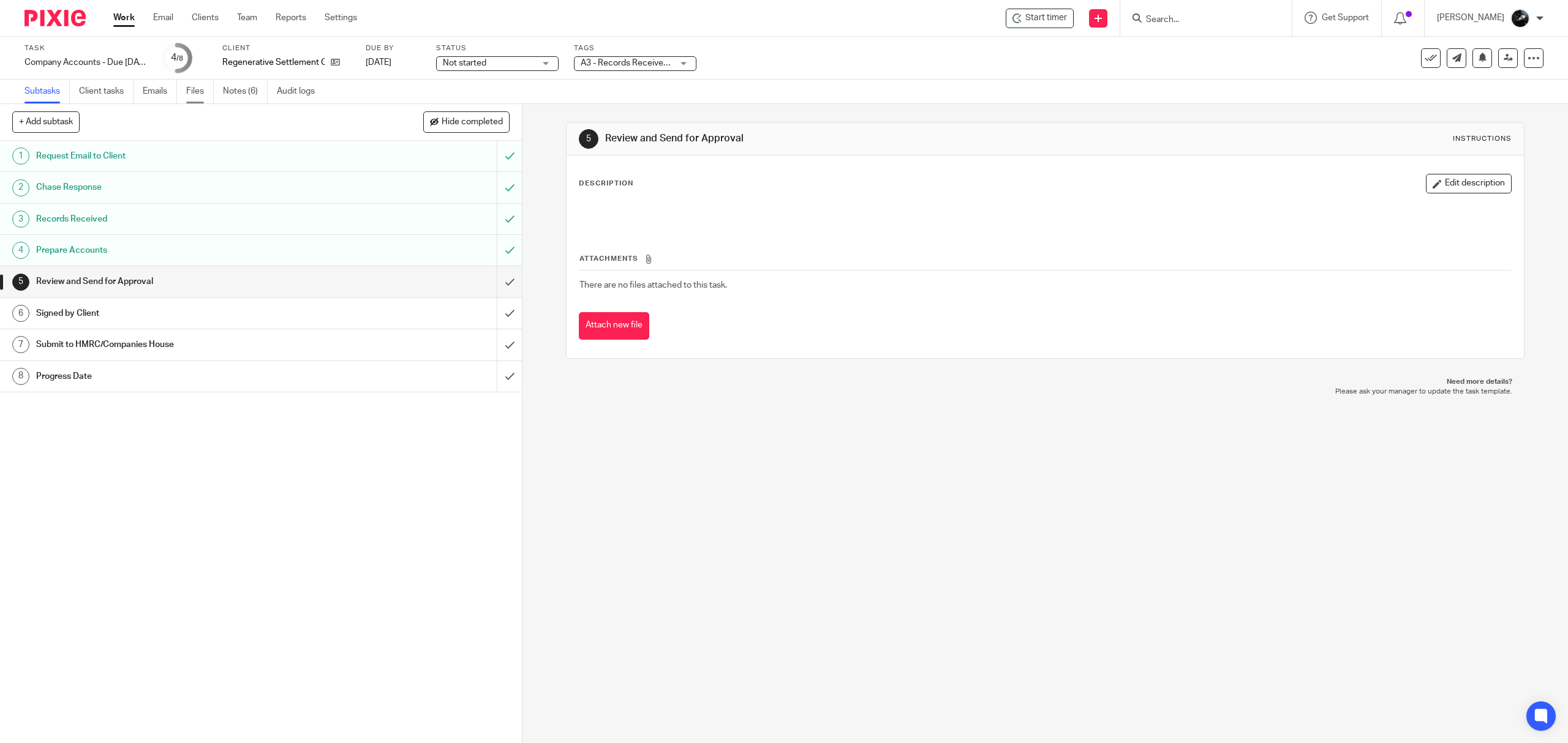
click at [197, 91] on link "Files" at bounding box center [199, 91] width 27 height 24
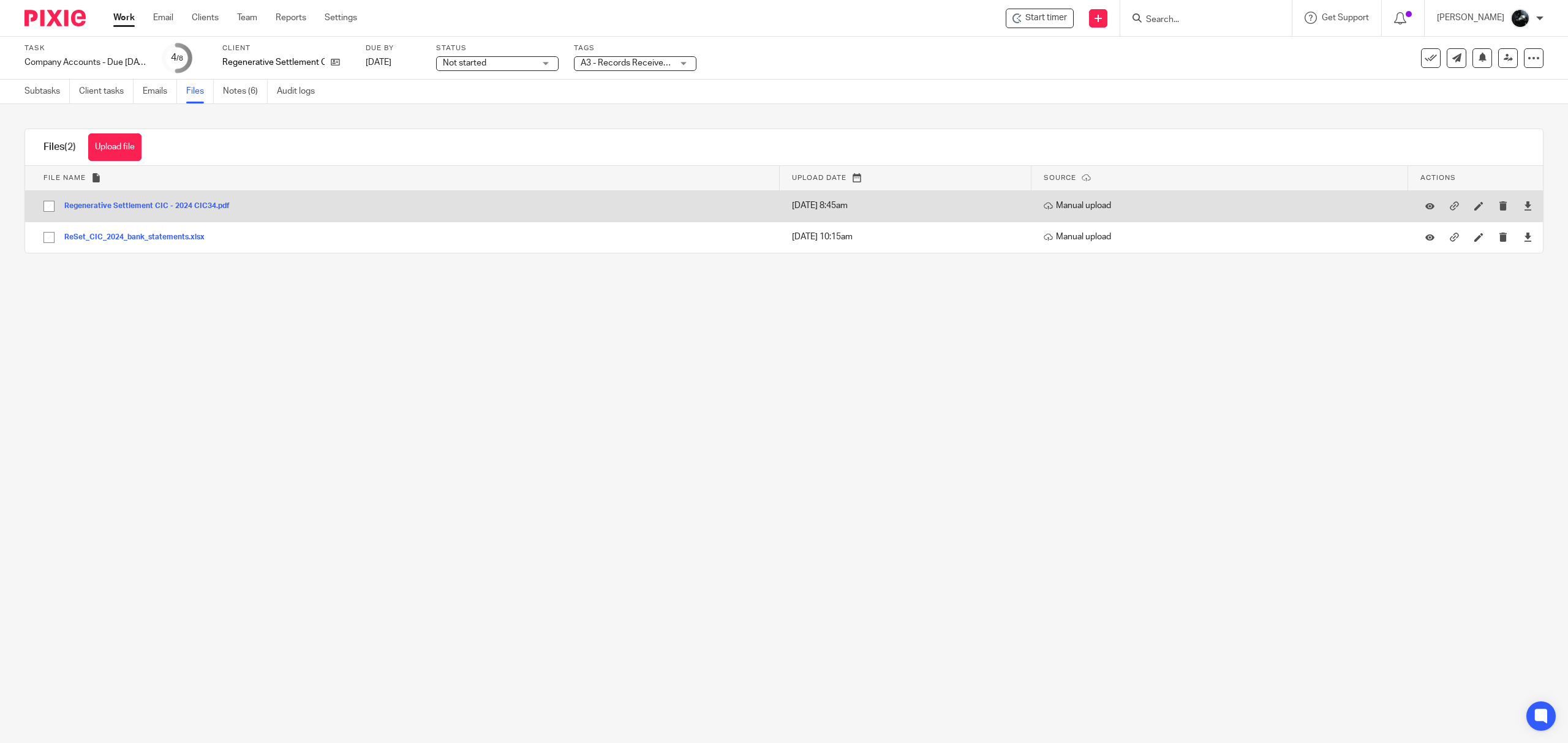
click at [177, 206] on button "Regenerative Settlement CIC - 2024 CIC34.pdf" at bounding box center [152, 206] width 174 height 8
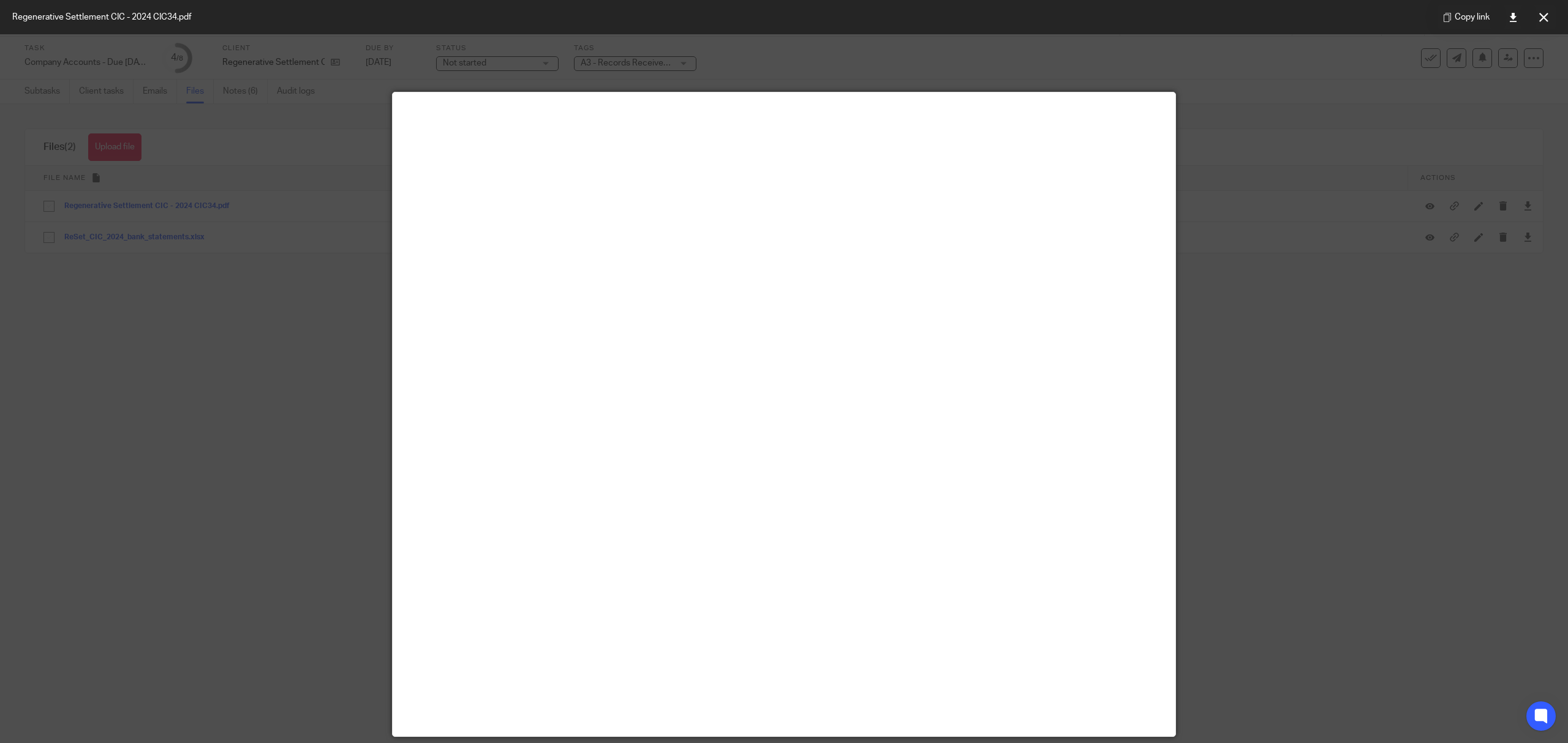
click at [1549, 17] on button at bounding box center [1544, 17] width 25 height 25
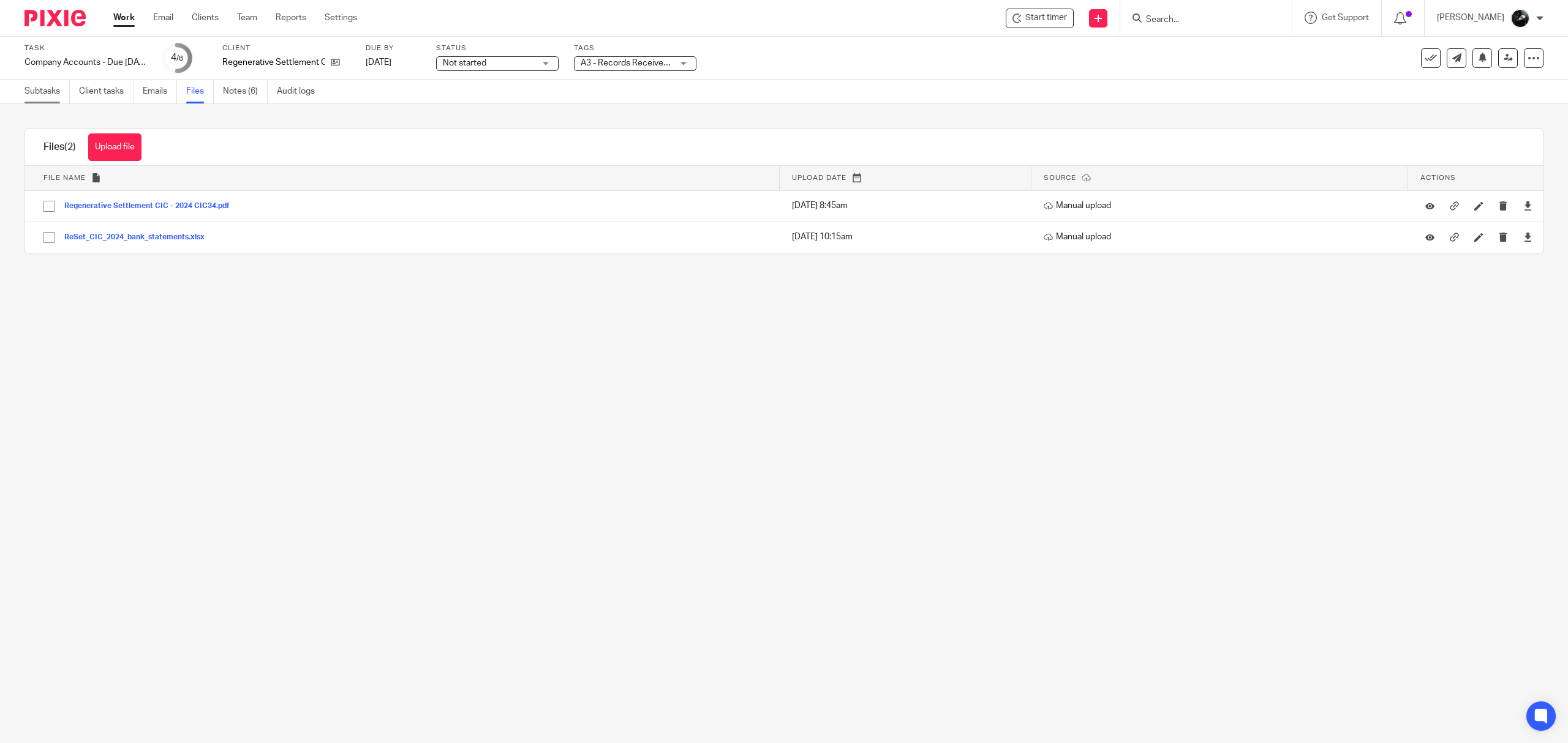
click at [46, 98] on link "Subtasks" at bounding box center [47, 91] width 46 height 24
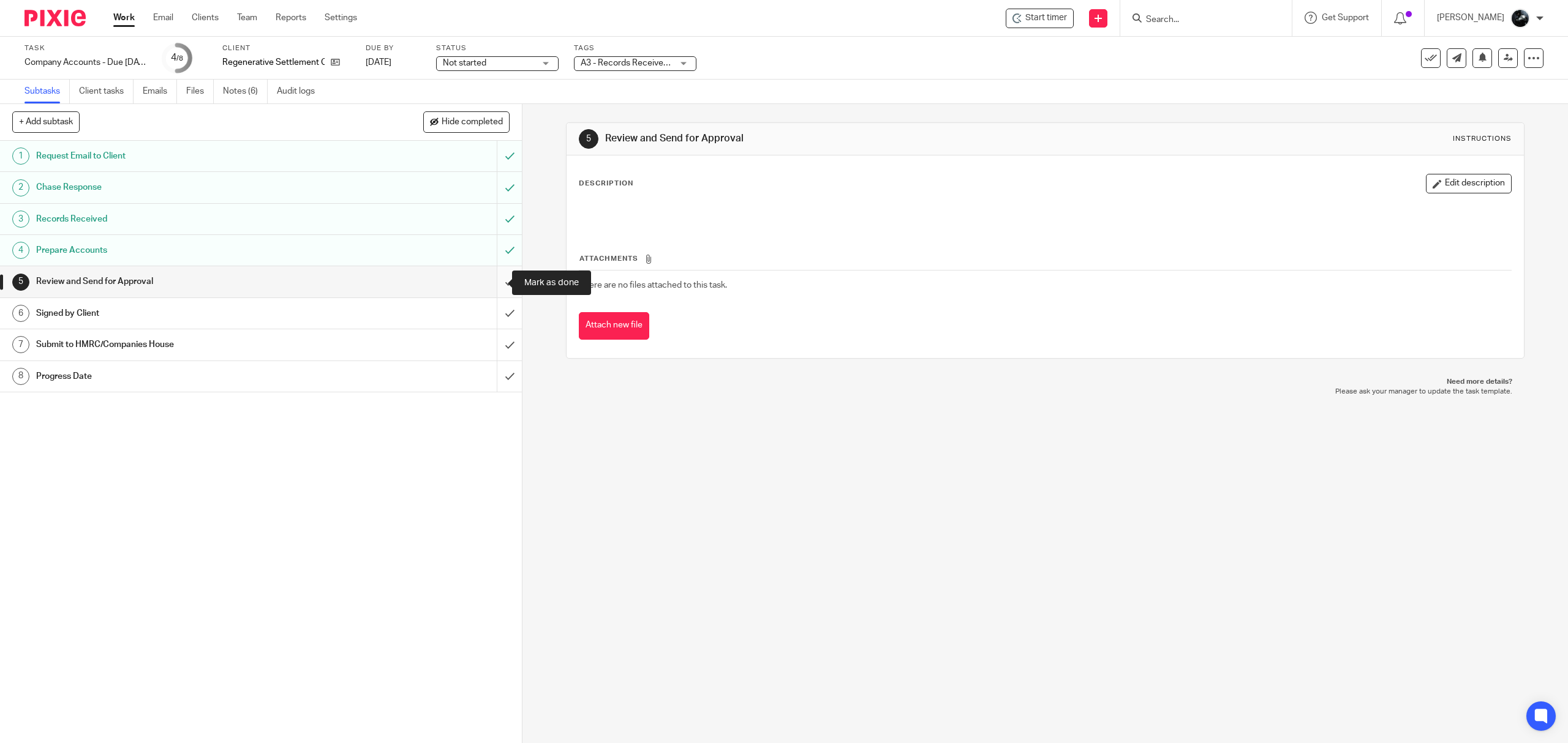
click at [490, 274] on input "submit" at bounding box center [261, 281] width 522 height 31
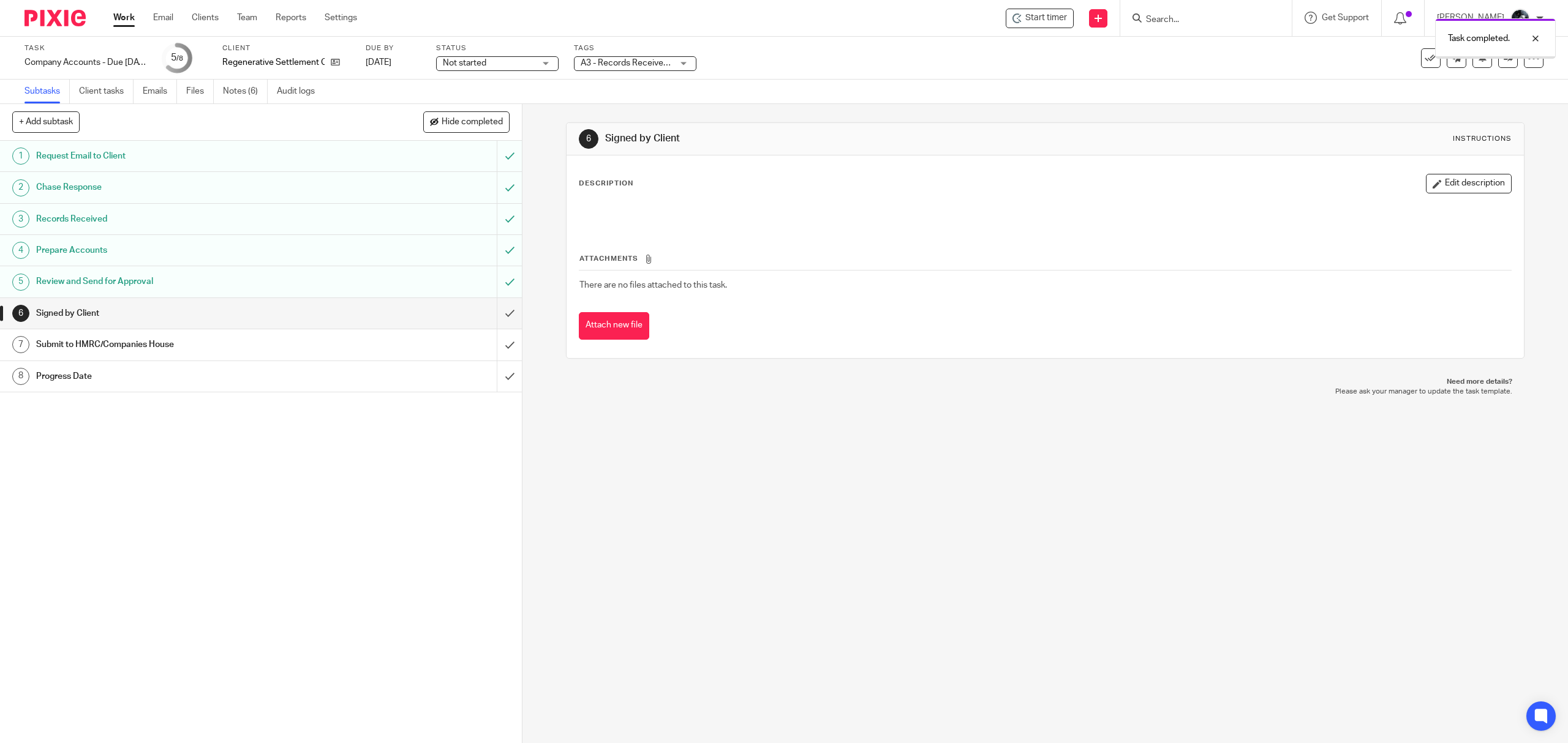
click at [670, 59] on span "A3 - Records Received + 1" at bounding box center [631, 63] width 101 height 8
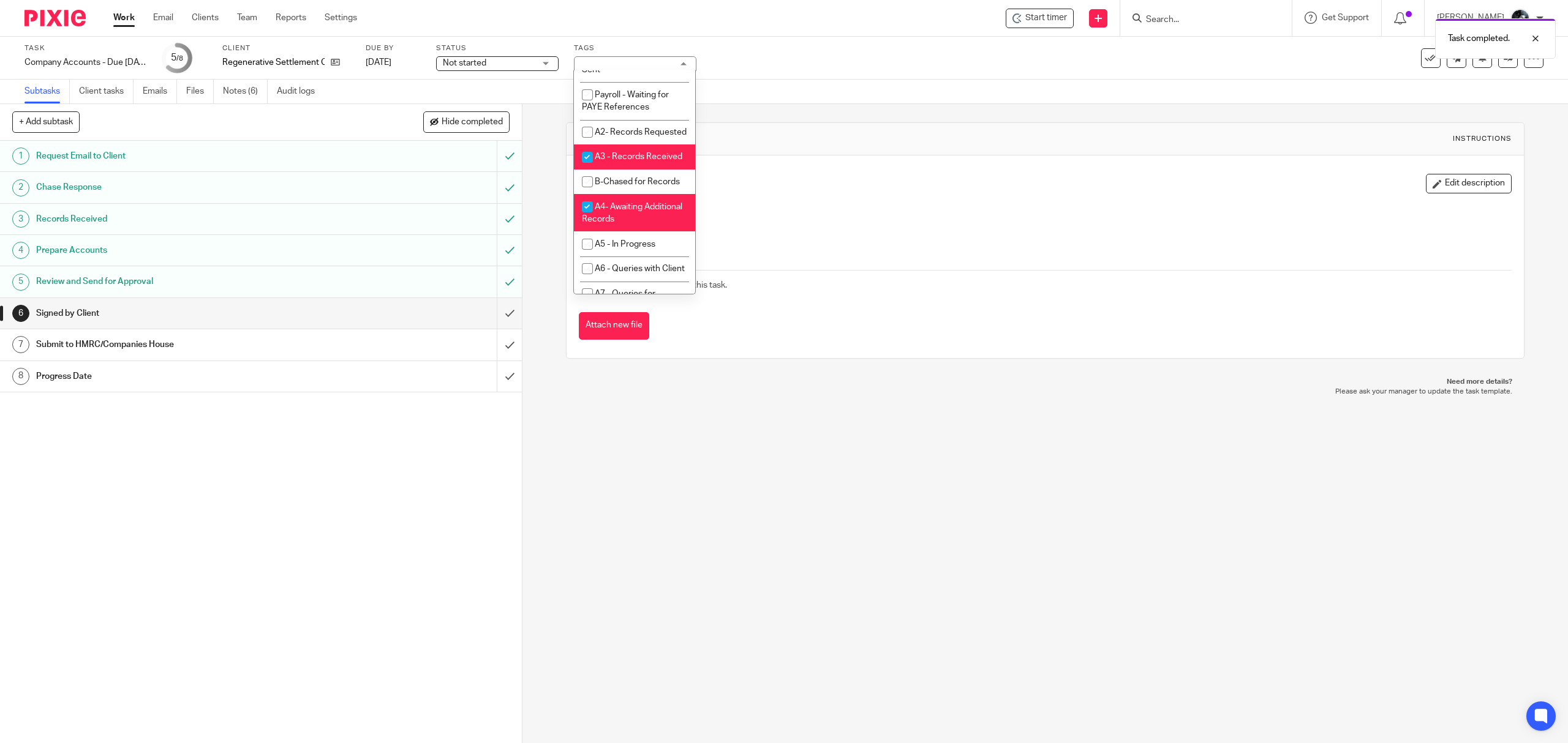
scroll to position [408, 0]
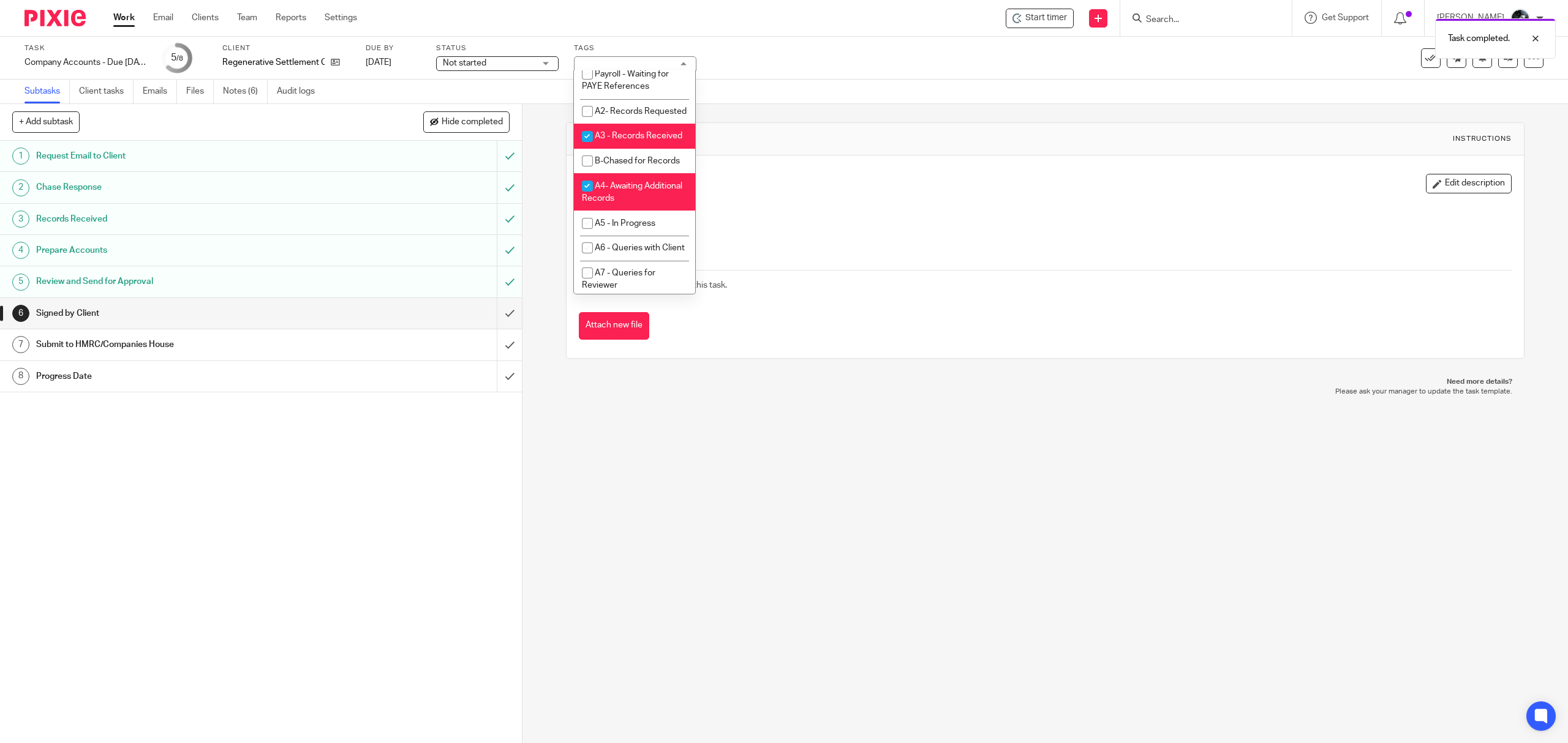
click at [637, 148] on li "A3 - Records Received" at bounding box center [635, 136] width 121 height 25
checkbox input "false"
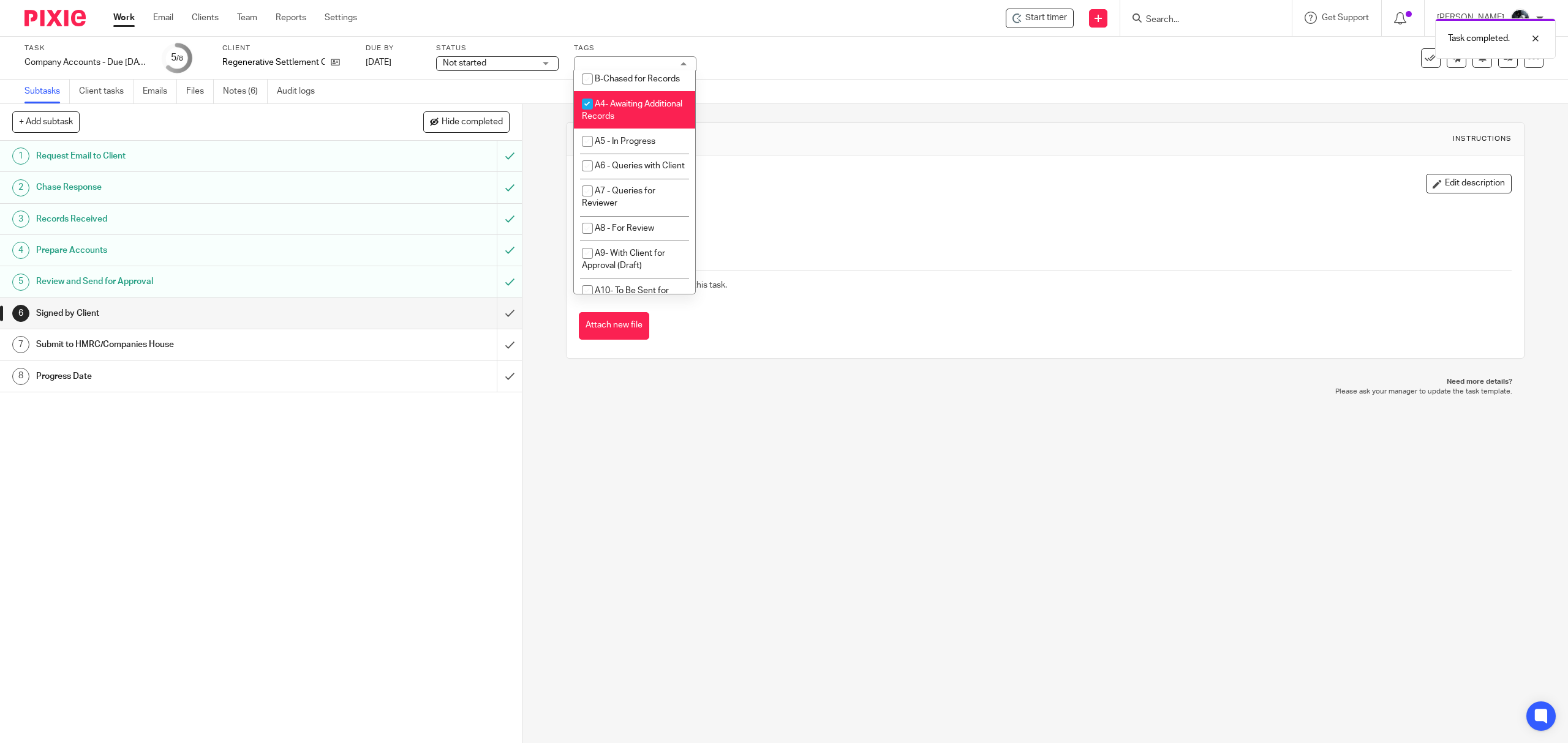
click at [637, 121] on span "A4- Awaiting Additional Records" at bounding box center [631, 110] width 100 height 22
checkbox input "false"
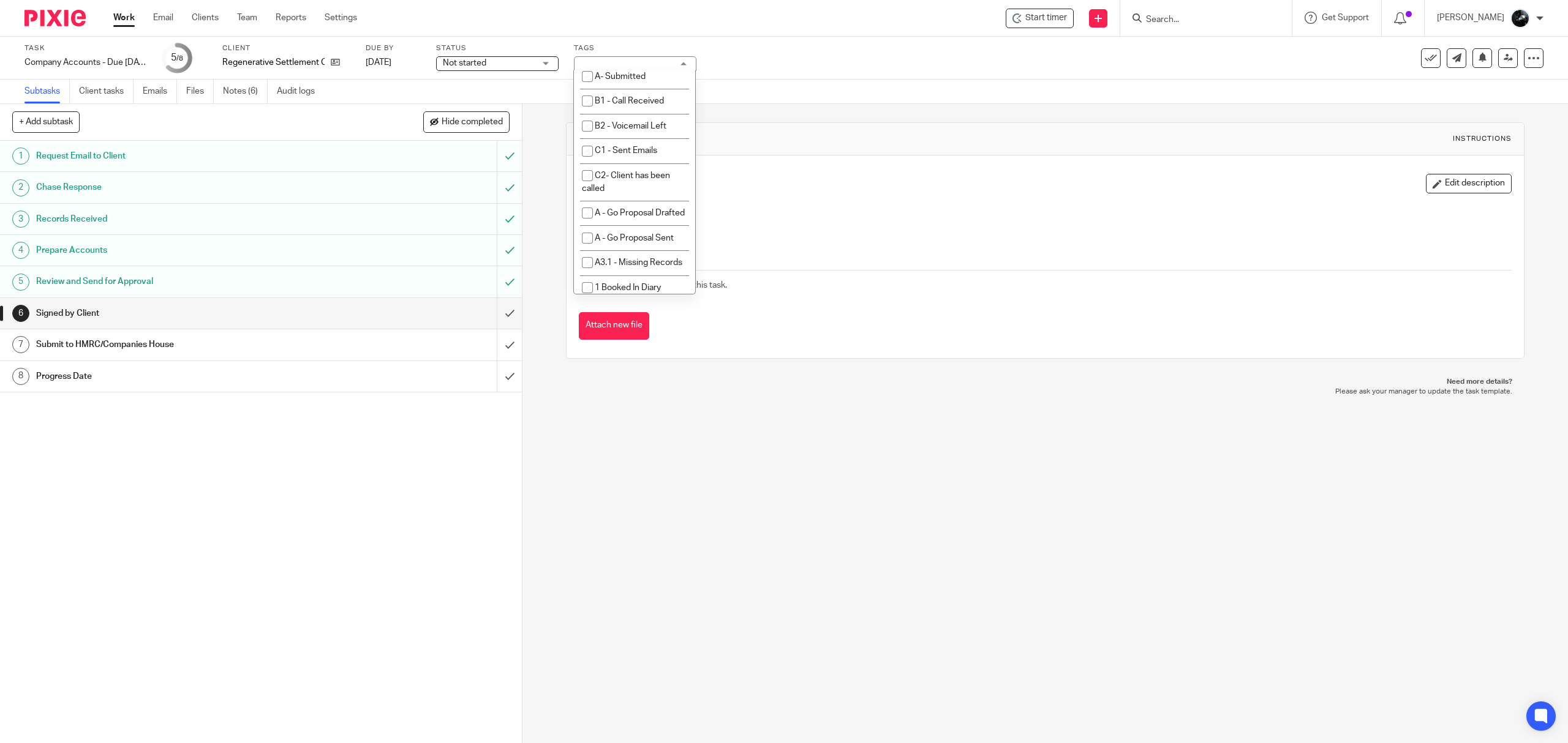
click at [638, 15] on li "A- Sent for Signature" at bounding box center [635, 2] width 121 height 25
checkbox input "true"
click at [877, 466] on div "6 Signed by Client Instructions Description Edit description Attachments There …" at bounding box center [1045, 424] width 1045 height 639
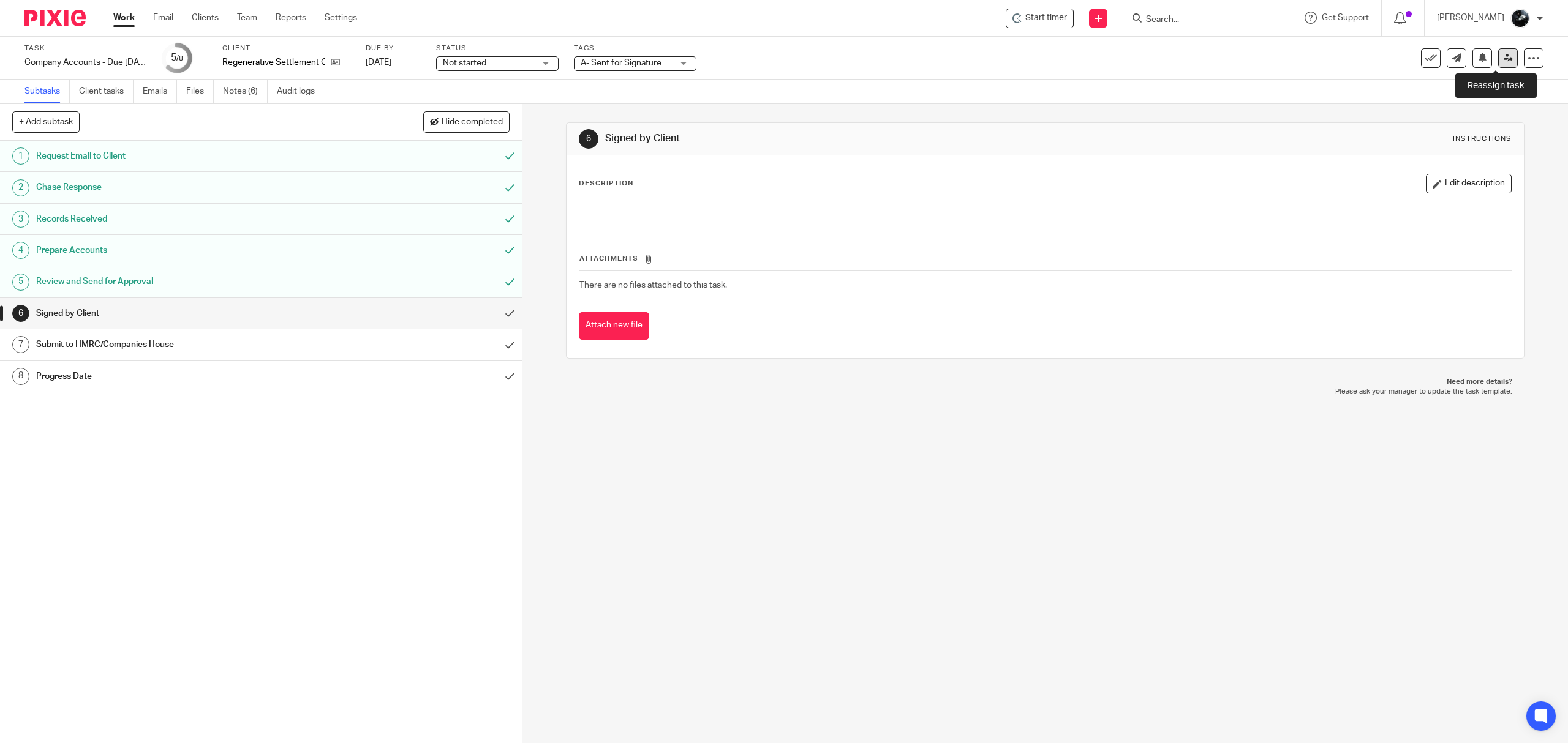
click at [1504, 59] on icon at bounding box center [1508, 57] width 9 height 9
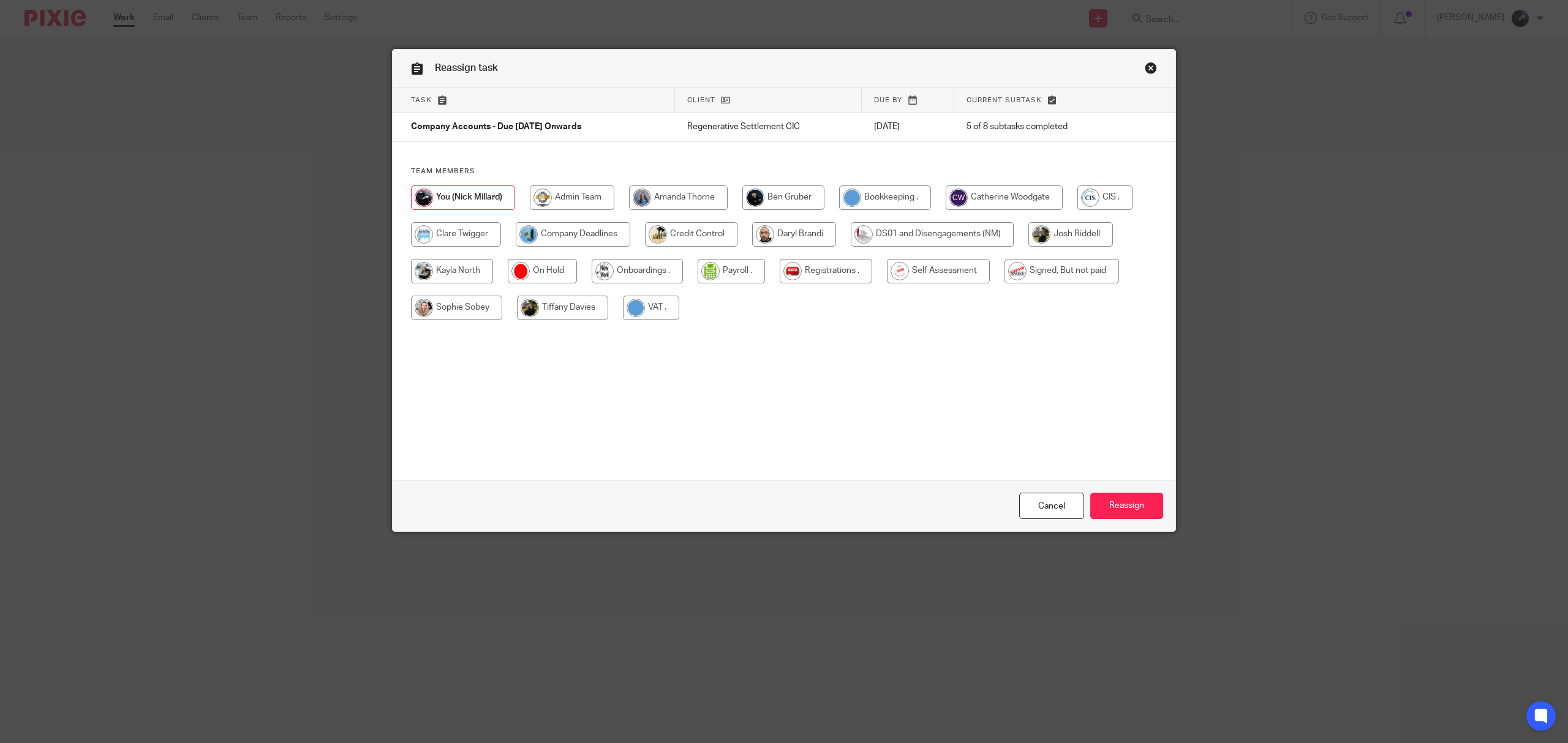
click at [539, 234] on input "radio" at bounding box center [573, 235] width 114 height 25
radio input "true"
click at [1139, 511] on input "Reassign" at bounding box center [1127, 506] width 73 height 27
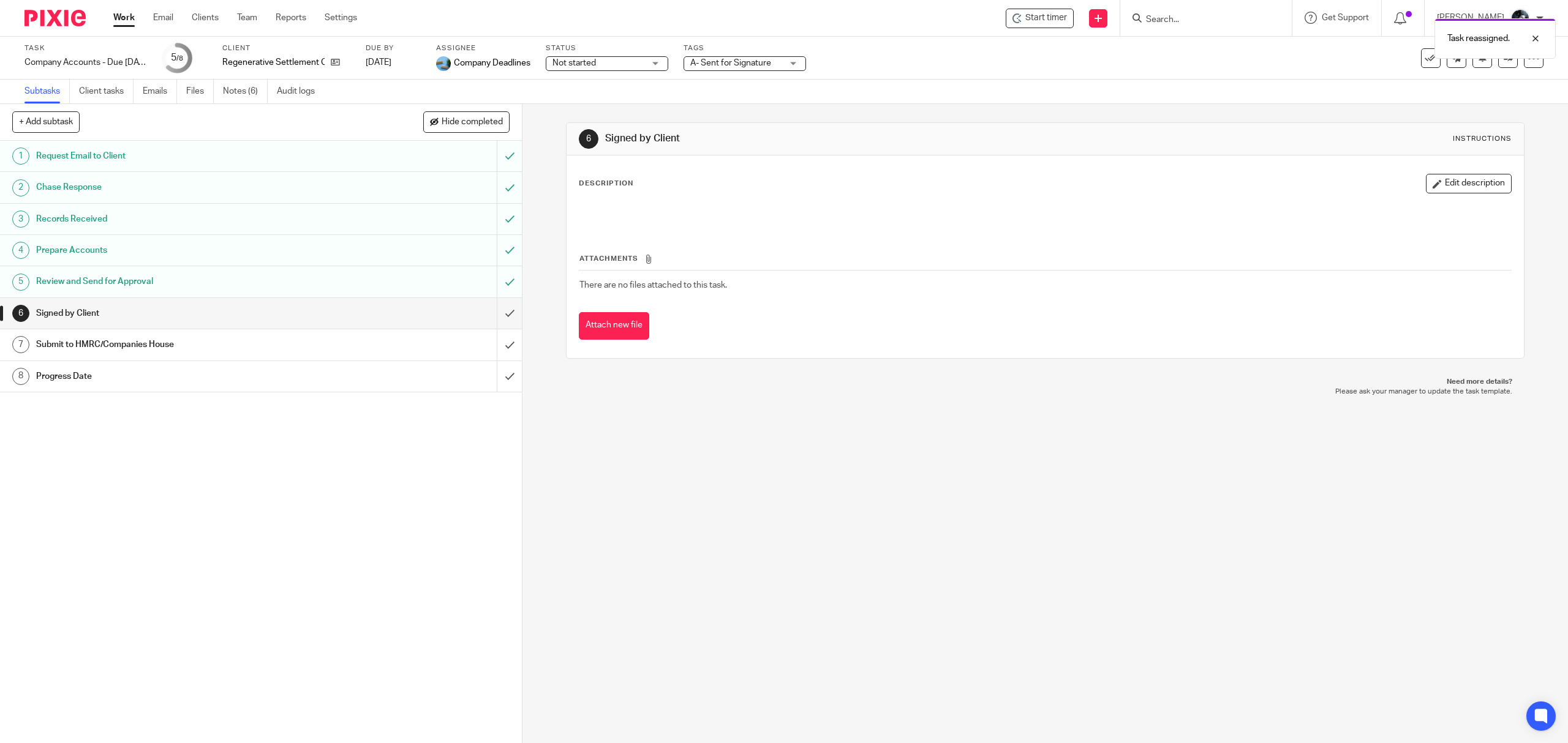
click at [51, 25] on img at bounding box center [56, 18] width 61 height 17
